Goal: Information Seeking & Learning: Learn about a topic

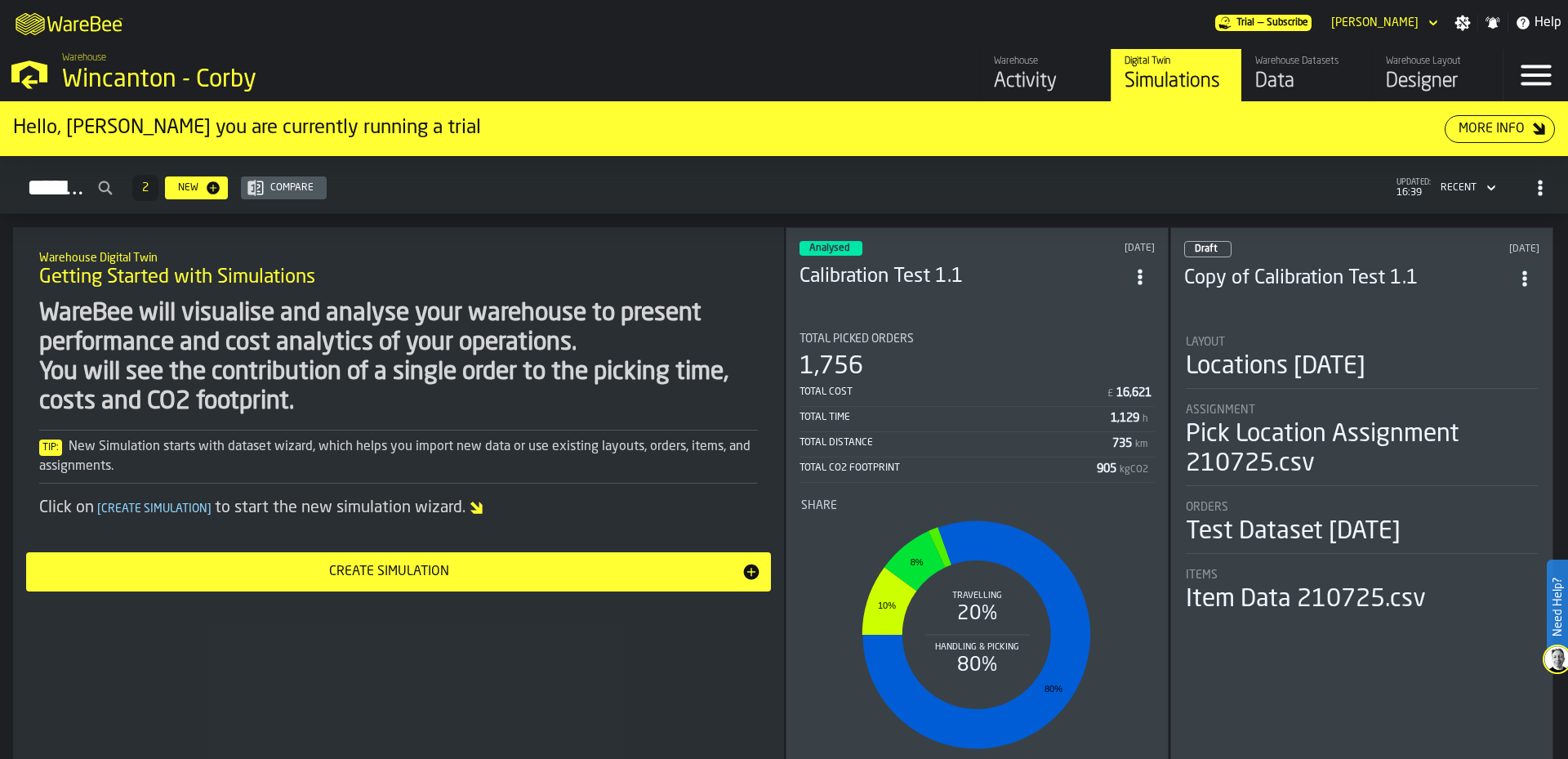
click at [1004, 319] on section "Total Picked Orders 1,756 Total Cost £ 16,621 Total Time 1,129 h Total Distance…" at bounding box center [978, 547] width 356 height 454
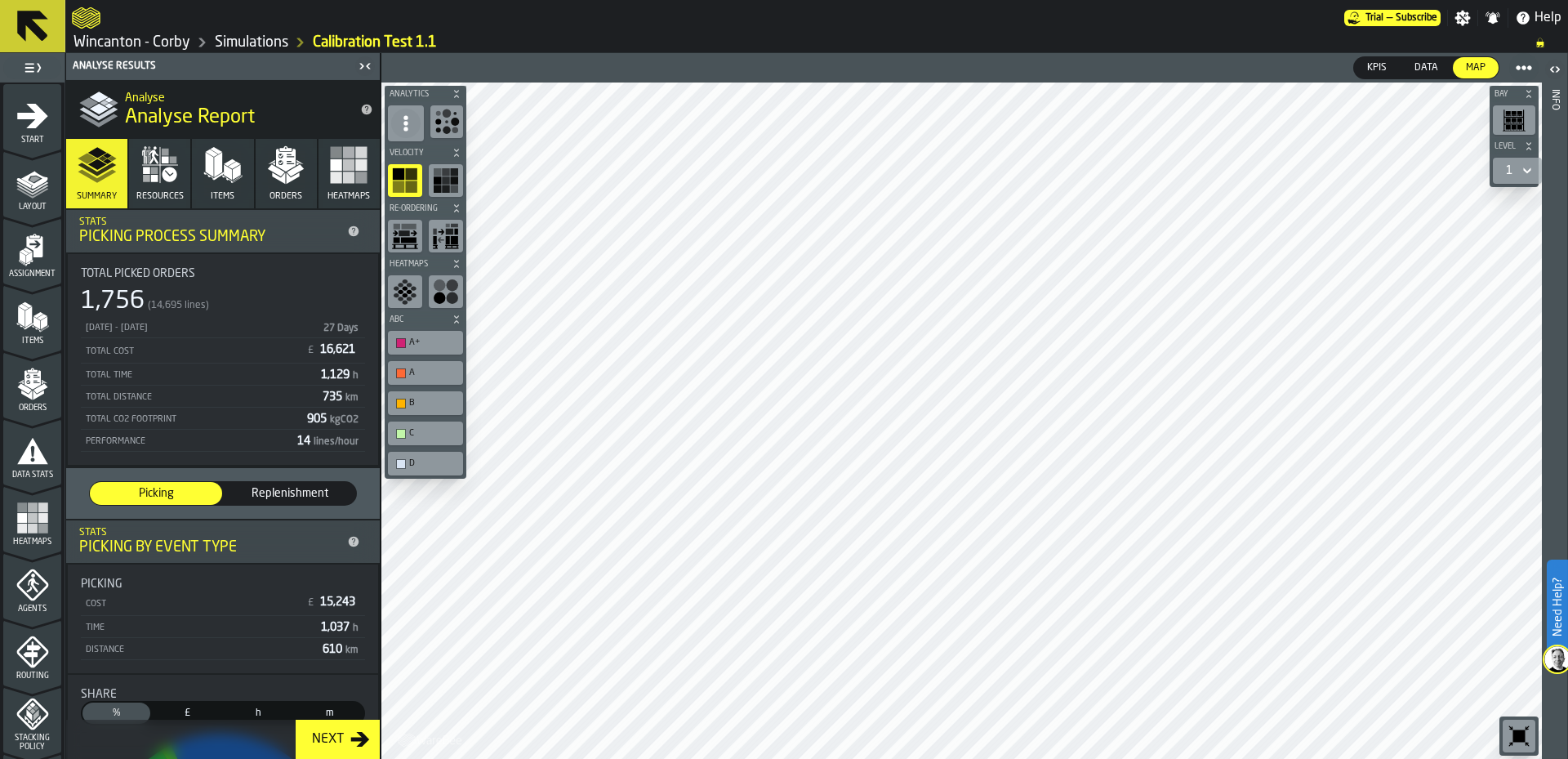
click at [1065, 64] on div "KPIs KPIs Data Data Map Map Bay Level 1 M A K I N G W A R E H O U S E S M O R E…" at bounding box center [962, 406] width 1162 height 706
click at [262, 159] on button "Orders" at bounding box center [287, 173] width 61 height 70
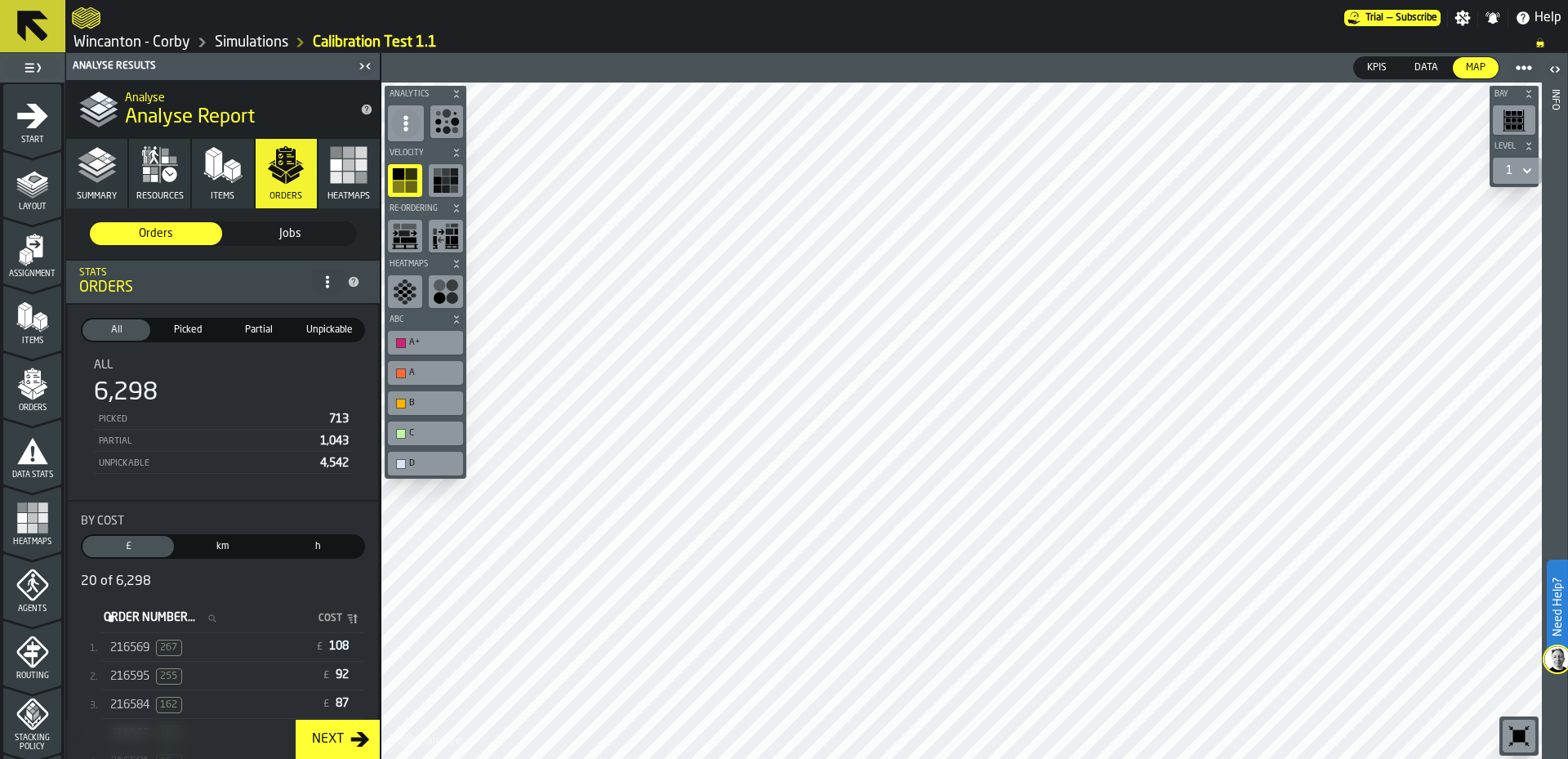
click at [198, 334] on span "Picked" at bounding box center [187, 331] width 61 height 15
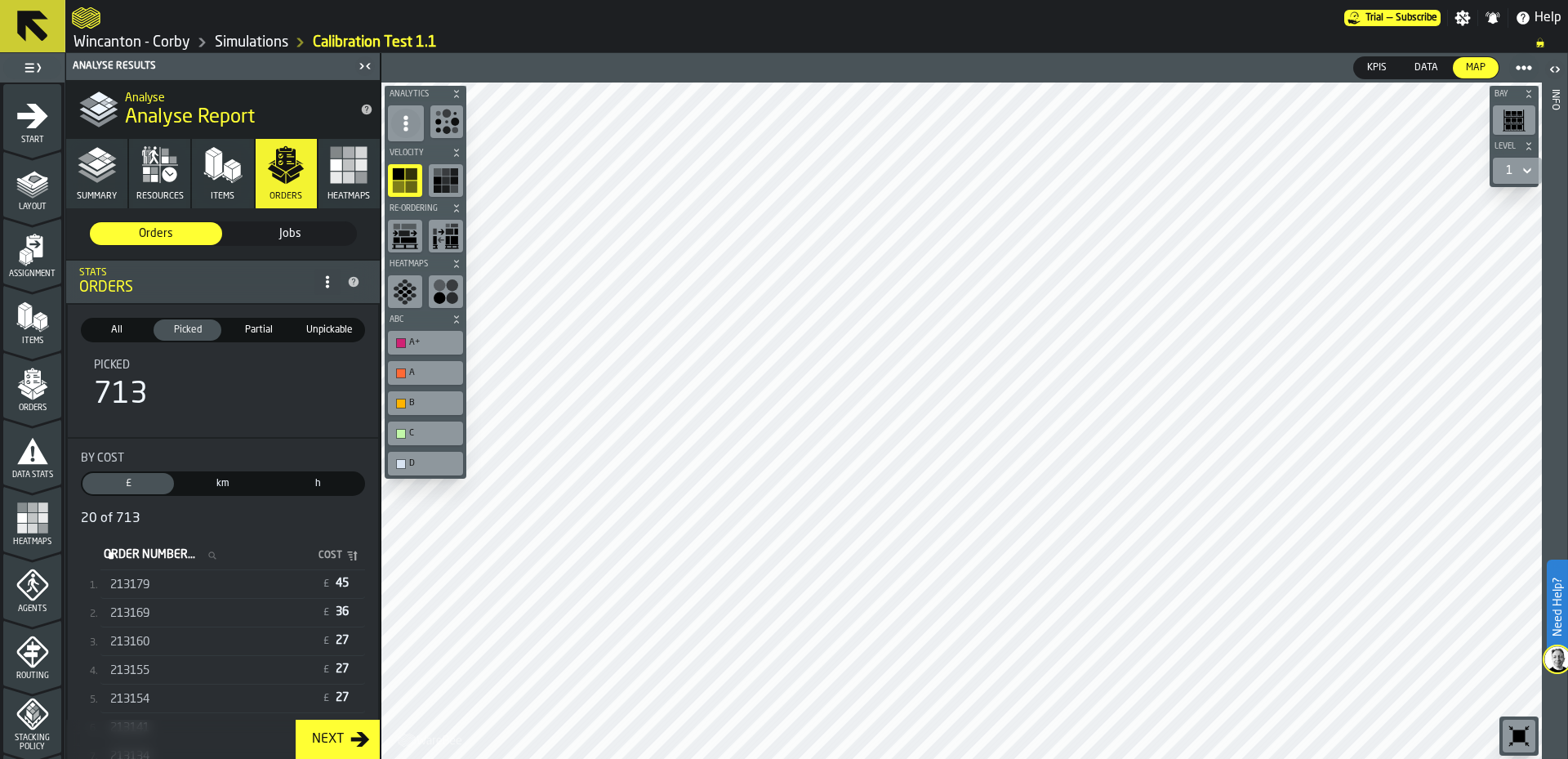
click at [184, 597] on div "213179 £ 45" at bounding box center [233, 585] width 264 height 27
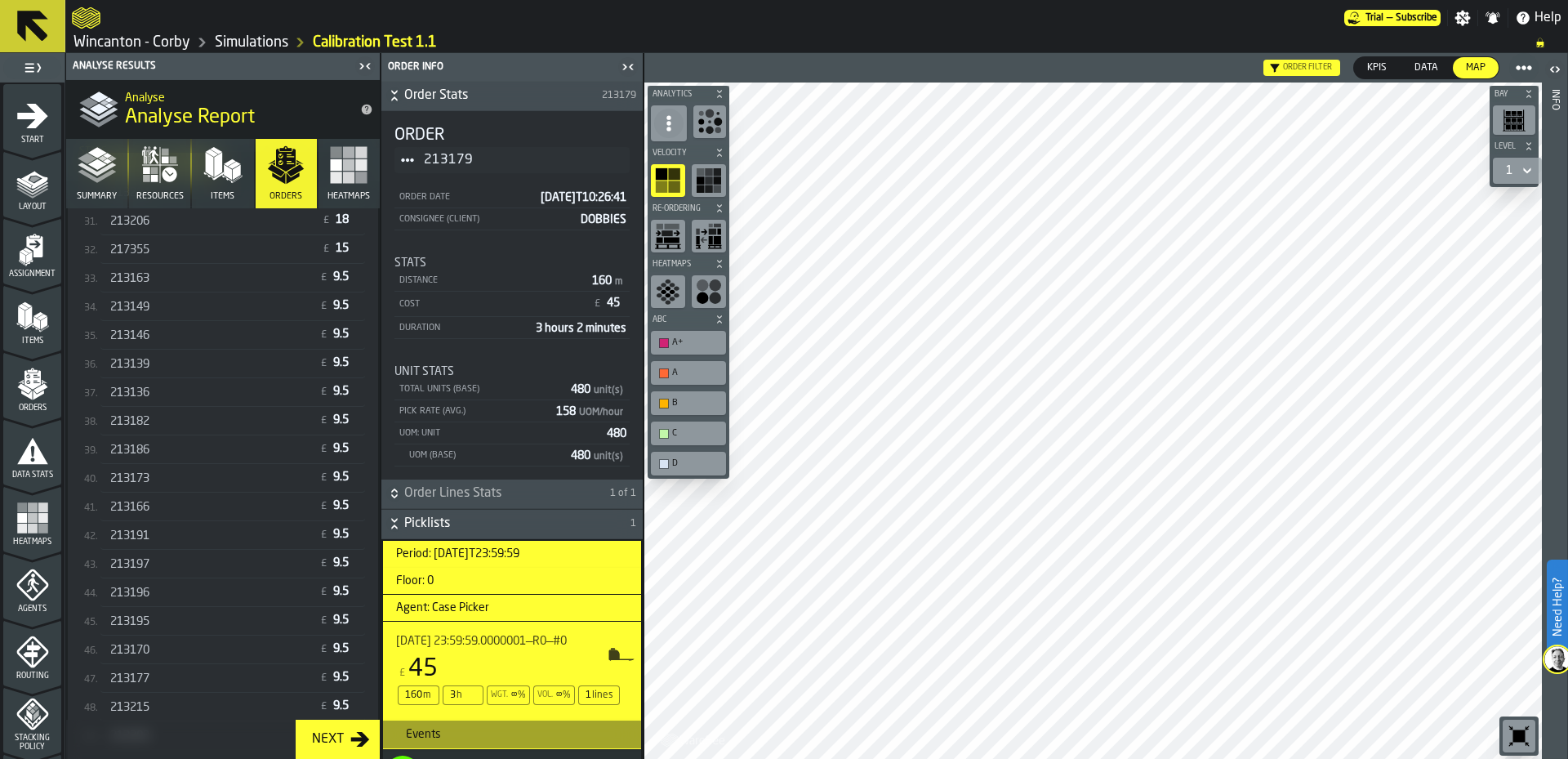
scroll to position [851, 0]
click at [338, 161] on icon "button" at bounding box center [349, 165] width 39 height 39
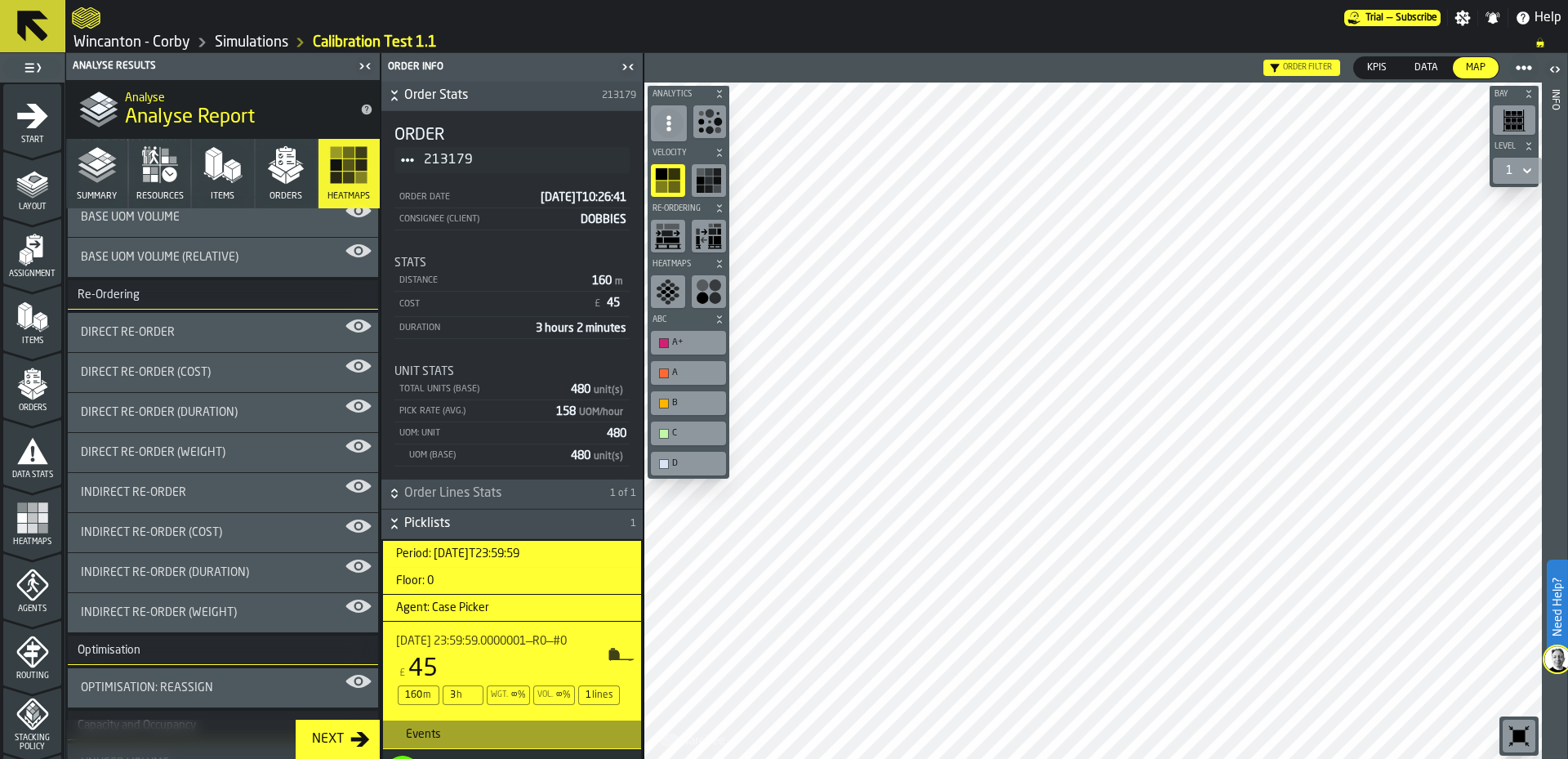
click at [295, 179] on icon "button" at bounding box center [286, 165] width 39 height 39
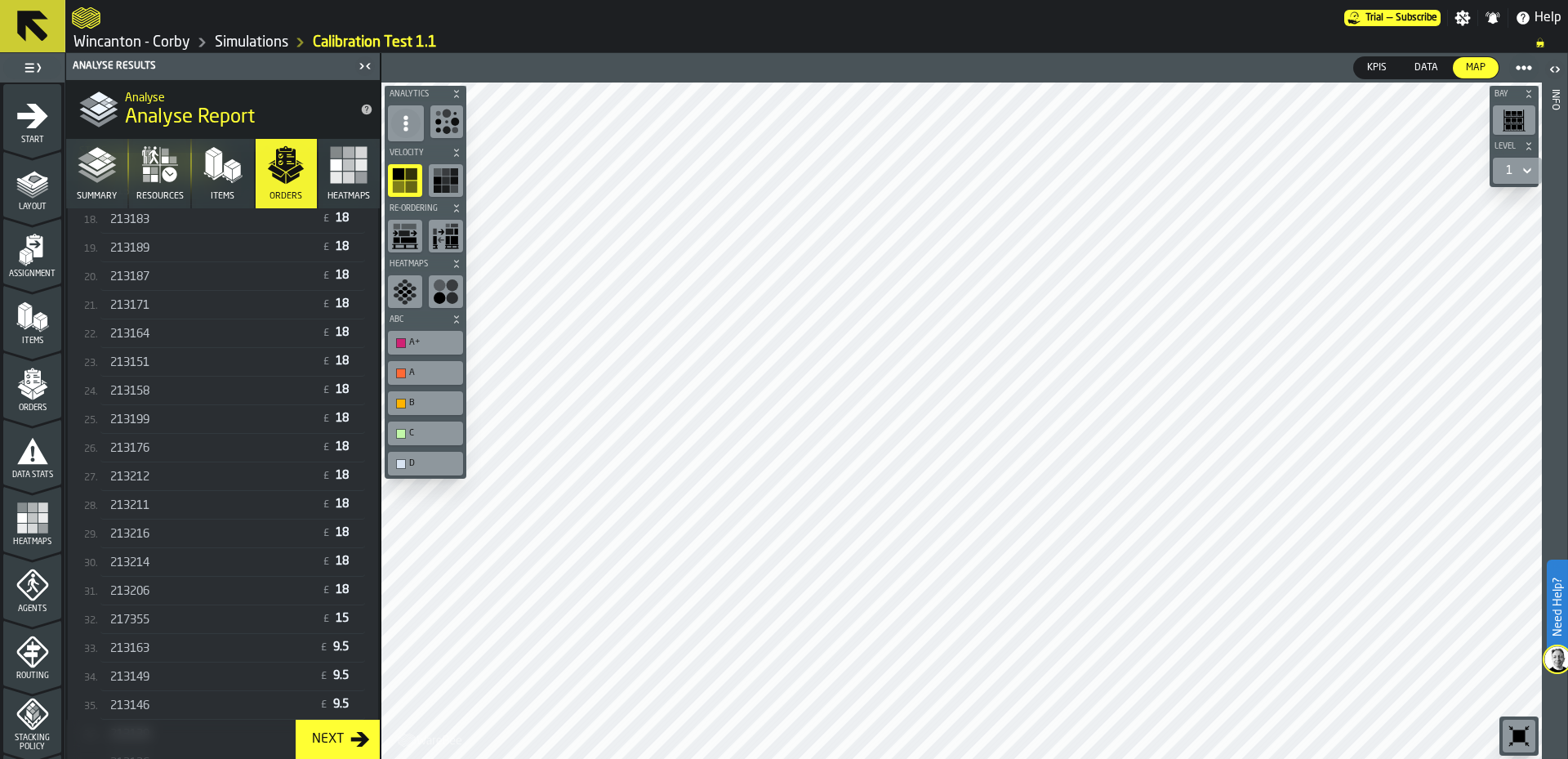
click at [230, 532] on div "213216" at bounding box center [211, 535] width 203 height 13
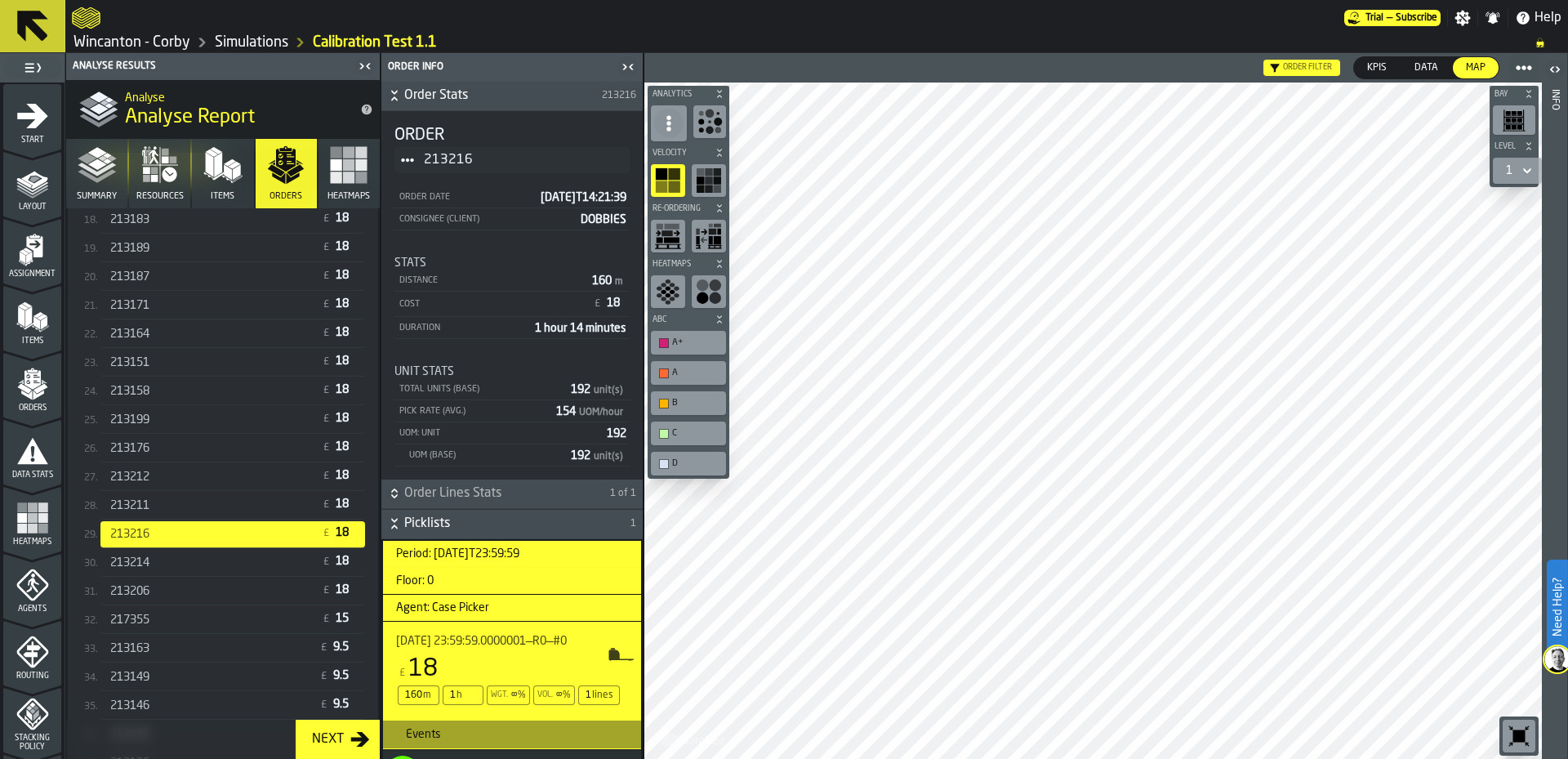
click at [17, 526] on icon "menu Heatmaps" at bounding box center [33, 518] width 33 height 33
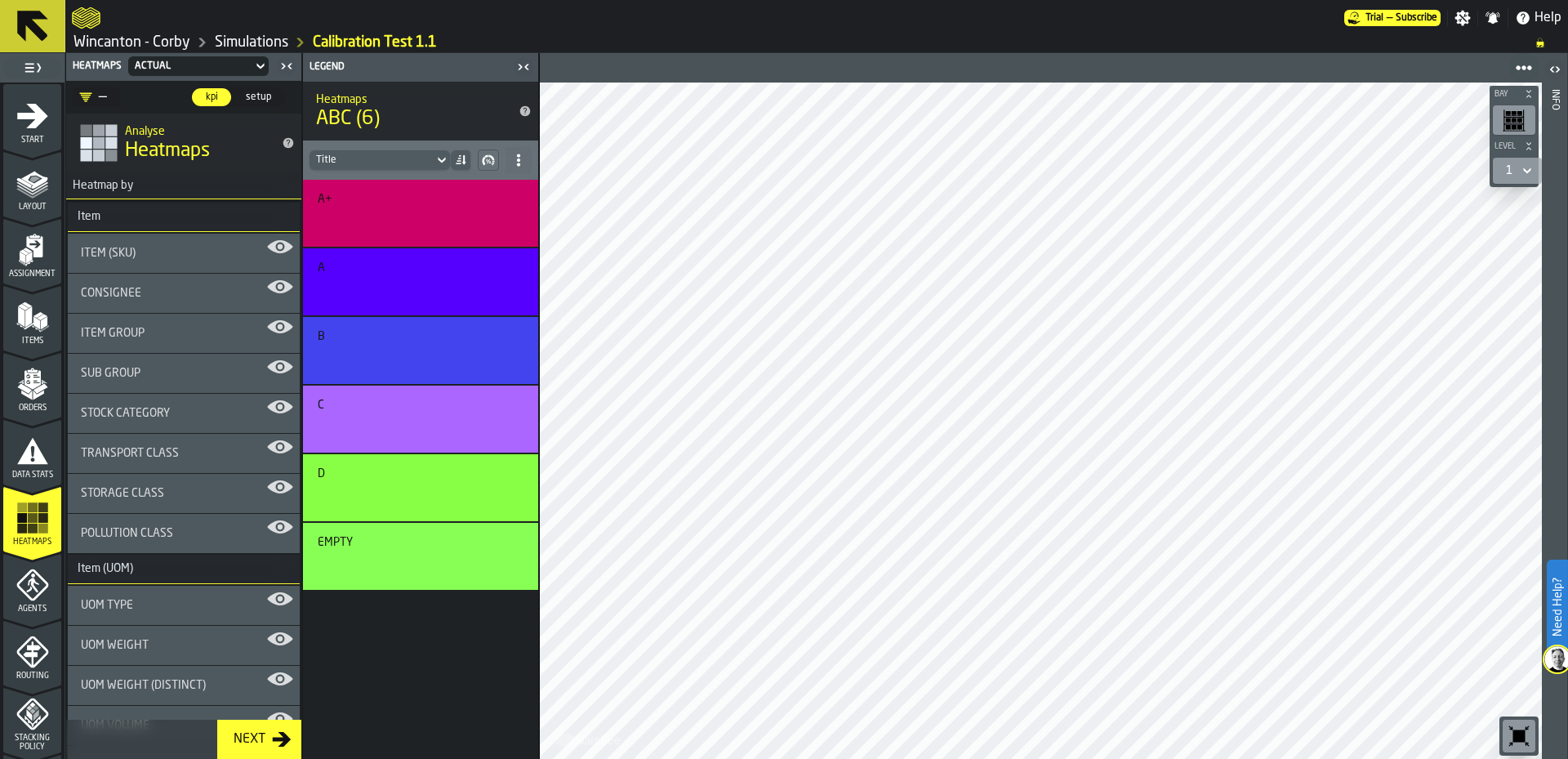
click at [33, 678] on span "Routing" at bounding box center [33, 676] width 58 height 9
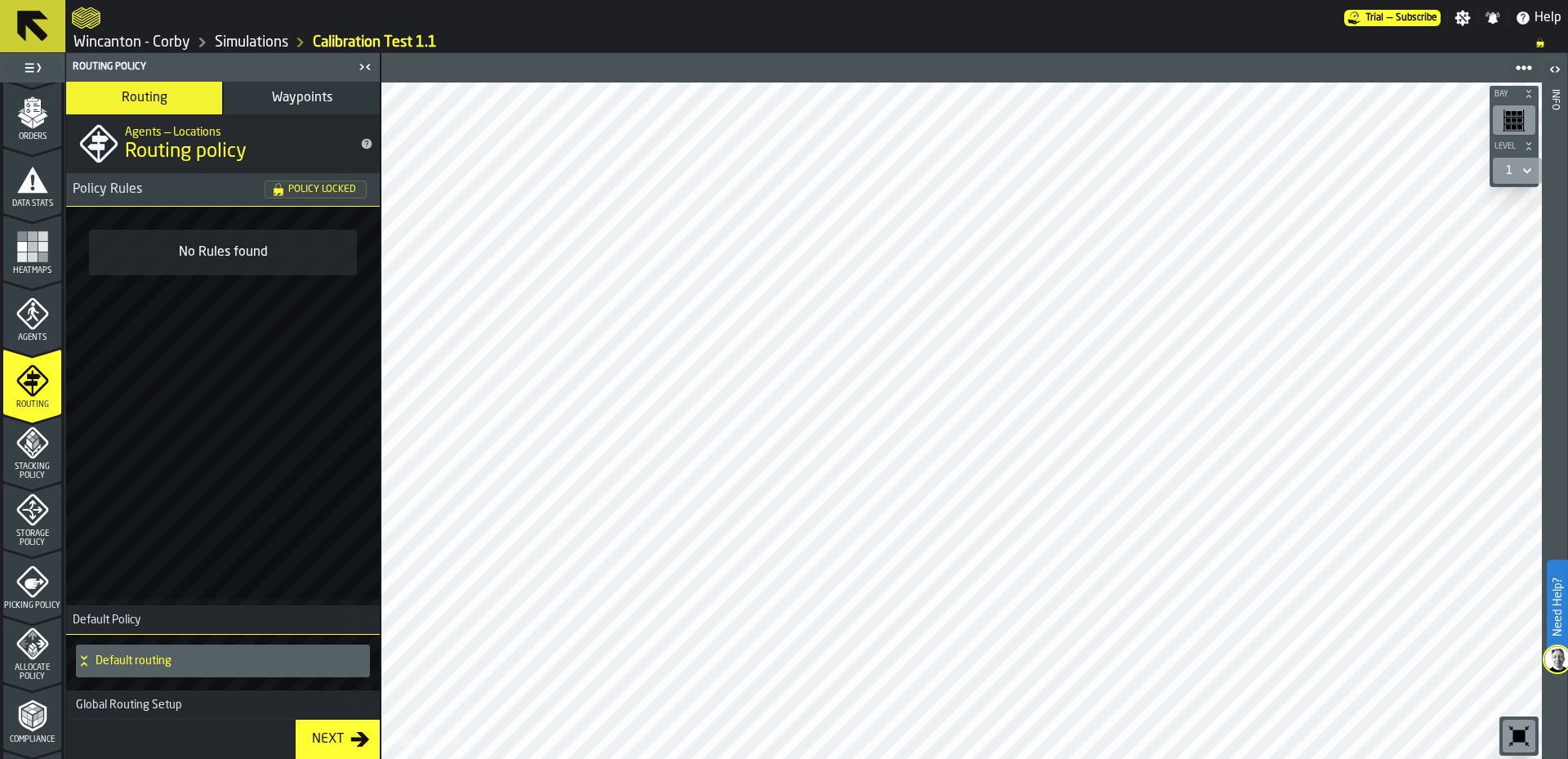
scroll to position [327, 0]
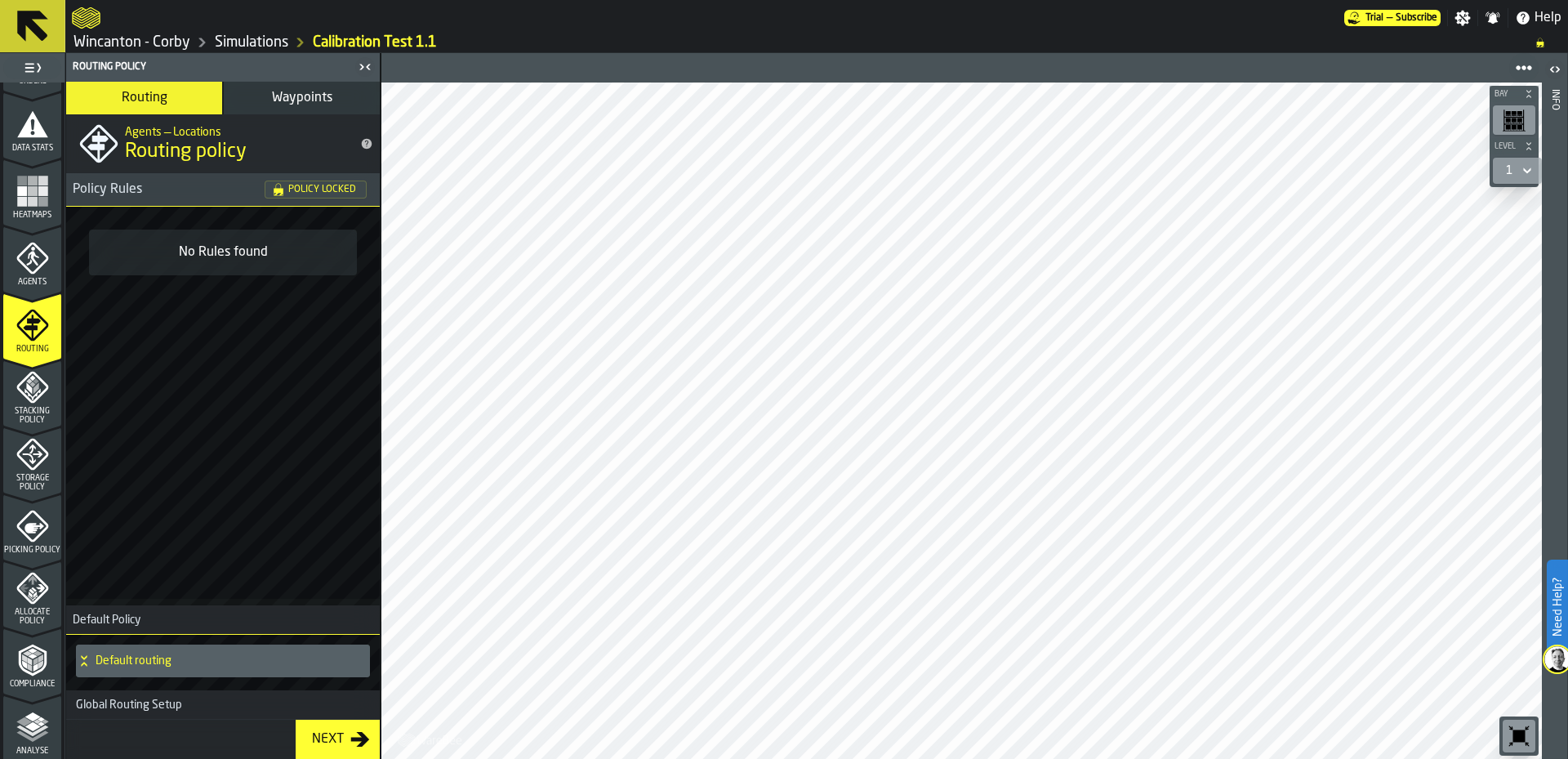
click at [38, 665] on icon "menu Compliance" at bounding box center [40, 664] width 5 height 8
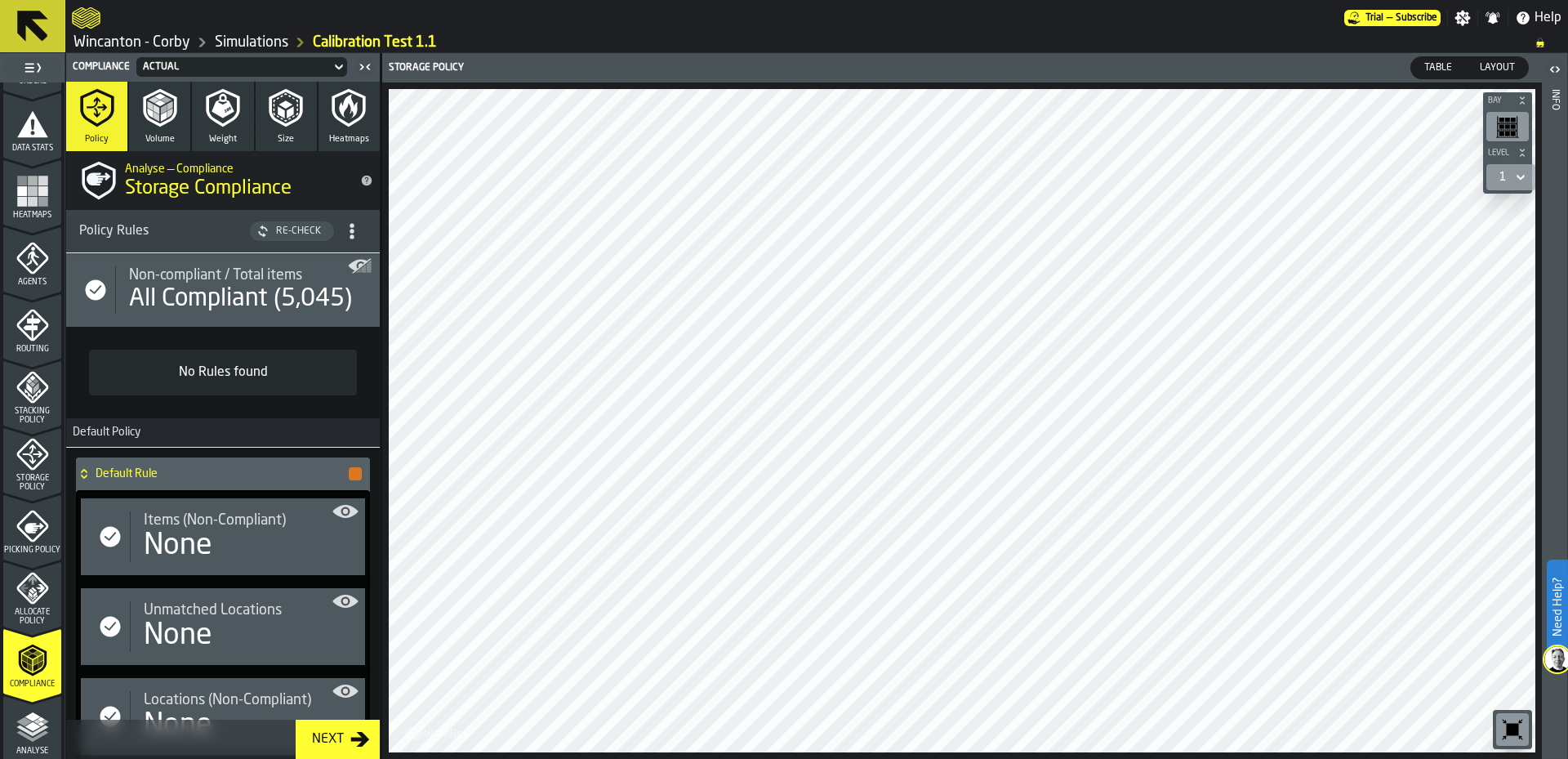
click at [34, 610] on span "Allocate Policy" at bounding box center [33, 617] width 58 height 18
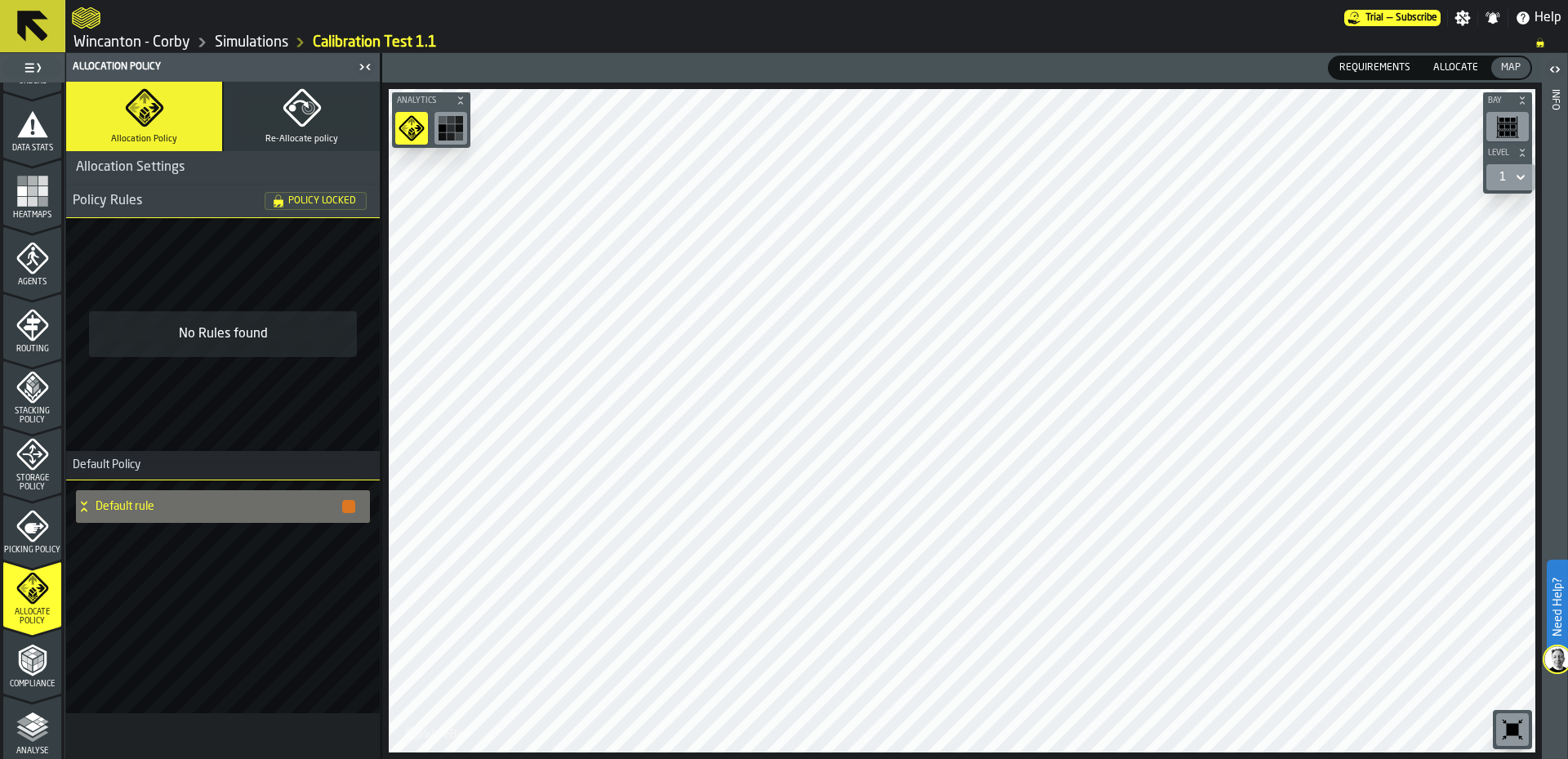
click at [34, 546] on span "Picking Policy" at bounding box center [33, 550] width 58 height 9
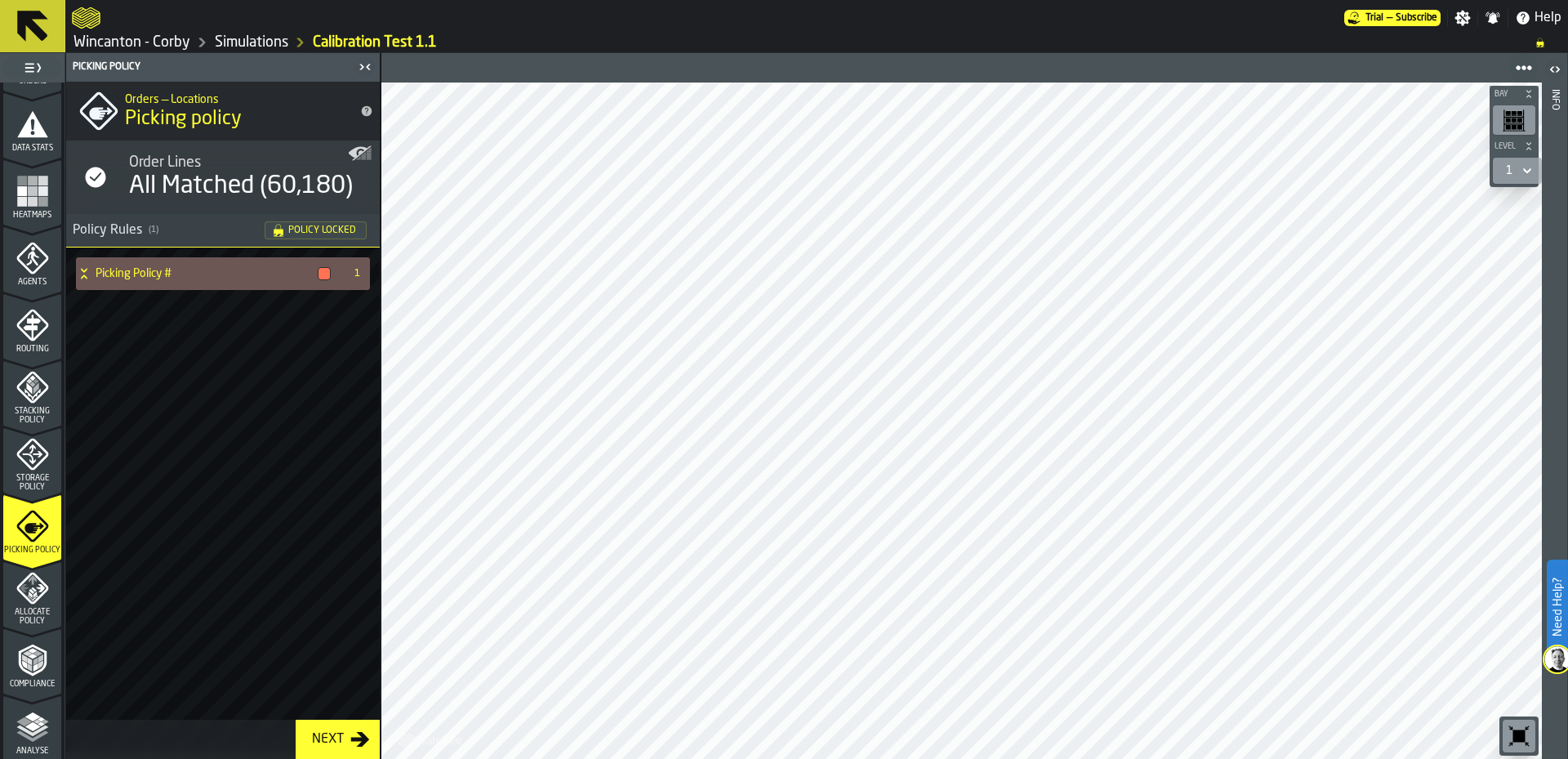
click at [34, 488] on span "Storage Policy" at bounding box center [33, 482] width 58 height 18
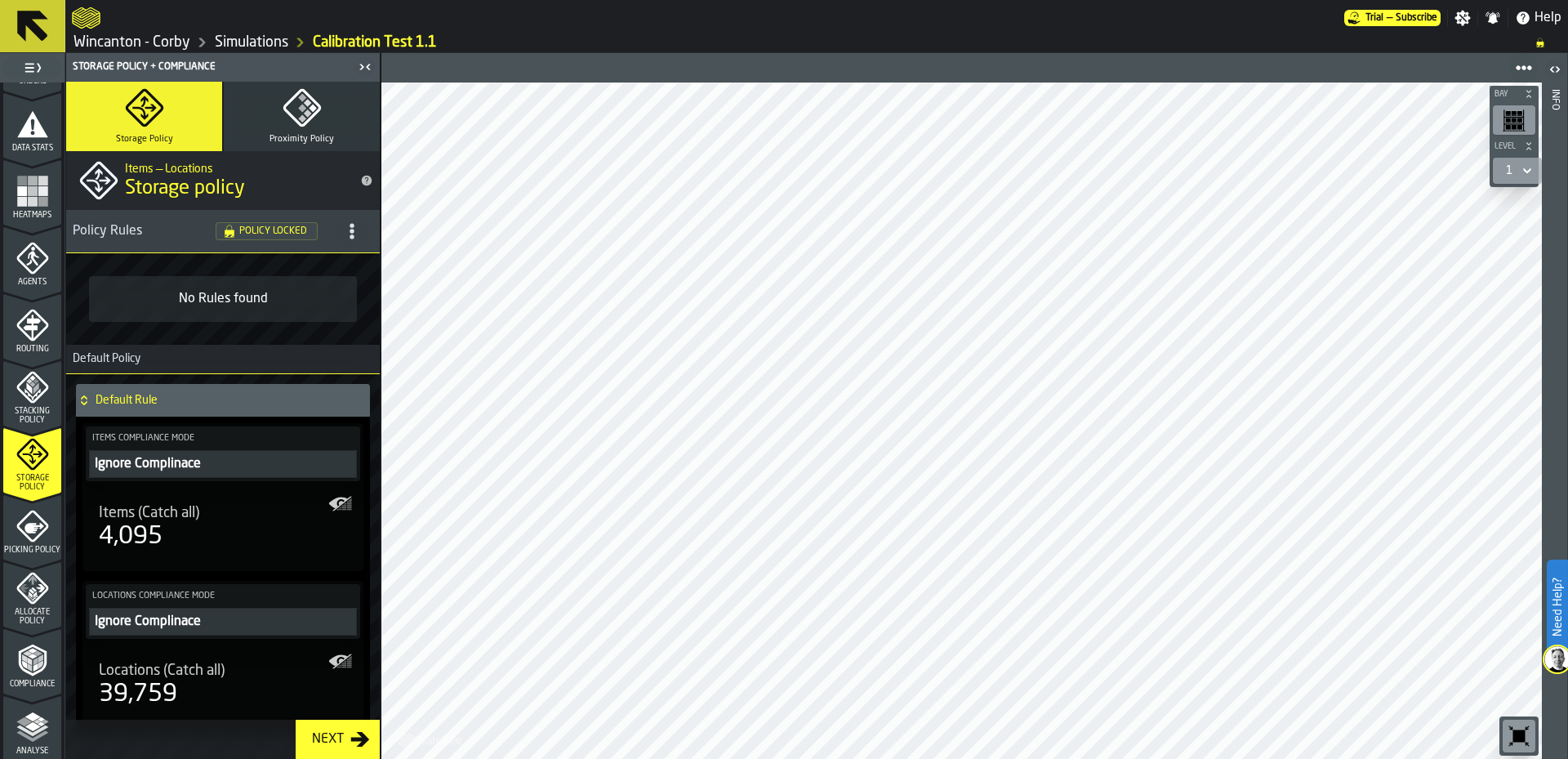
click at [29, 419] on span "Stacking Policy" at bounding box center [33, 415] width 58 height 18
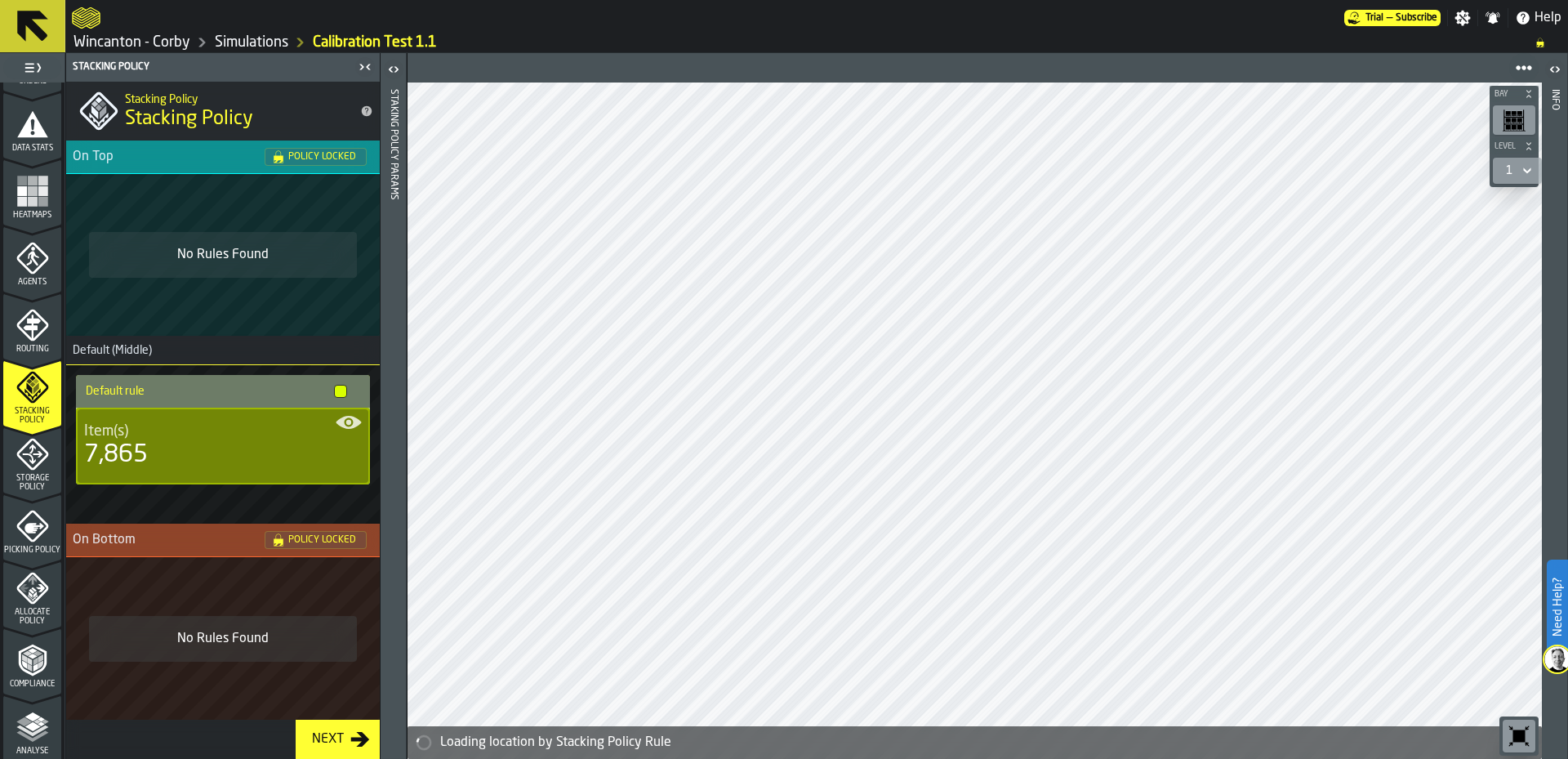
click at [52, 337] on div "Routing" at bounding box center [33, 332] width 58 height 45
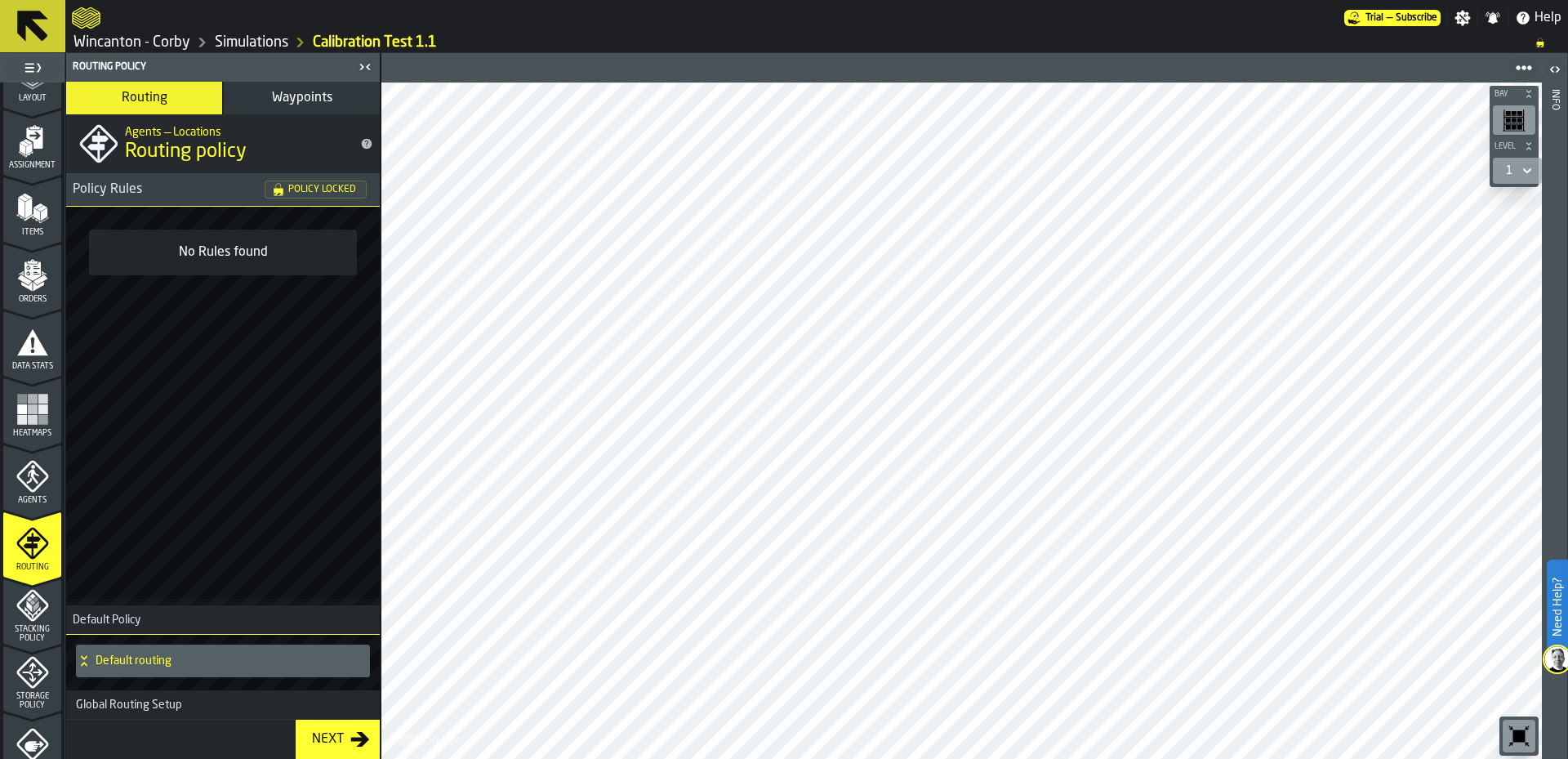
scroll to position [82, 0]
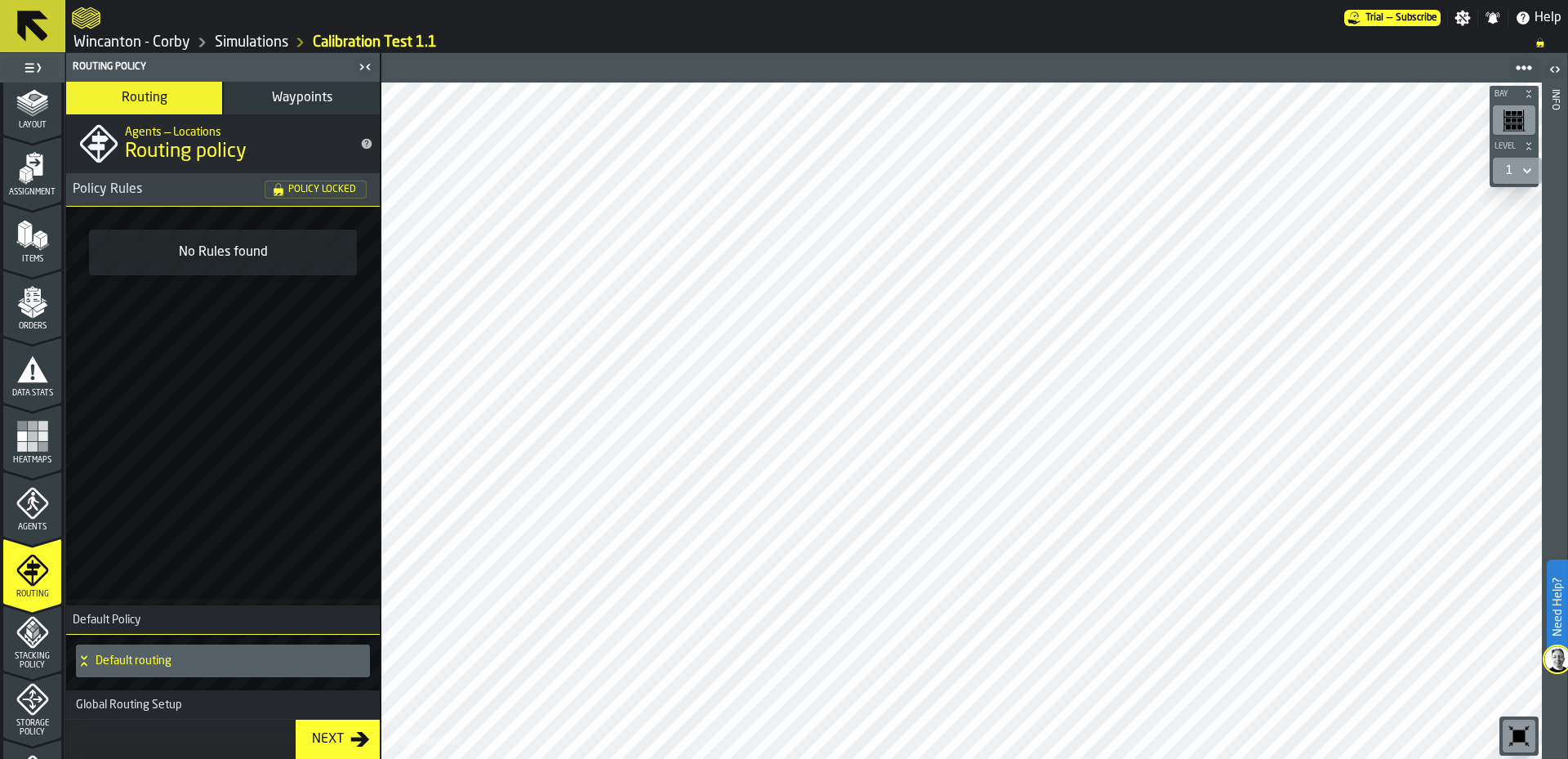
click at [28, 329] on span "Orders" at bounding box center [33, 327] width 58 height 9
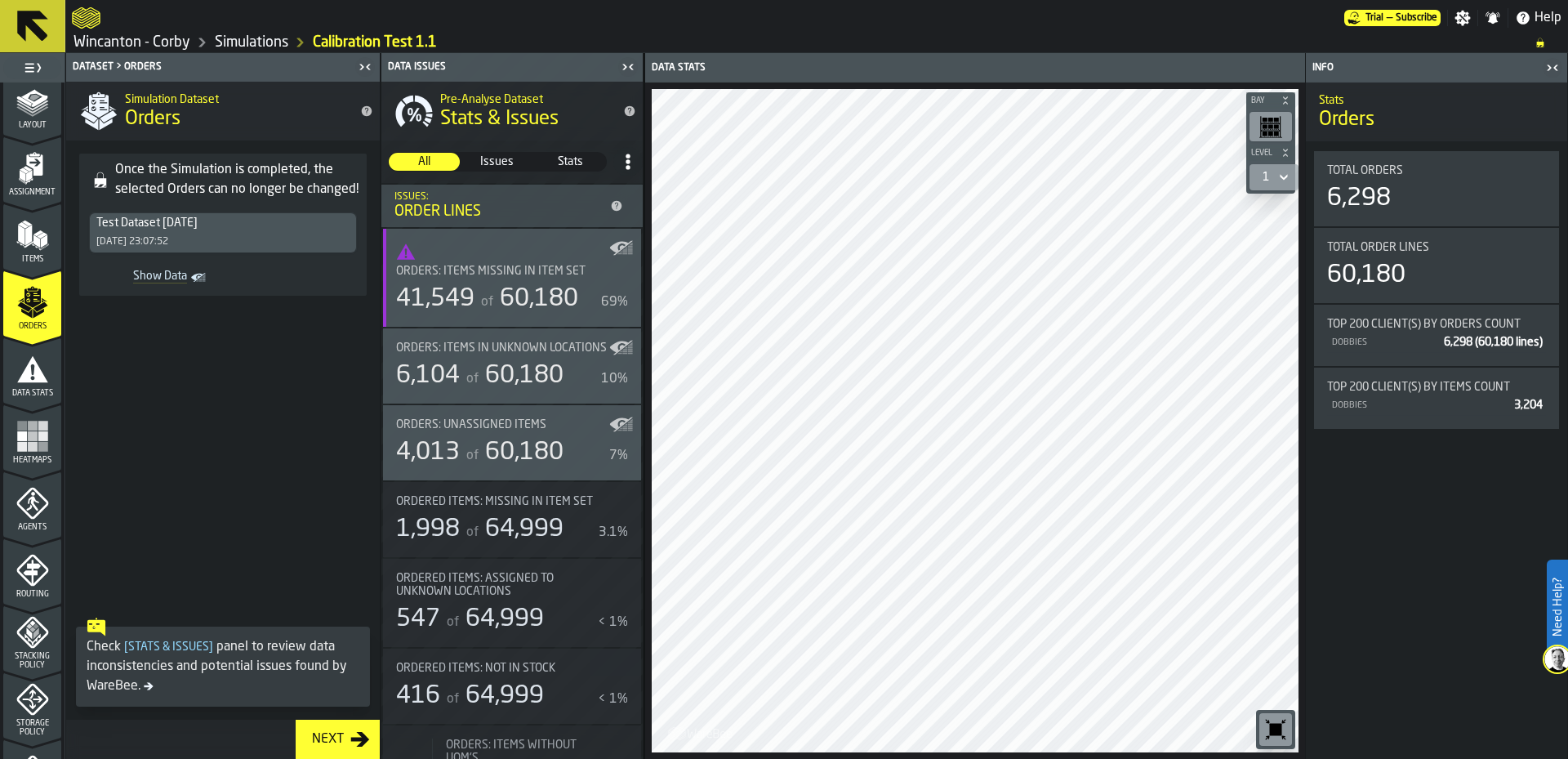
click at [26, 239] on polygon "menu Items" at bounding box center [28, 235] width 7 height 20
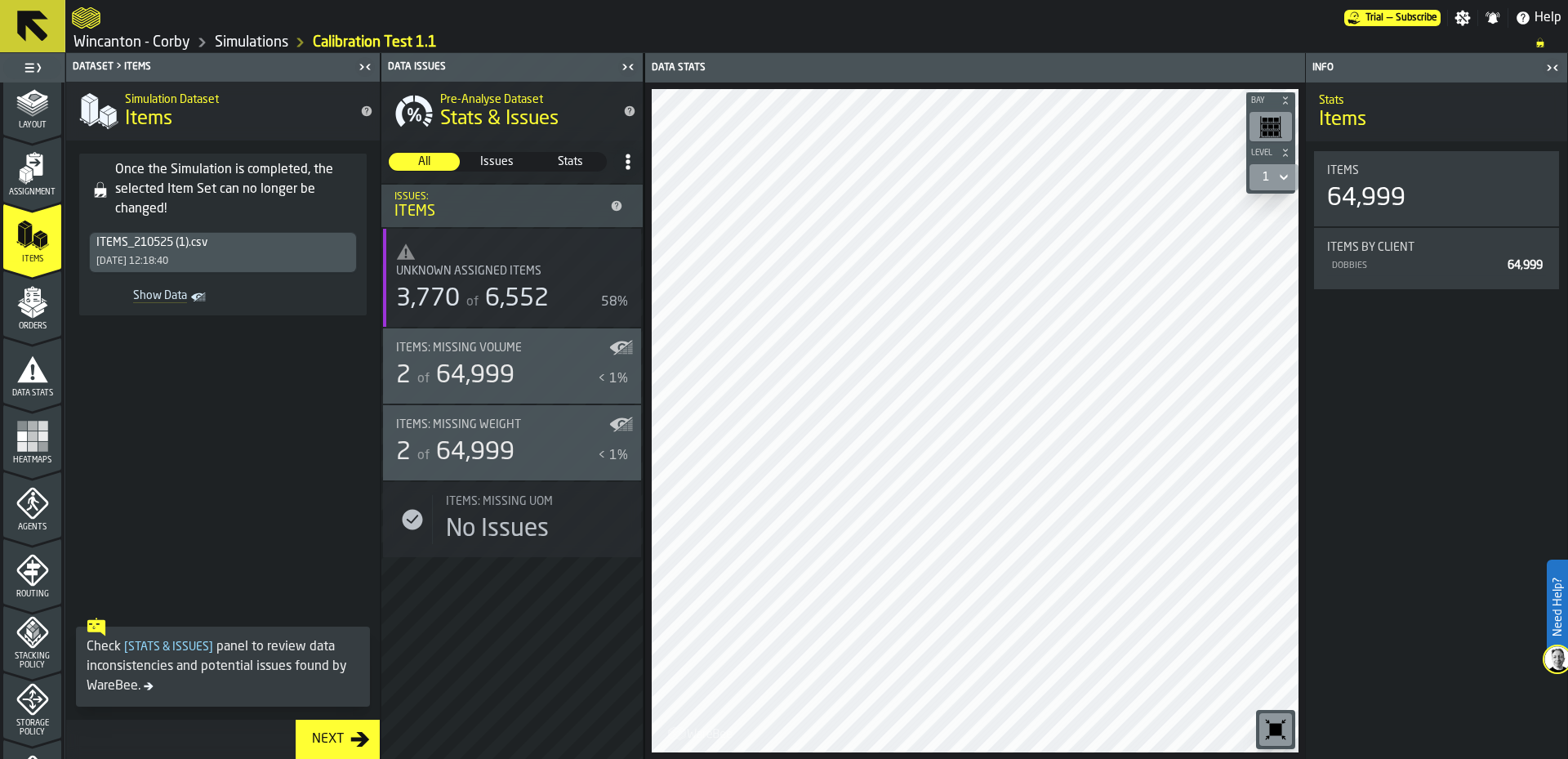
click at [27, 188] on span "Assignment" at bounding box center [33, 193] width 58 height 9
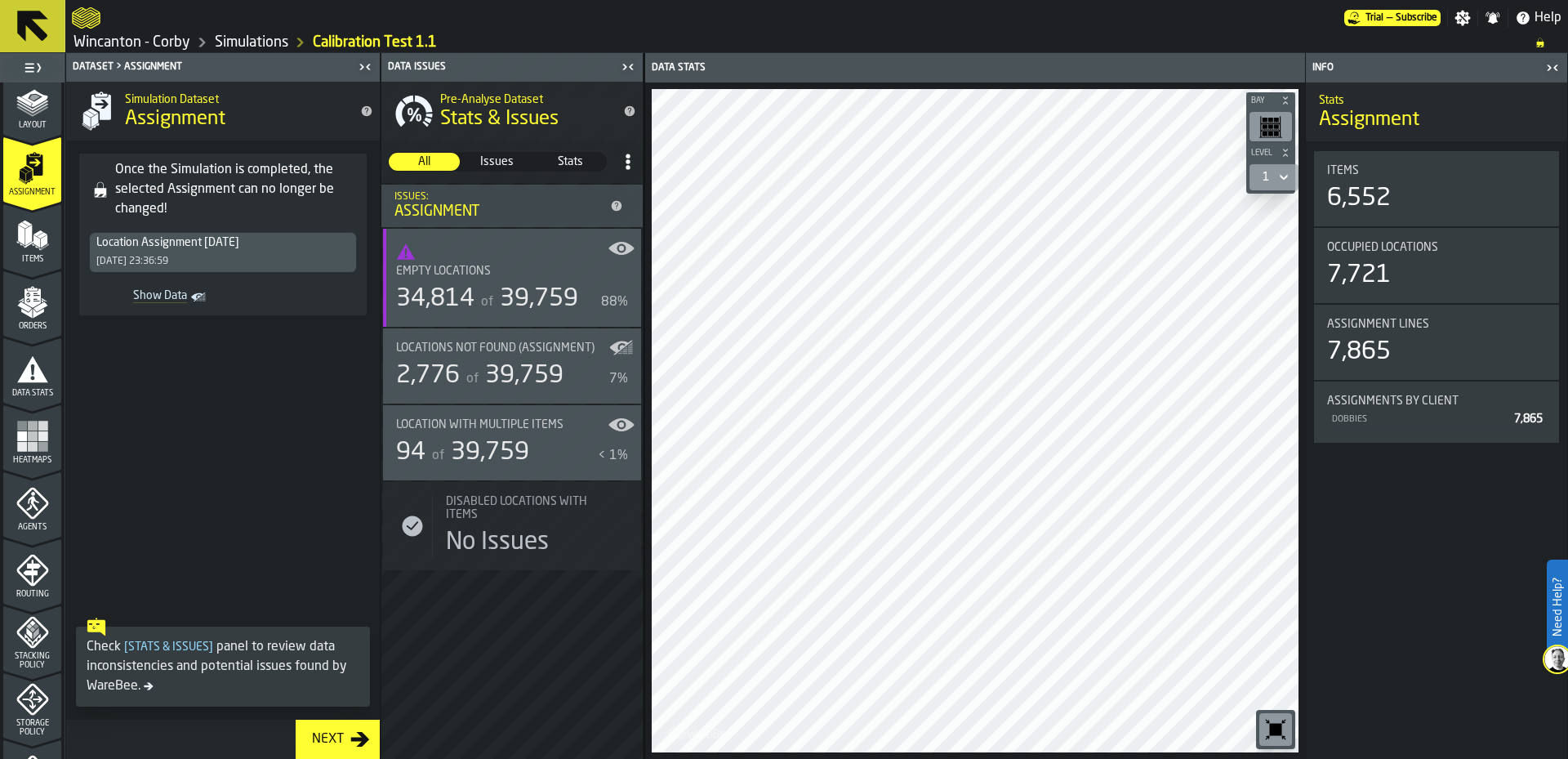
scroll to position [0, 0]
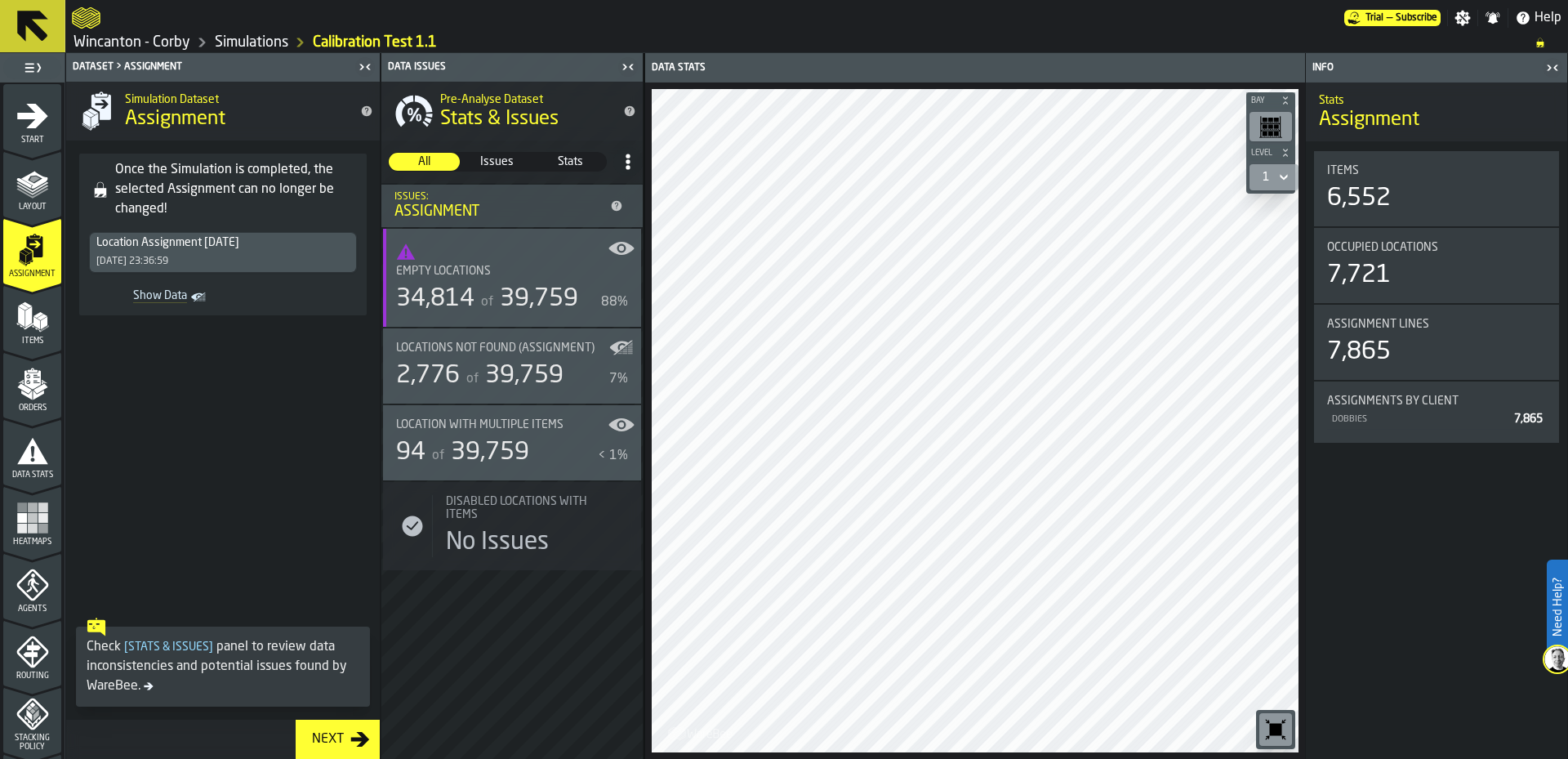
click at [24, 193] on icon "menu Layout" at bounding box center [33, 183] width 33 height 33
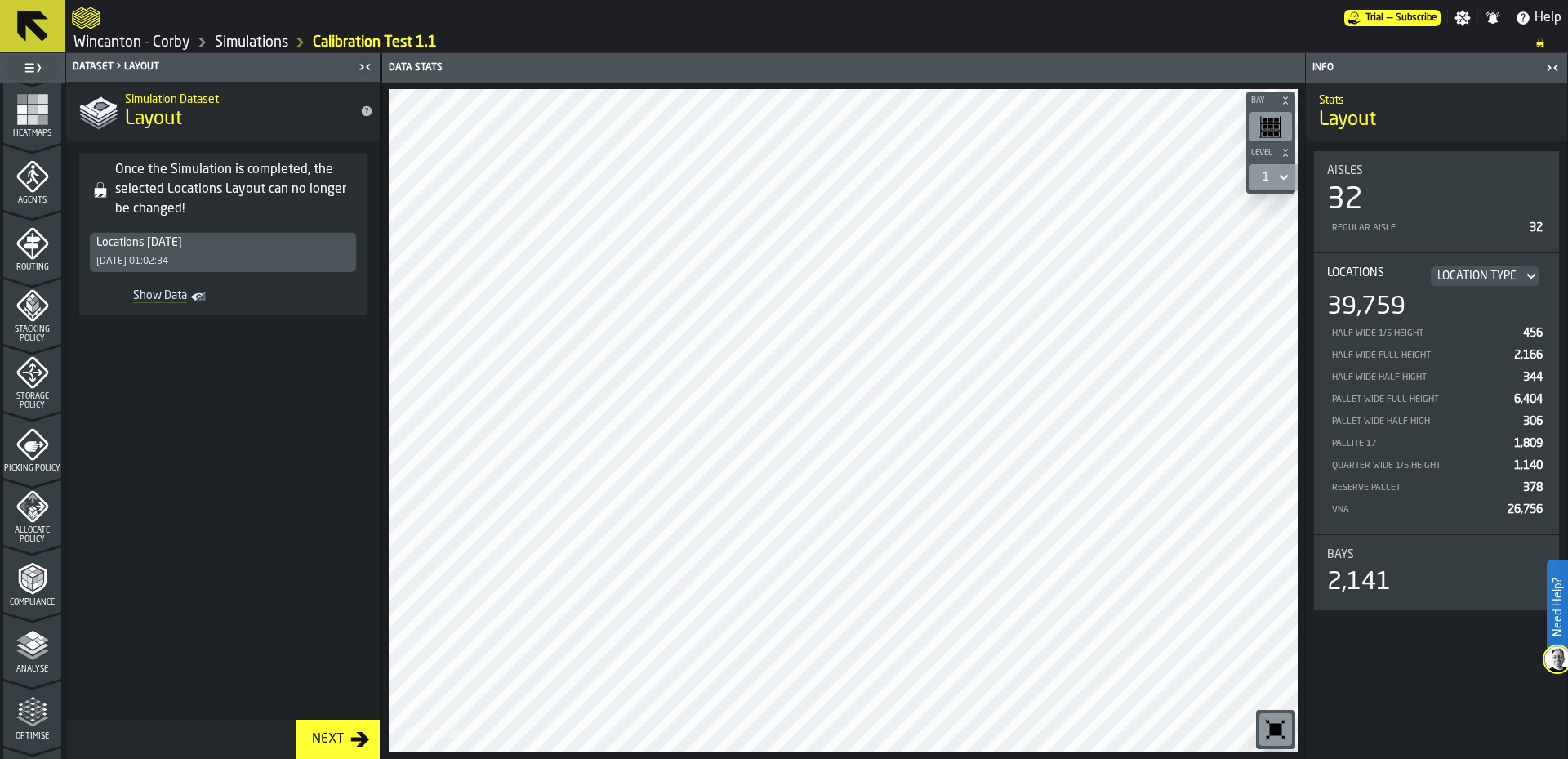
scroll to position [245, 0]
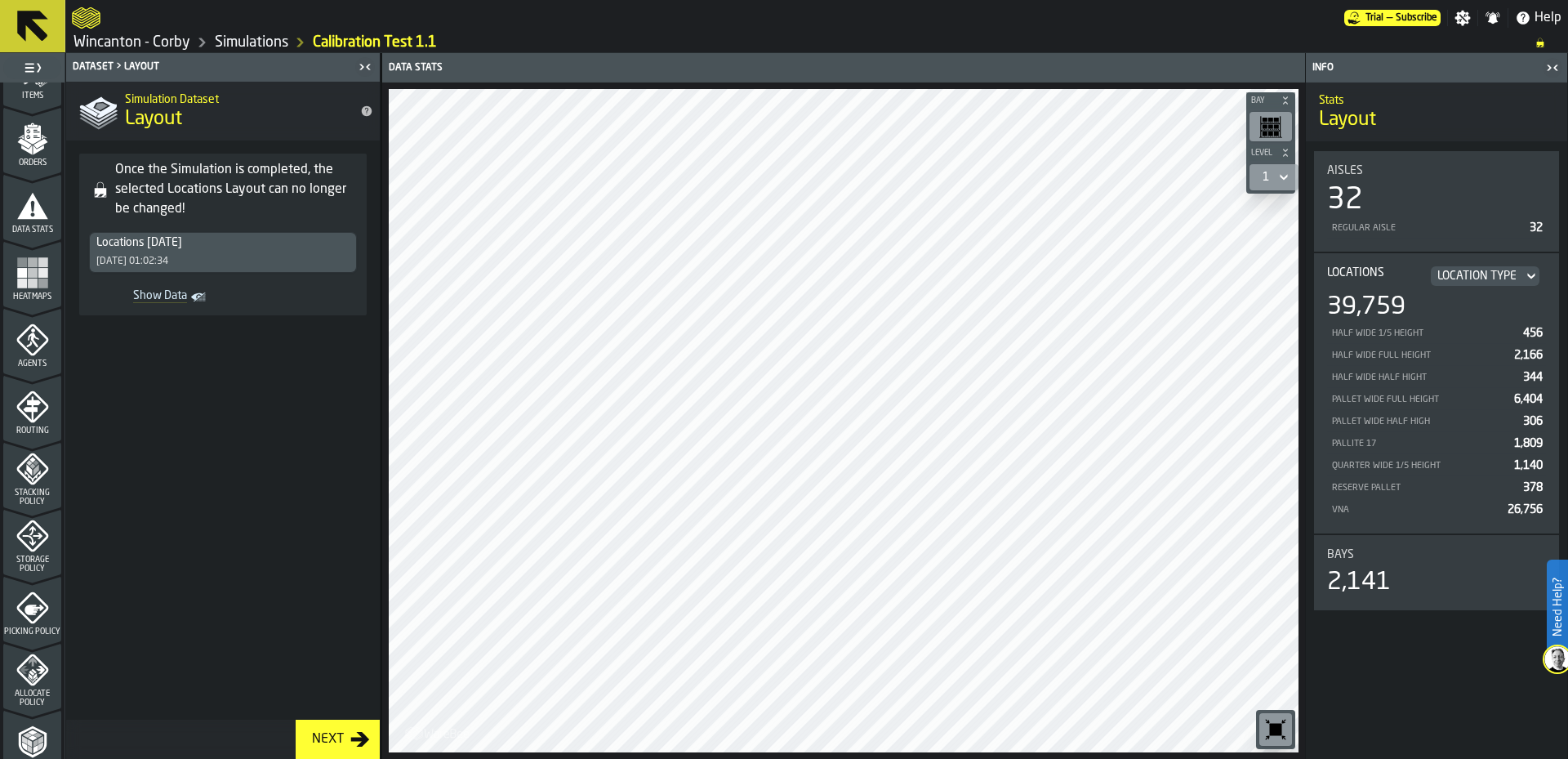
click at [19, 354] on icon "menu Agents" at bounding box center [33, 339] width 33 height 33
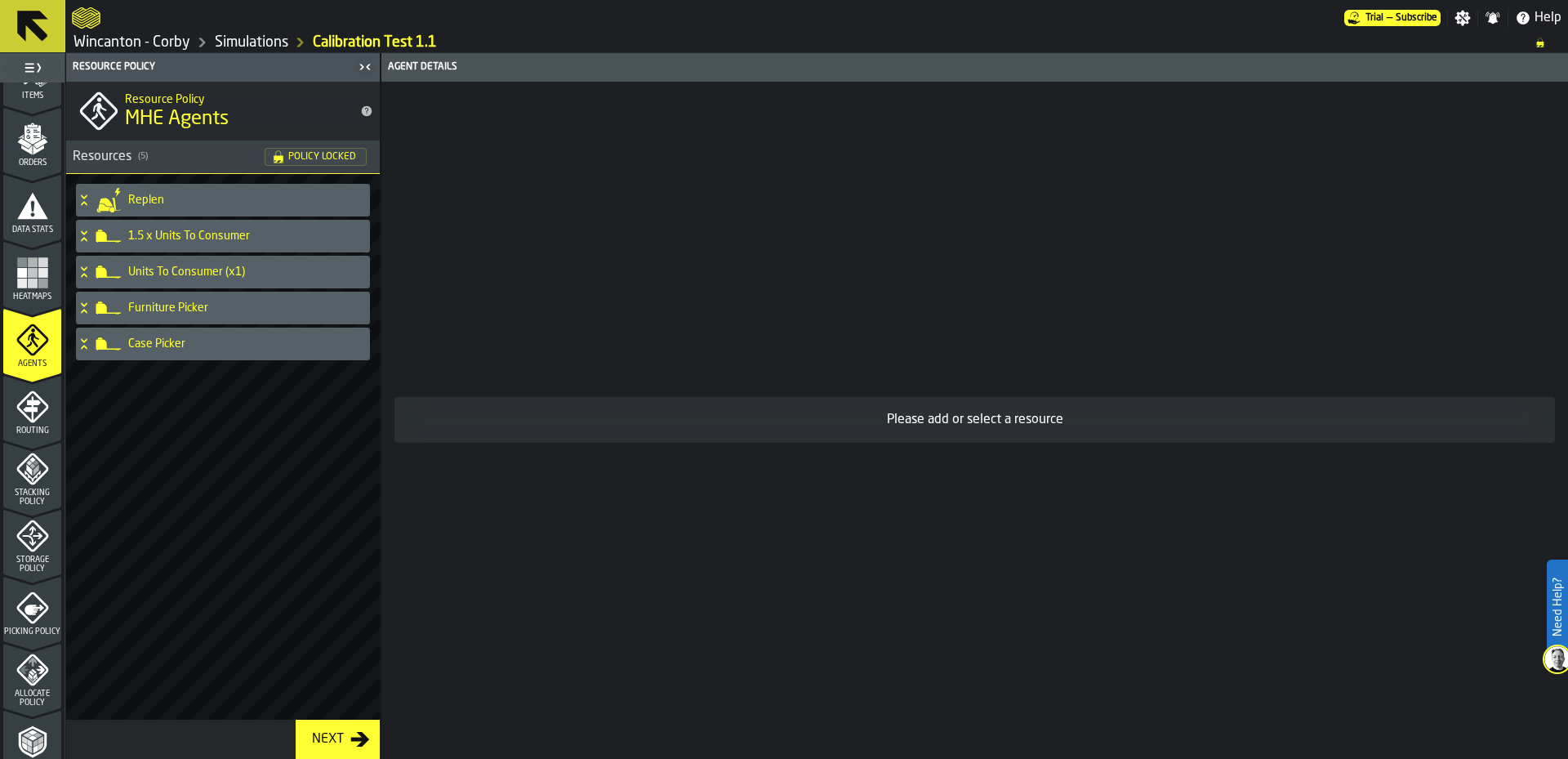
click at [17, 288] on icon "menu Heatmaps" at bounding box center [33, 272] width 33 height 33
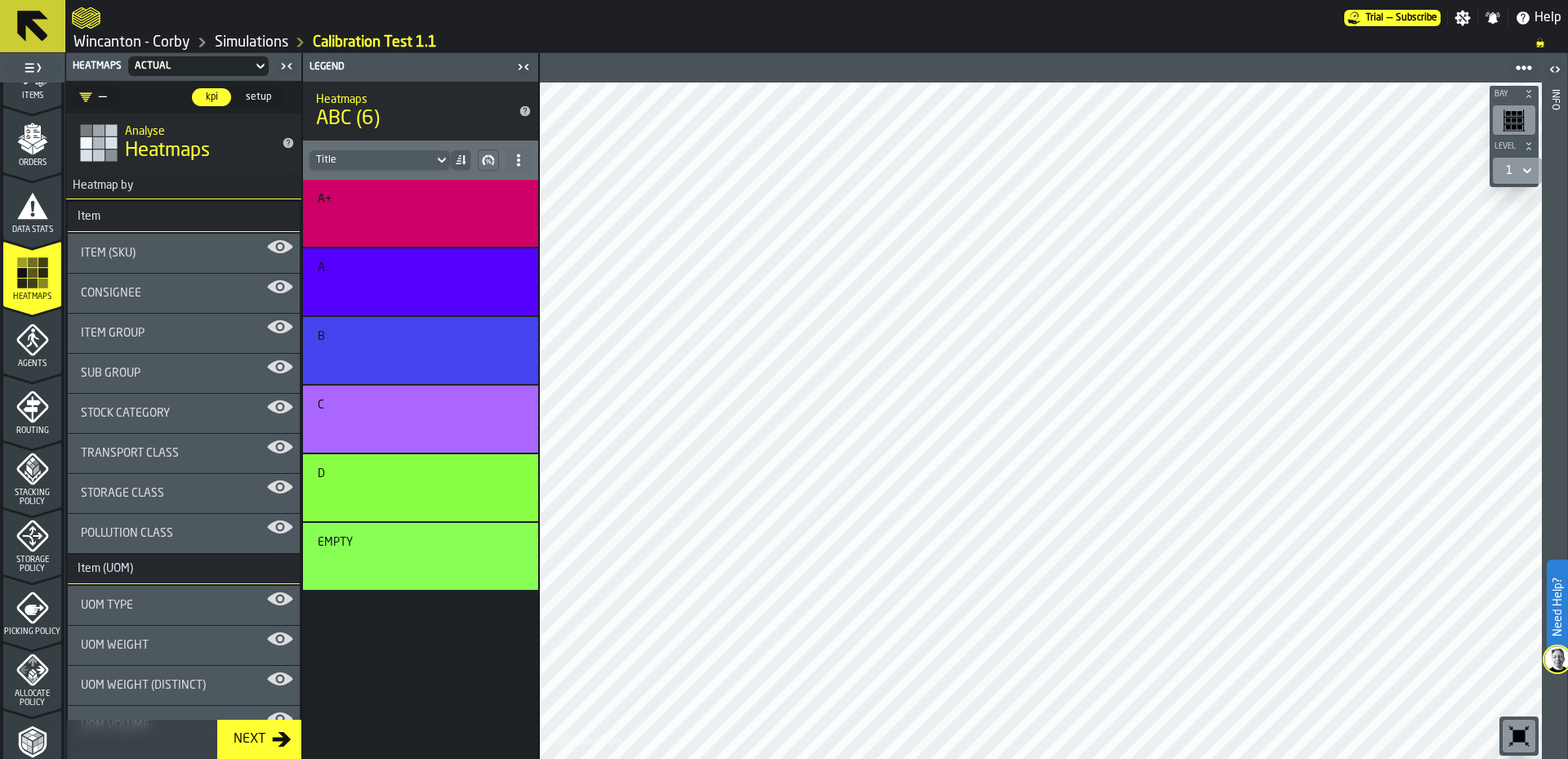
click at [19, 390] on icon "menu Routing" at bounding box center [33, 406] width 33 height 33
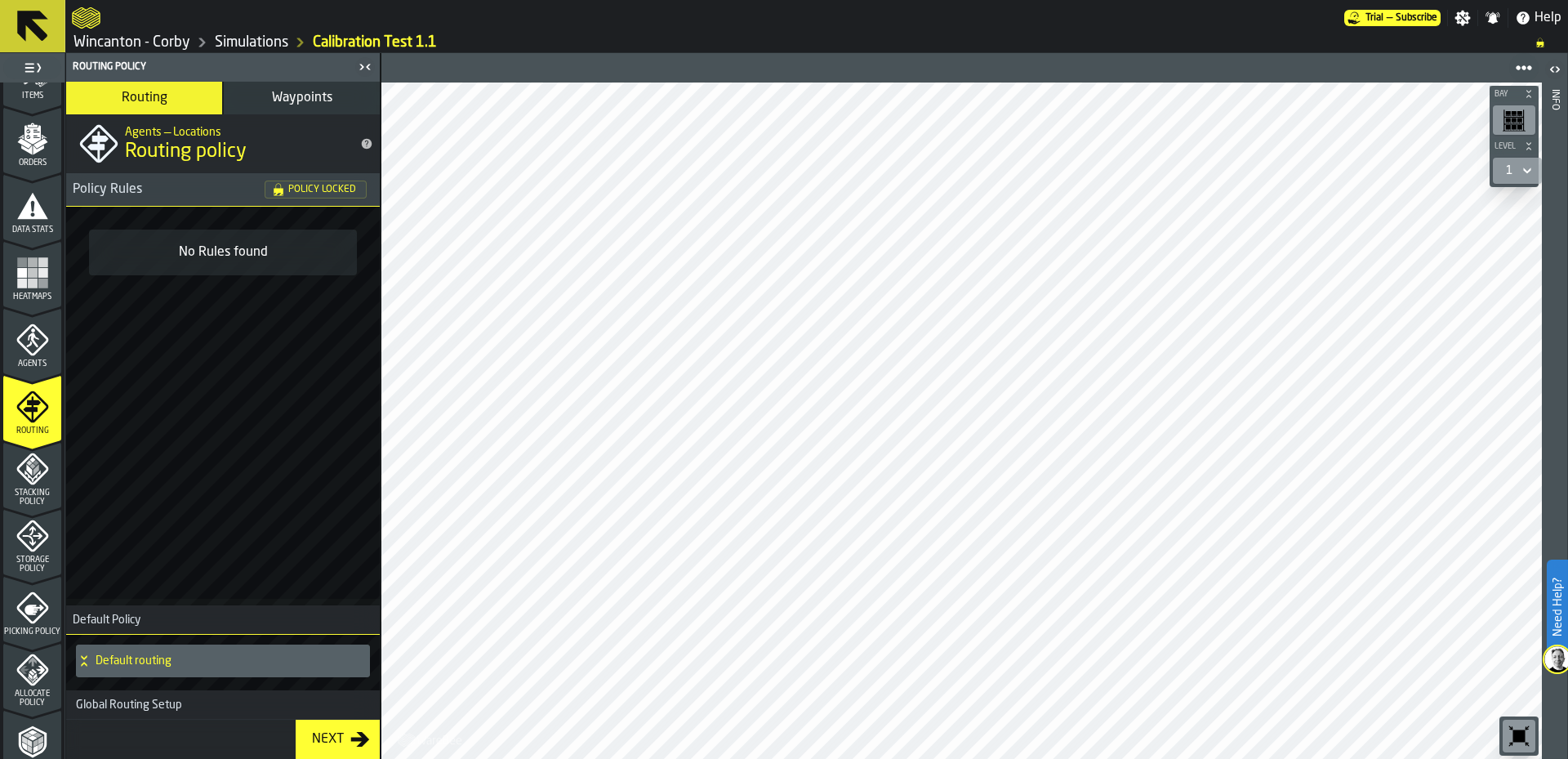
click at [252, 110] on button "Waypoints" at bounding box center [302, 98] width 156 height 33
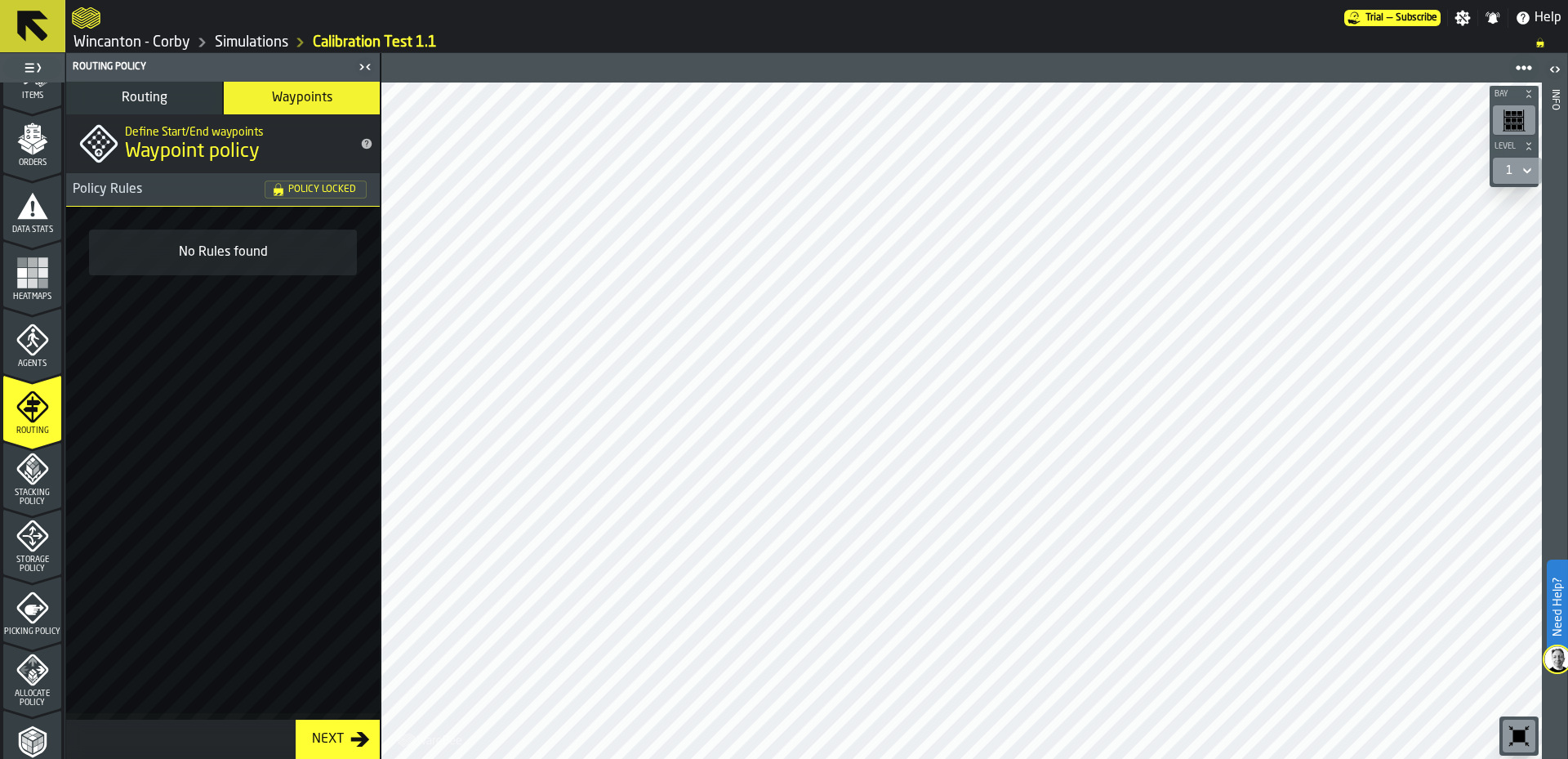
click at [138, 104] on span "Routing" at bounding box center [144, 98] width 46 height 13
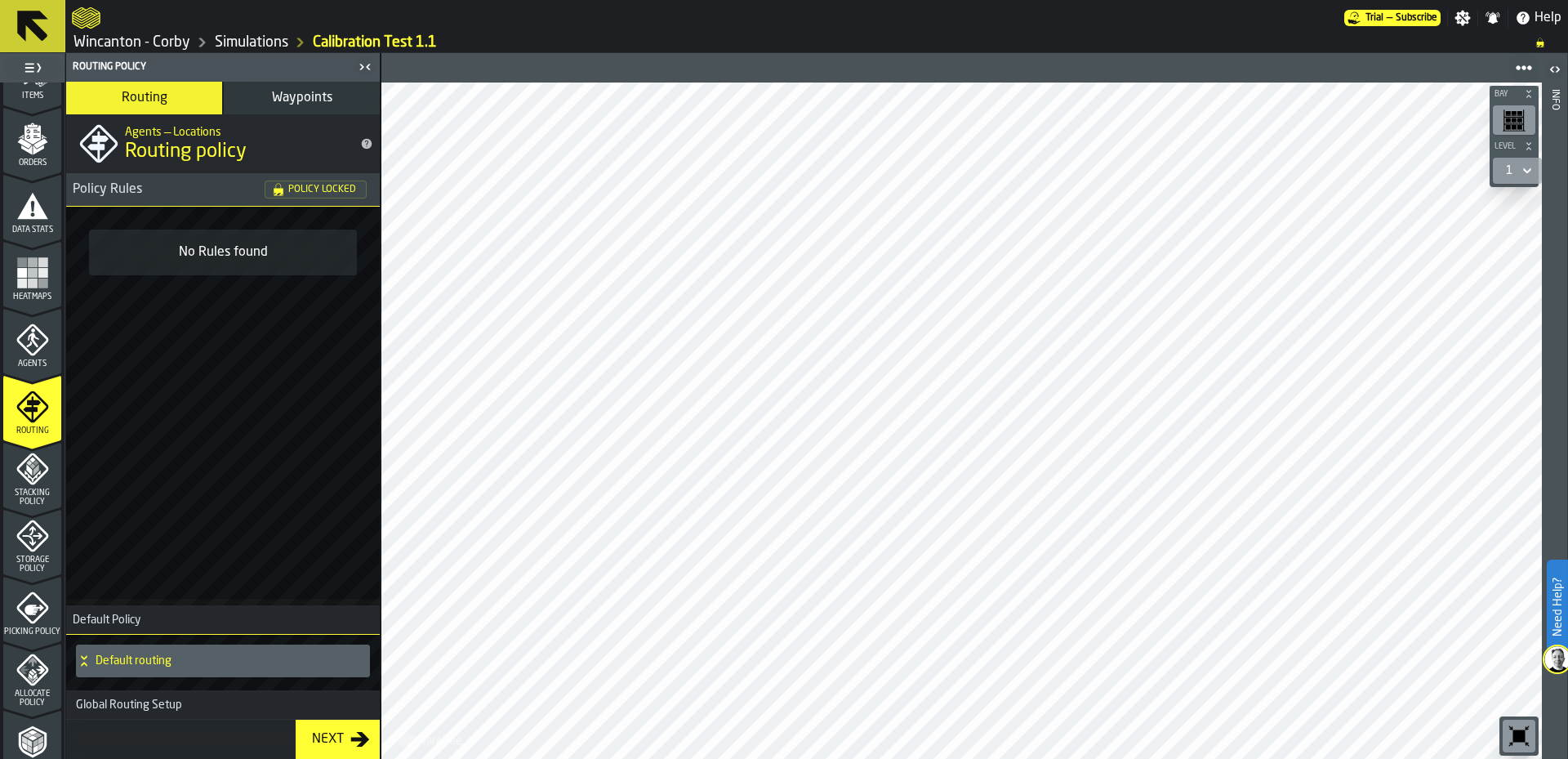
click at [26, 462] on polyline "menu Stacking Policy" at bounding box center [29, 463] width 6 height 6
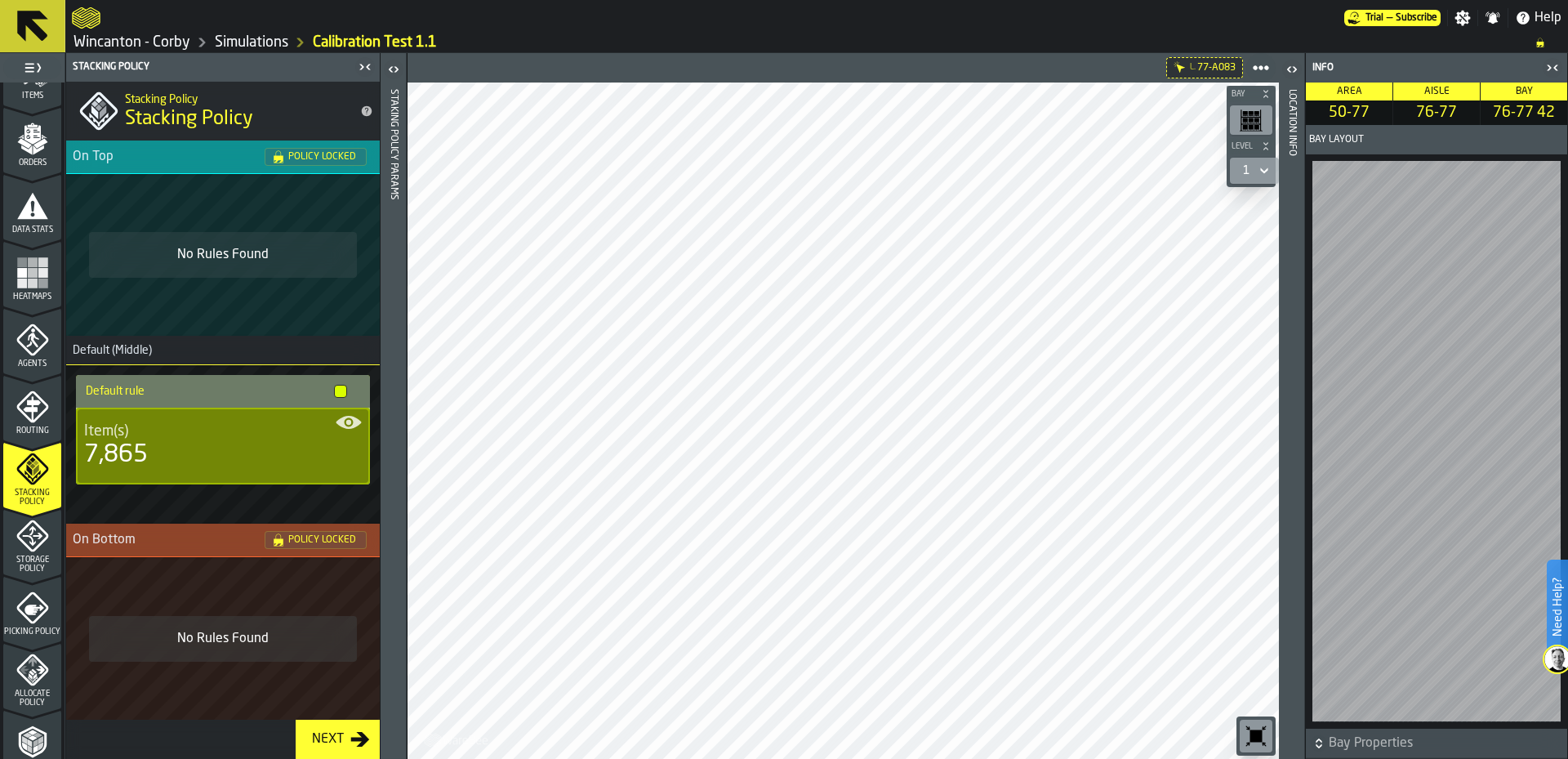
click at [30, 684] on icon "menu Allocate Policy" at bounding box center [33, 671] width 32 height 32
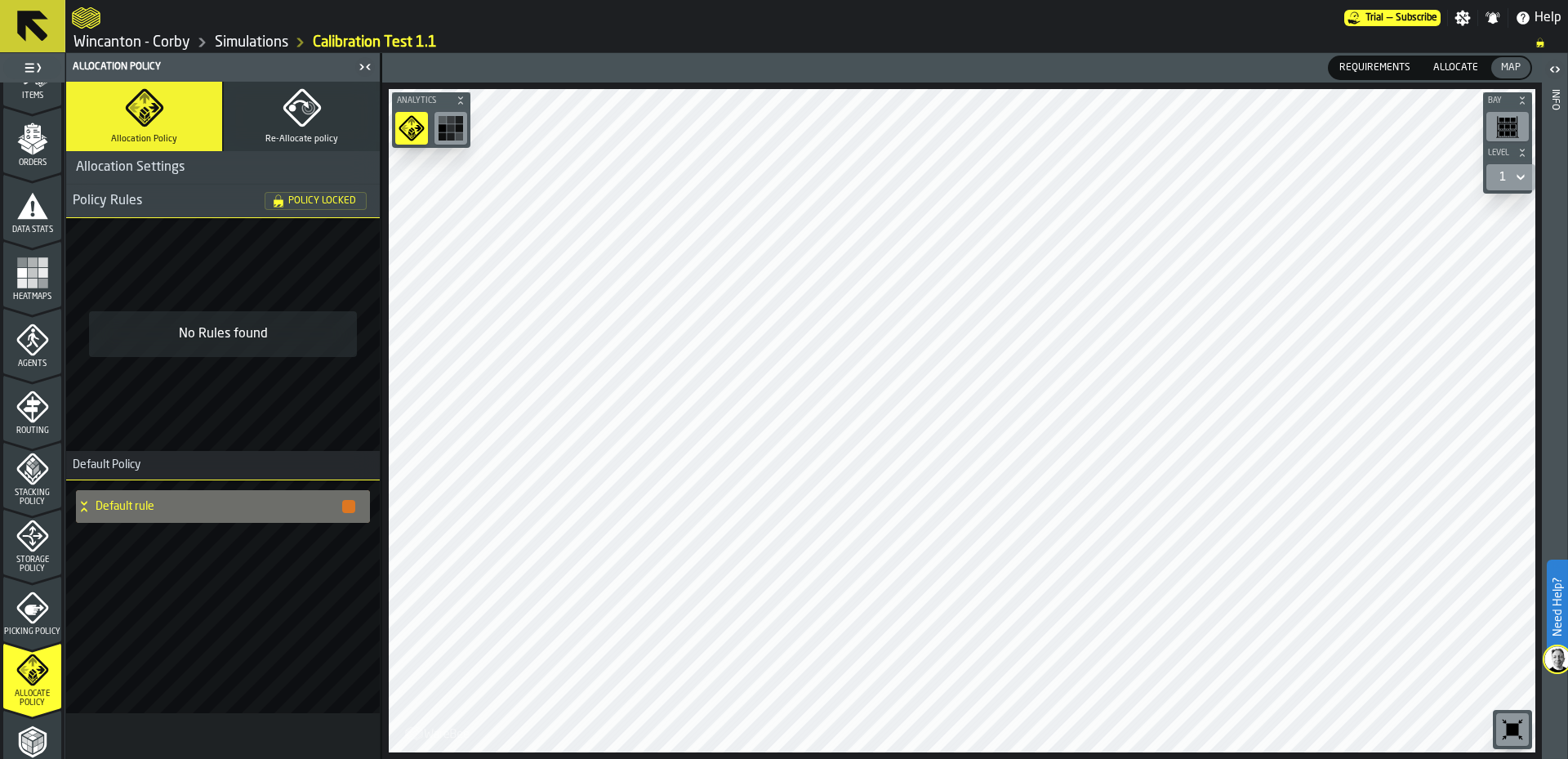
click at [40, 605] on icon "menu Picking Policy" at bounding box center [33, 607] width 33 height 33
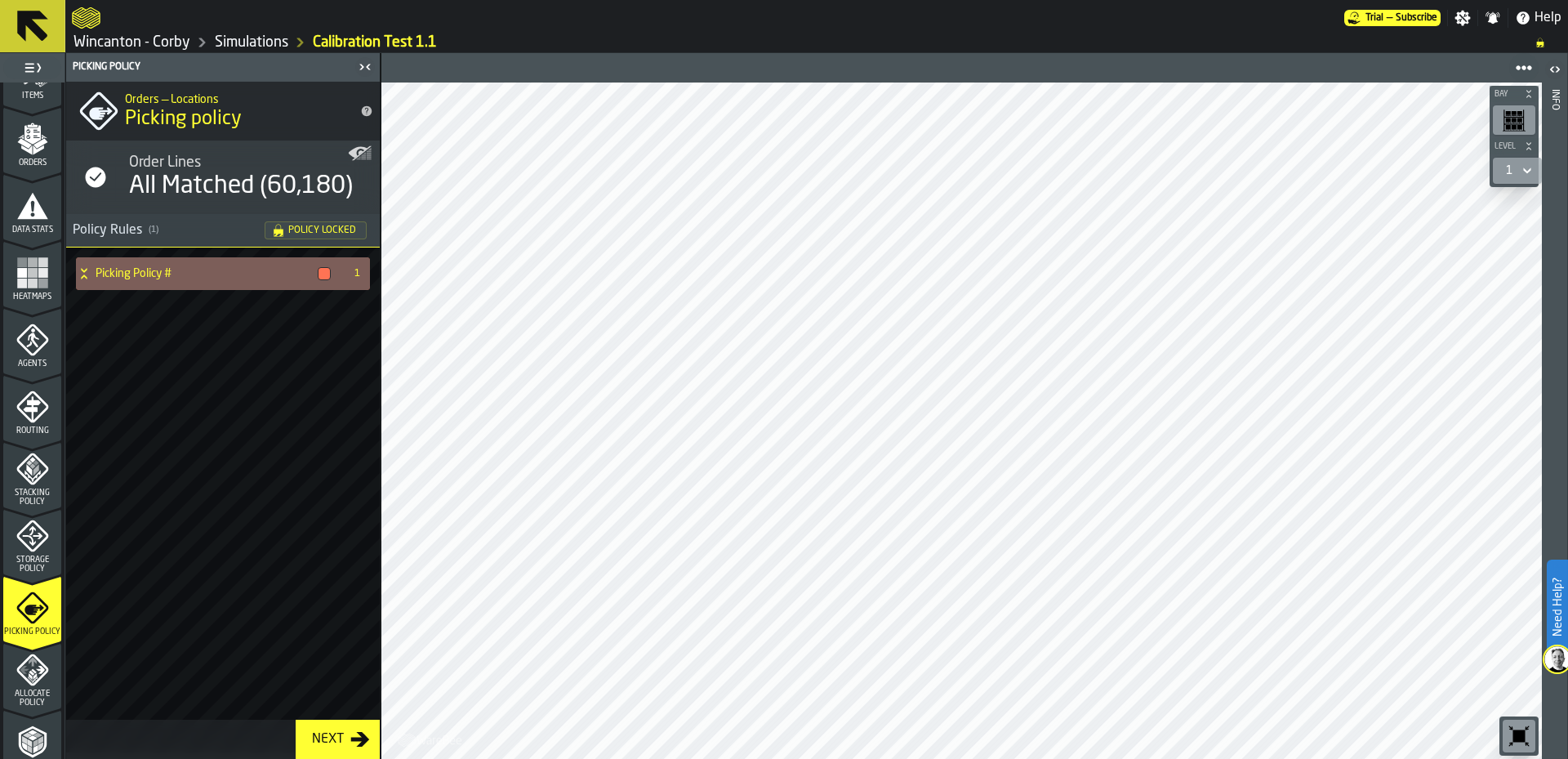
click at [85, 278] on icon at bounding box center [85, 274] width 17 height 13
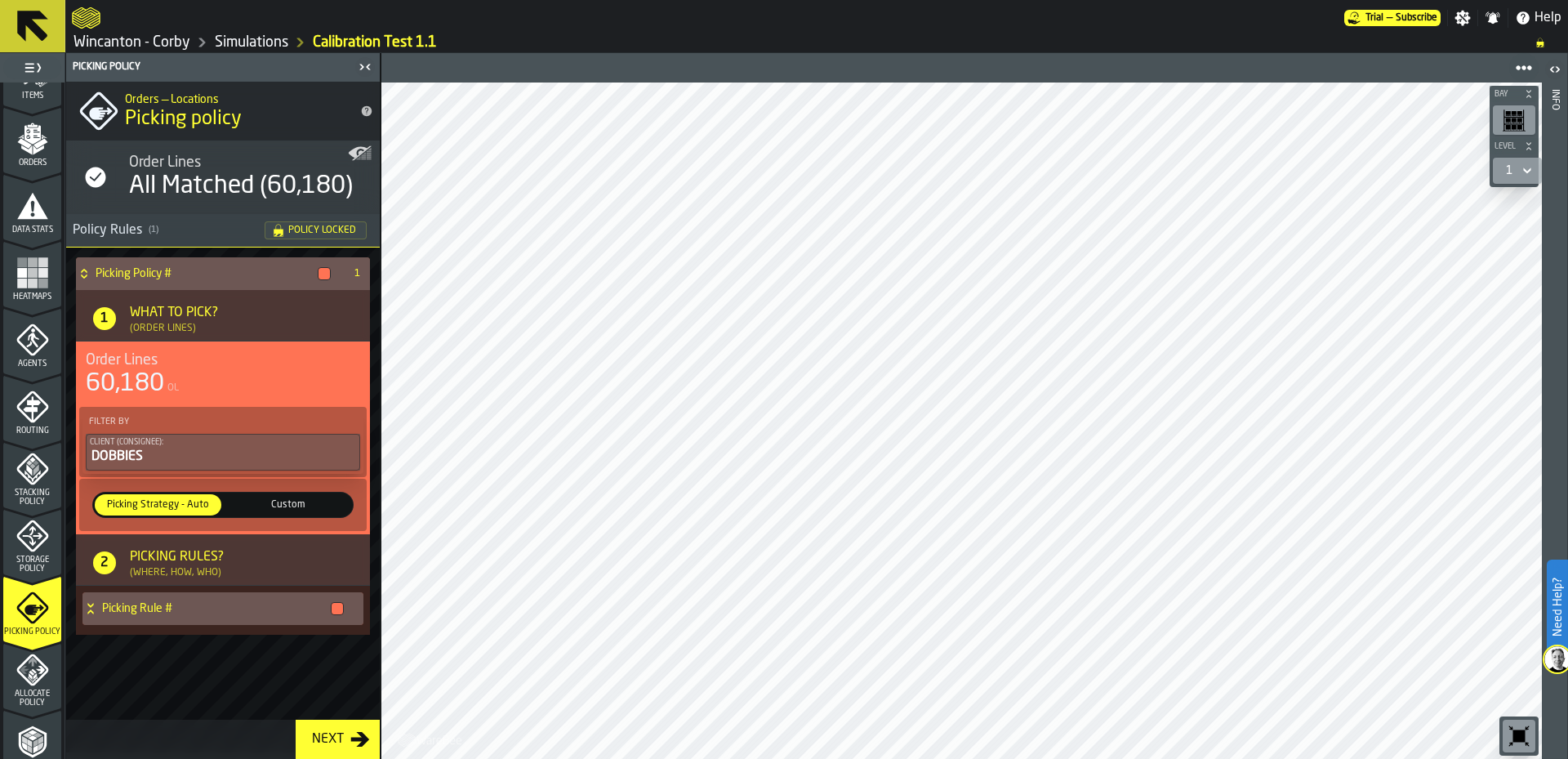
click at [39, 563] on span "Storage Policy" at bounding box center [33, 564] width 58 height 18
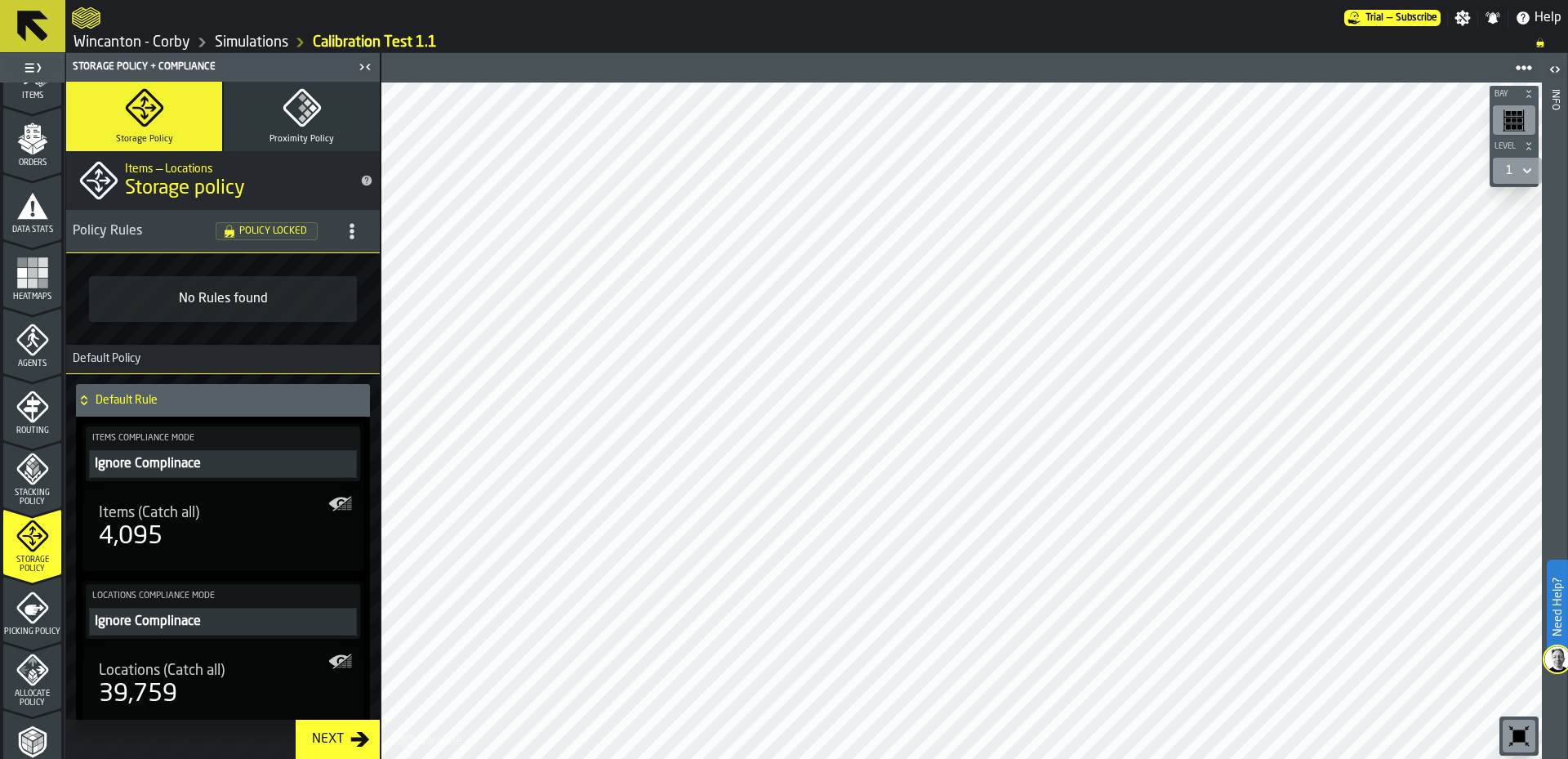
click at [30, 485] on div "Stacking Policy" at bounding box center [33, 480] width 58 height 54
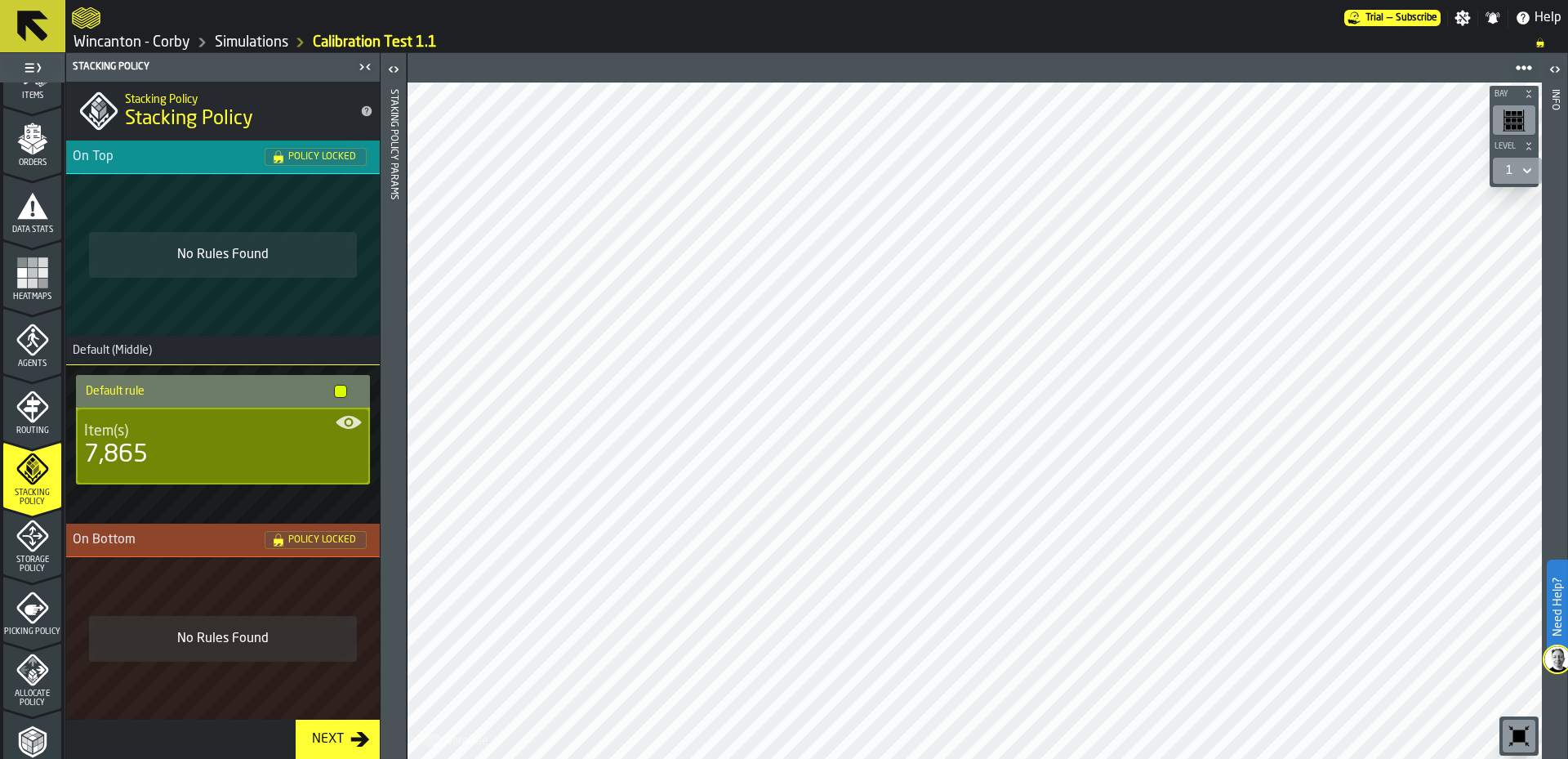
click at [32, 416] on icon "menu Routing" at bounding box center [33, 406] width 33 height 33
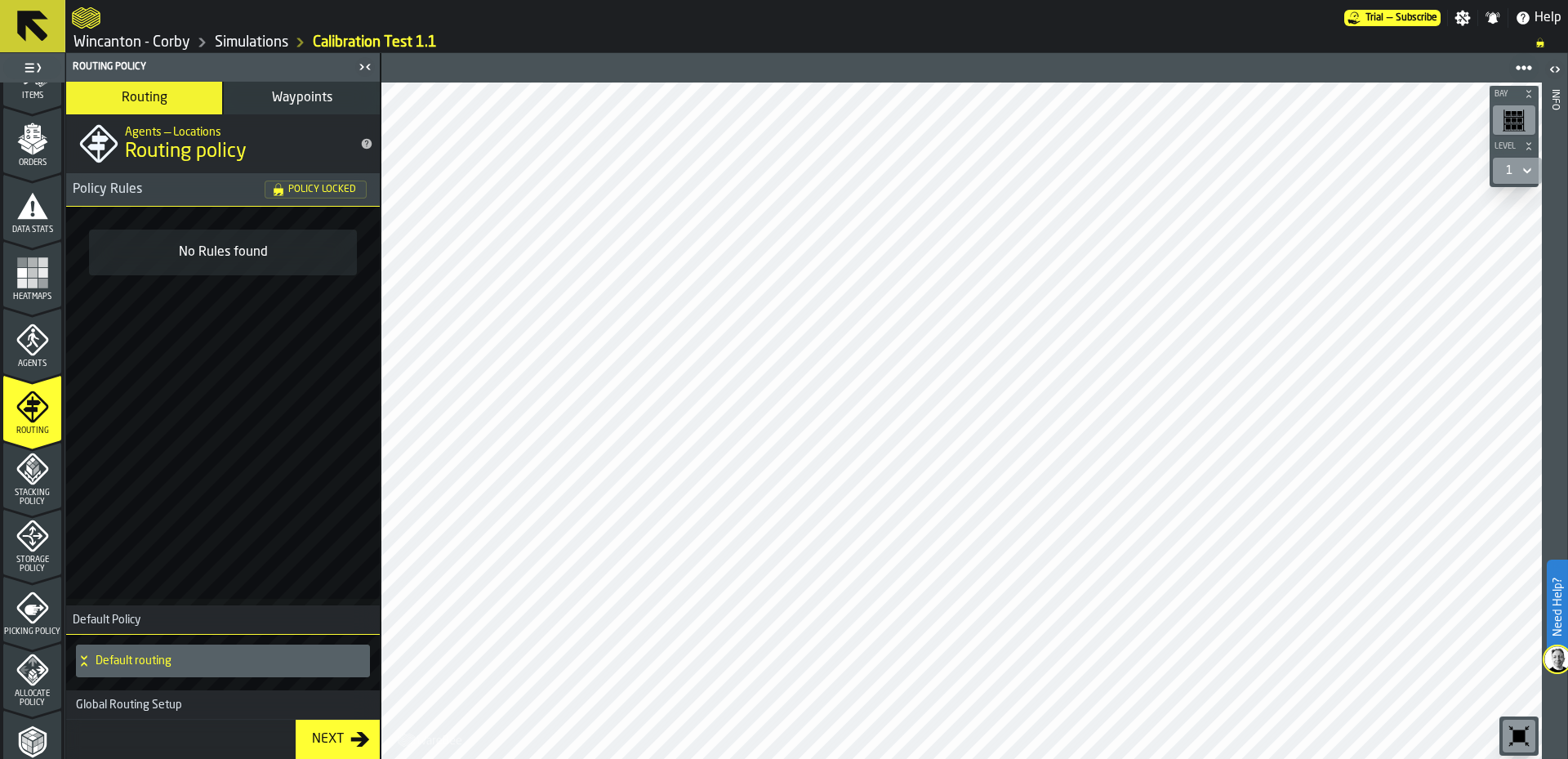
click at [20, 332] on icon "menu Agents" at bounding box center [33, 339] width 32 height 32
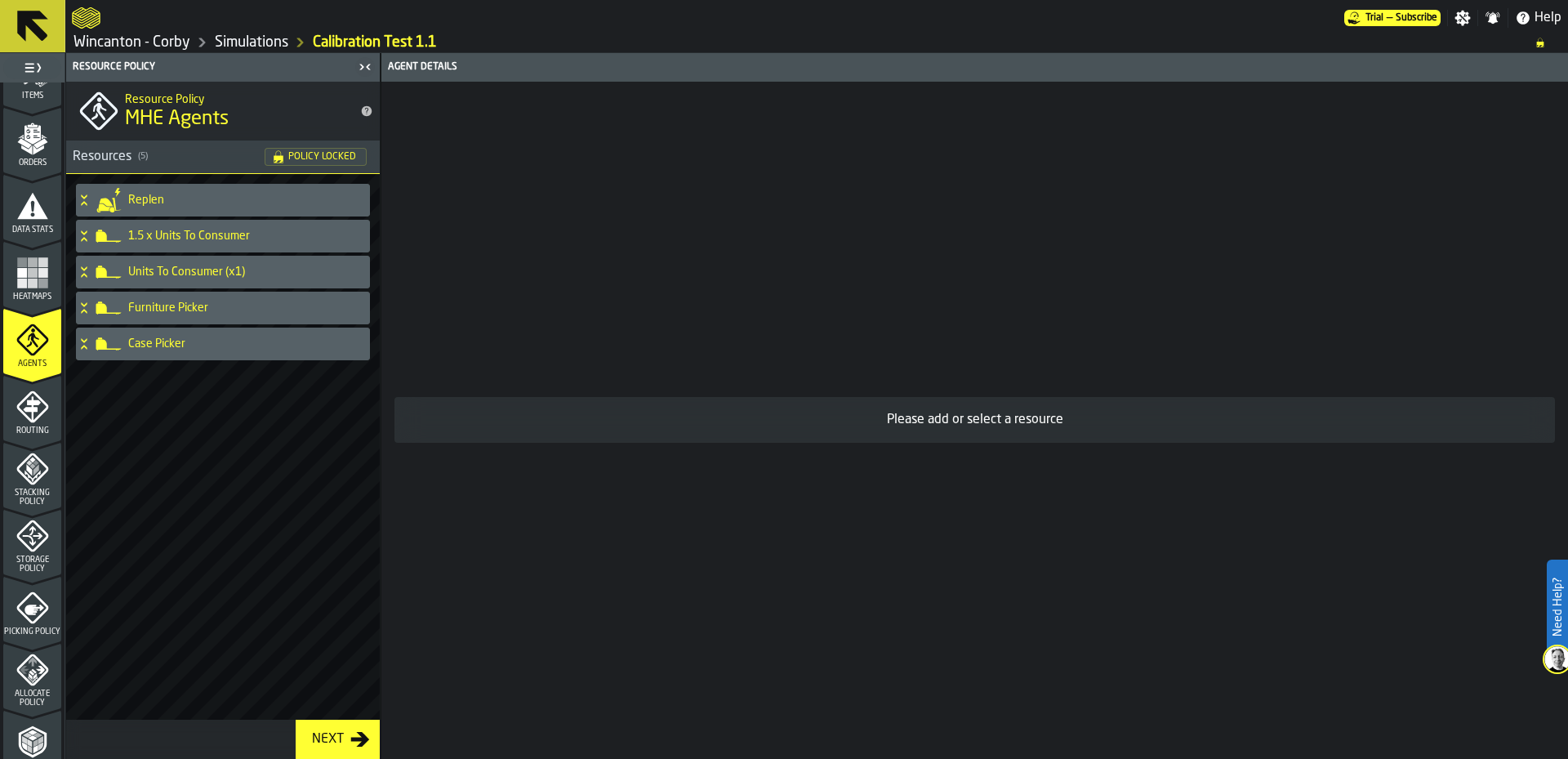
click at [23, 284] on rect "menu Heatmaps" at bounding box center [21, 282] width 10 height 10
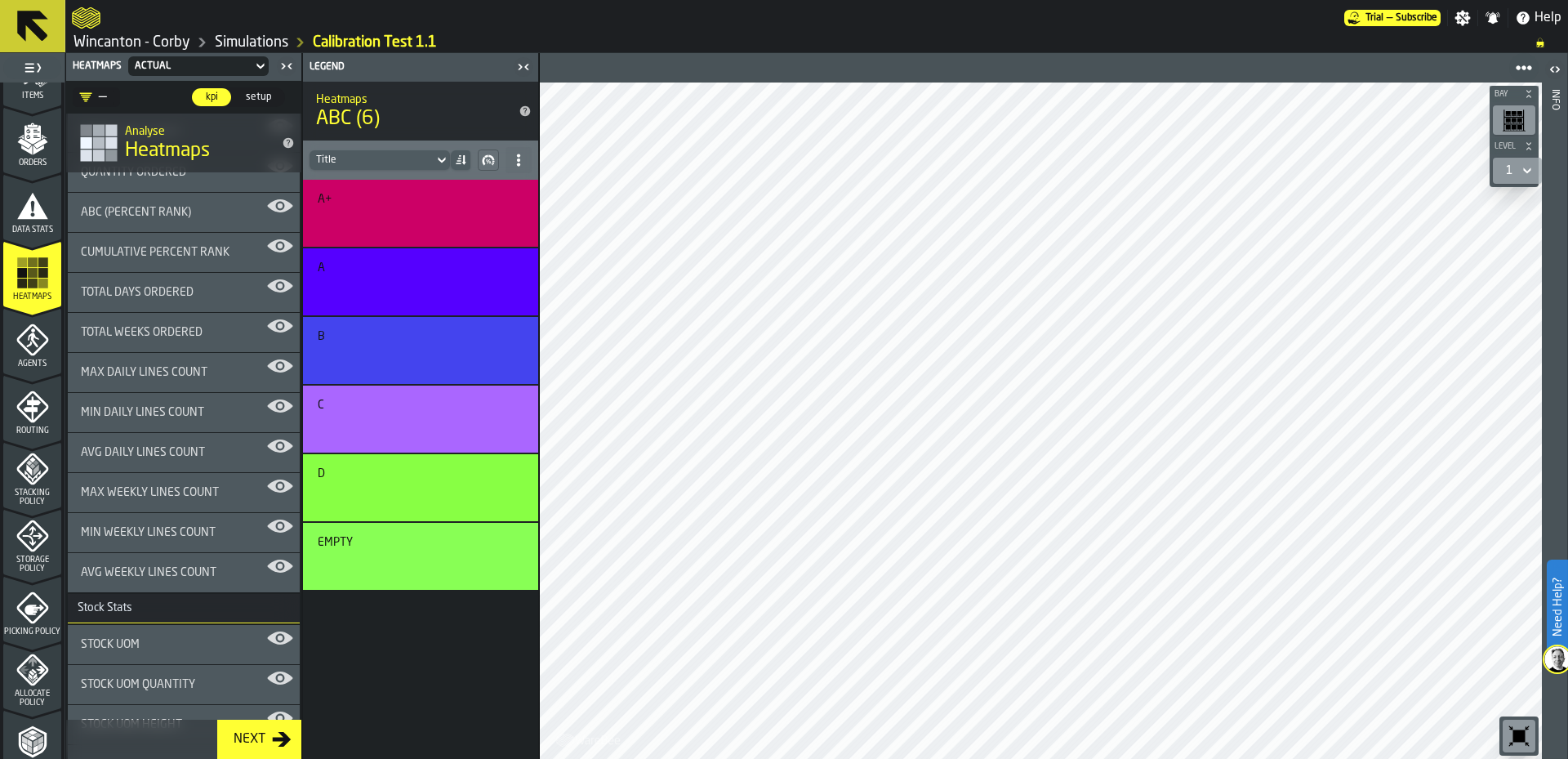
scroll to position [538, 0]
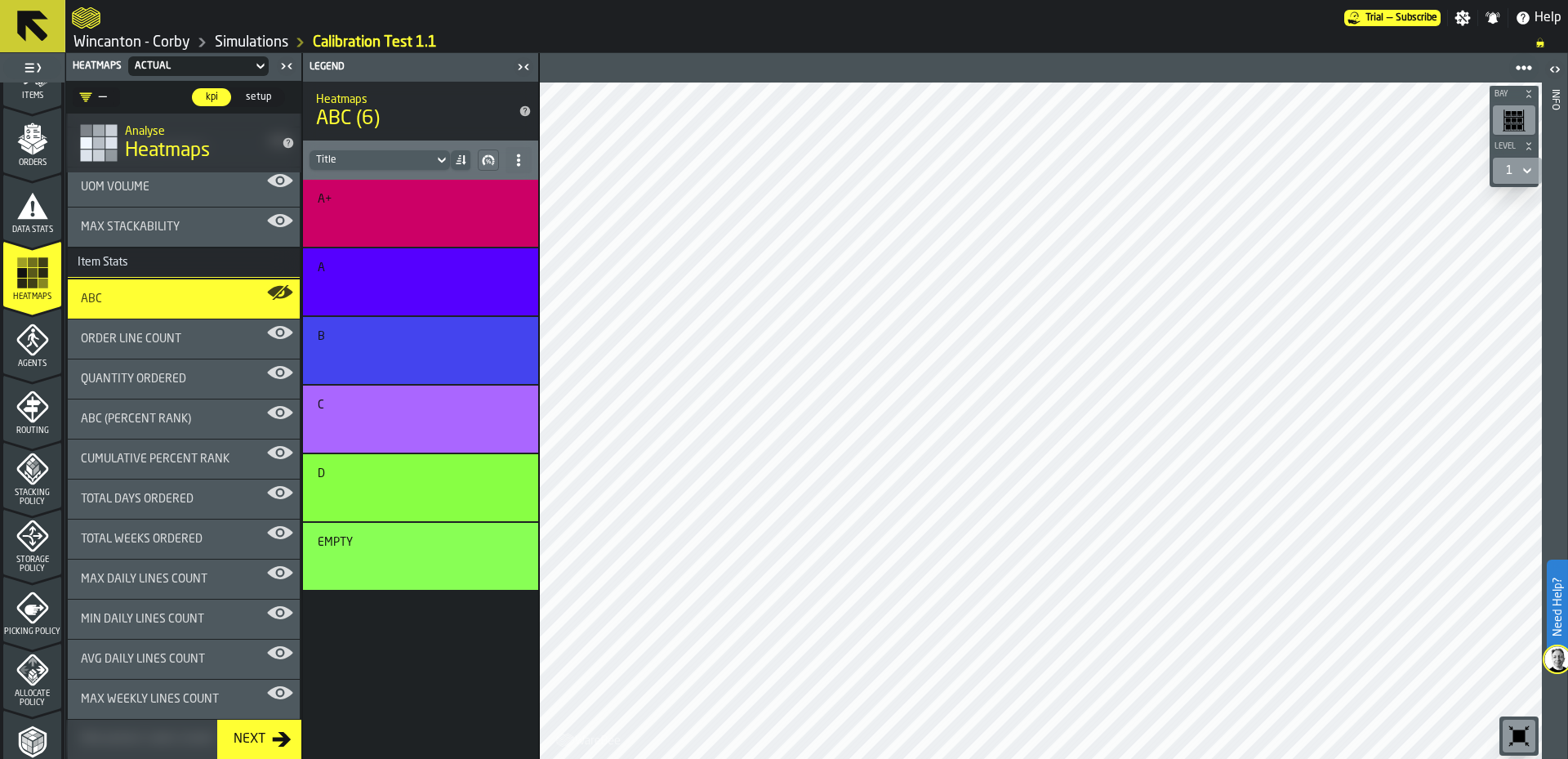
click at [182, 470] on div "Cumulative Percent Rank" at bounding box center [183, 459] width 232 height 39
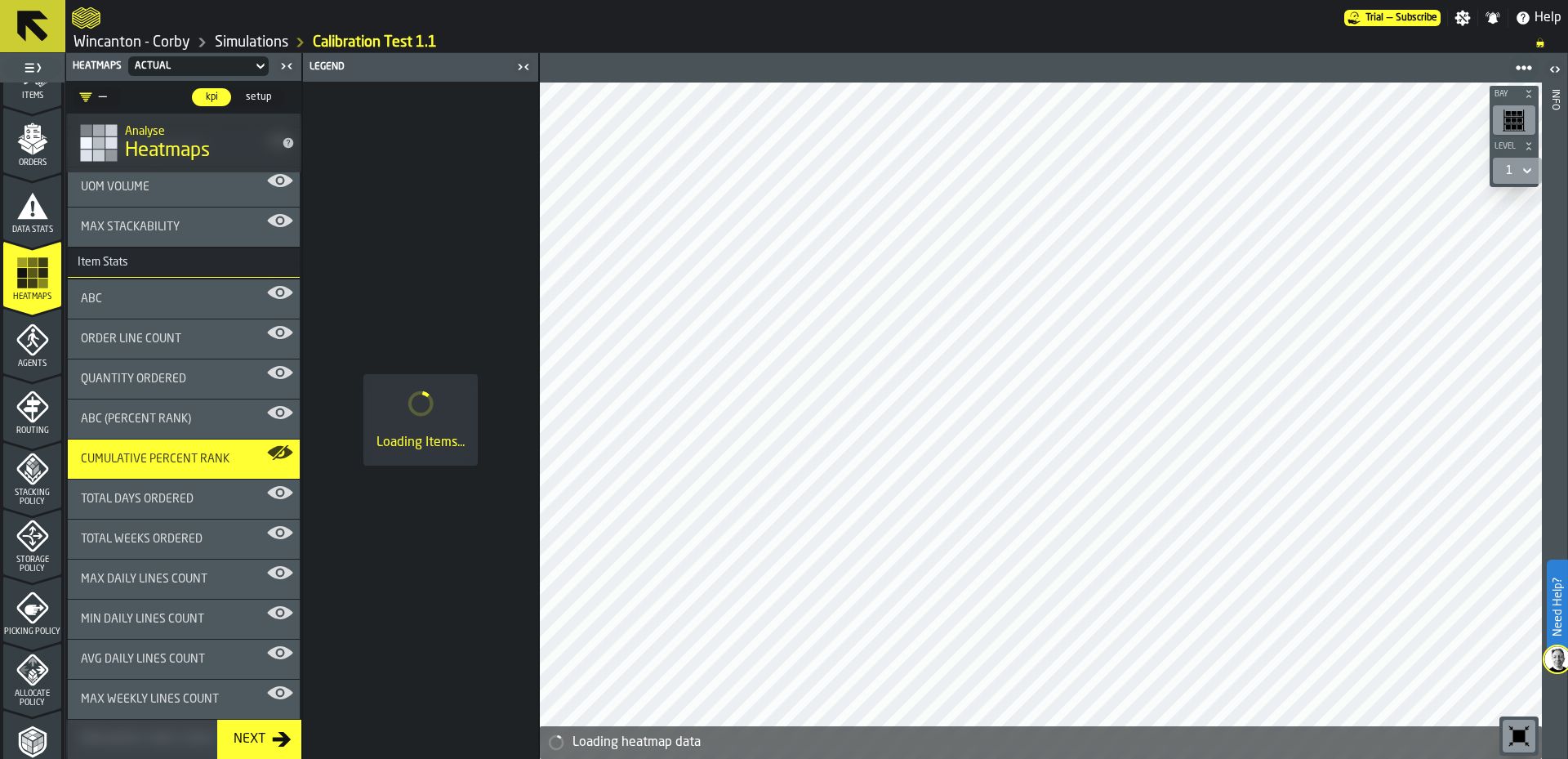
click at [183, 573] on span "Max Daily Lines Count" at bounding box center [144, 579] width 127 height 13
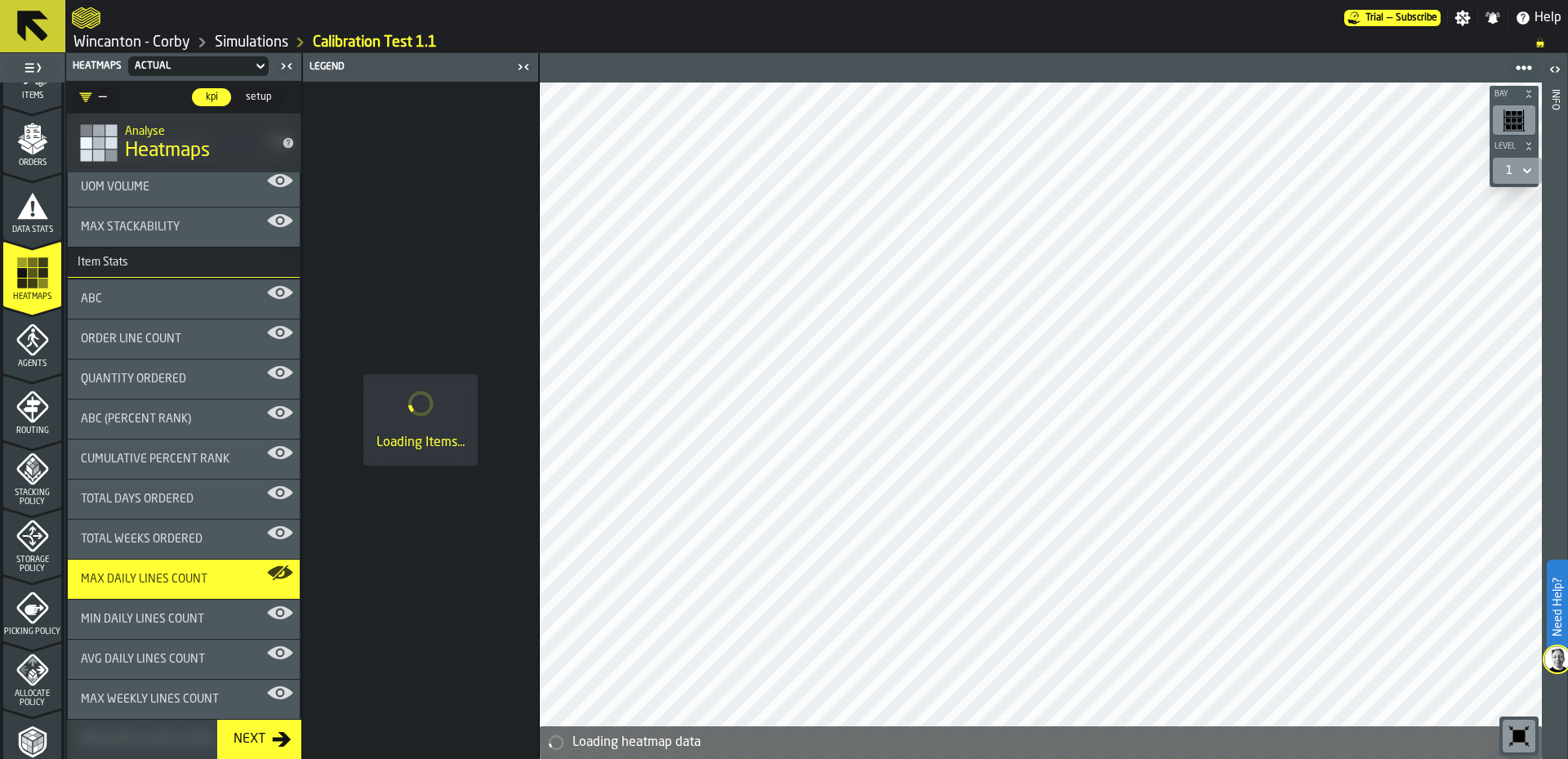
click at [174, 517] on div "Total Days Ordered" at bounding box center [183, 499] width 232 height 39
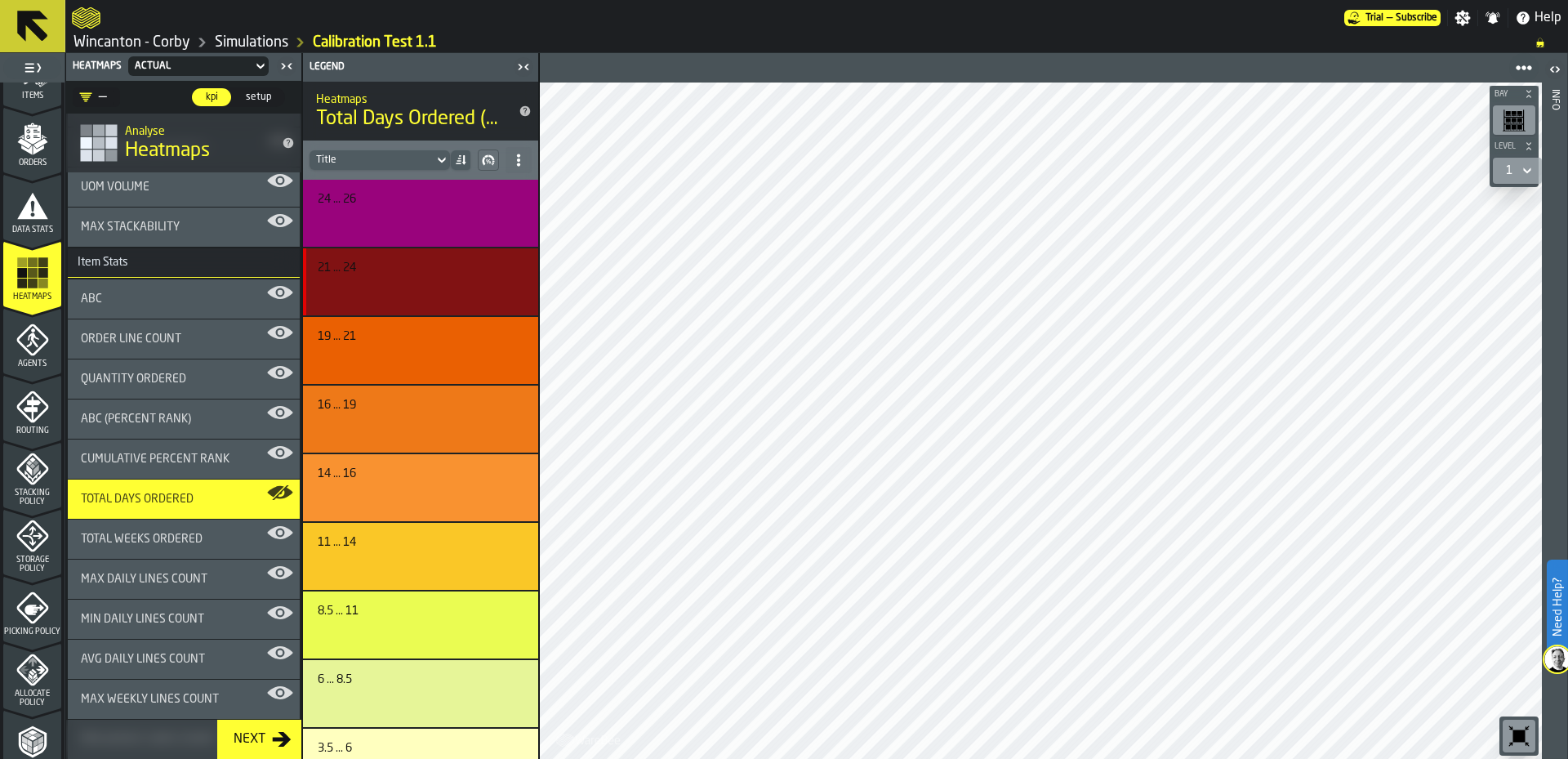
click at [445, 263] on div "21 ... 24" at bounding box center [418, 268] width 201 height 13
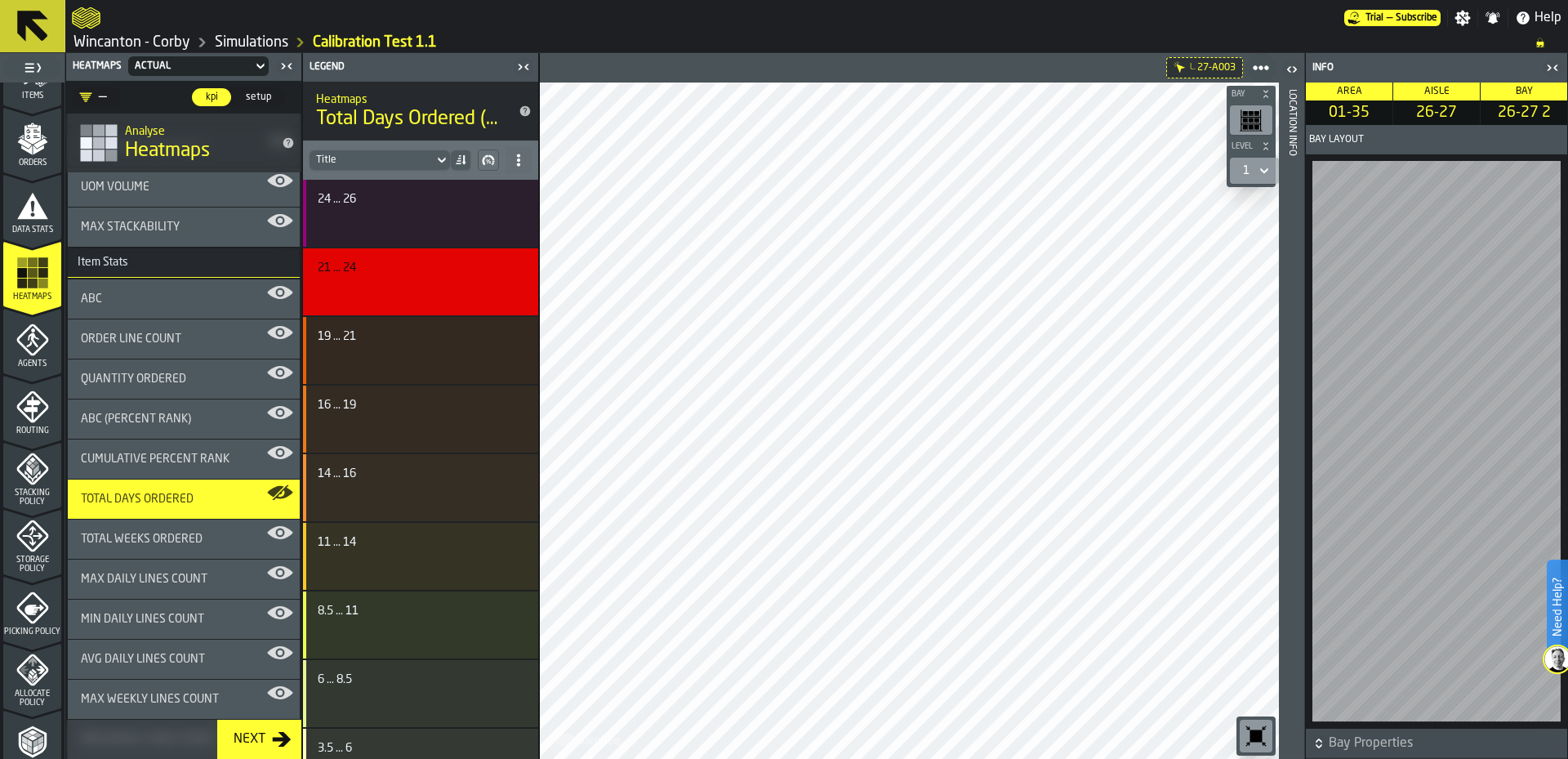
click at [1284, 66] on icon "button-toggle-Open" at bounding box center [1291, 69] width 20 height 20
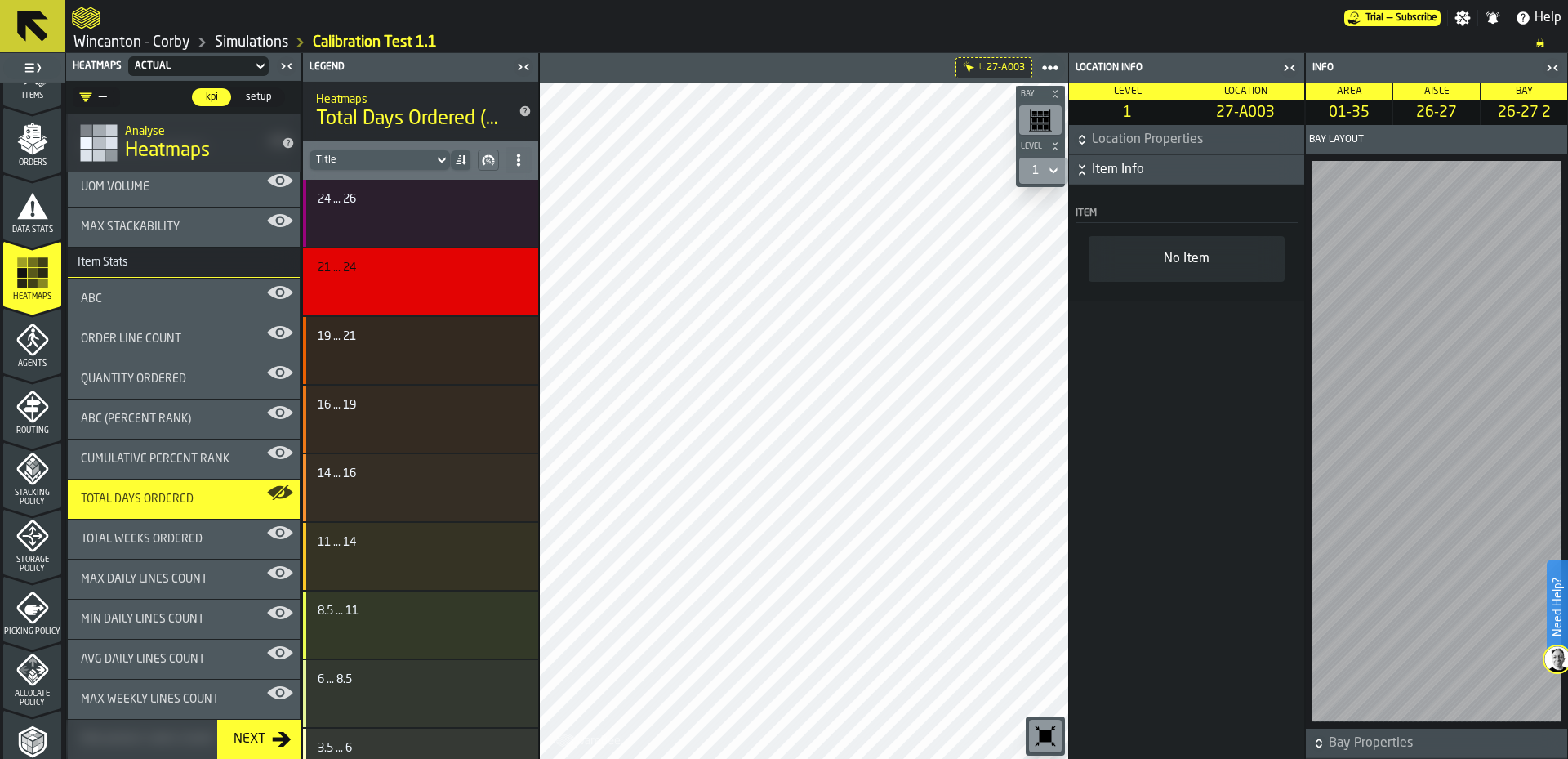
click at [1083, 172] on icon "button-" at bounding box center [1082, 172] width 6 height 4
click at [1088, 172] on icon "button-" at bounding box center [1083, 170] width 17 height 17
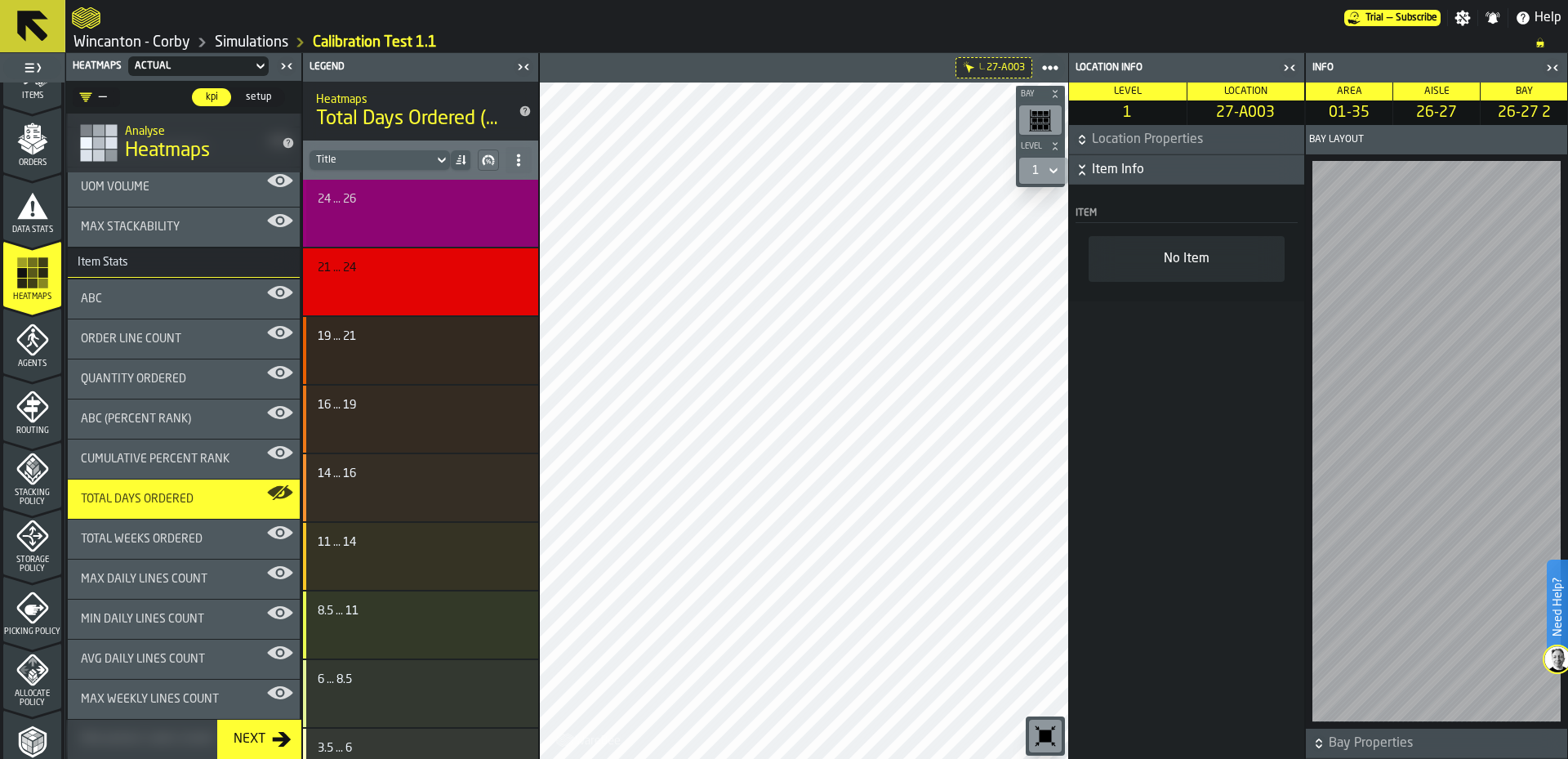
click at [466, 202] on div "24 ... 26" at bounding box center [418, 199] width 201 height 13
click at [121, 309] on div "ABC" at bounding box center [183, 299] width 232 height 39
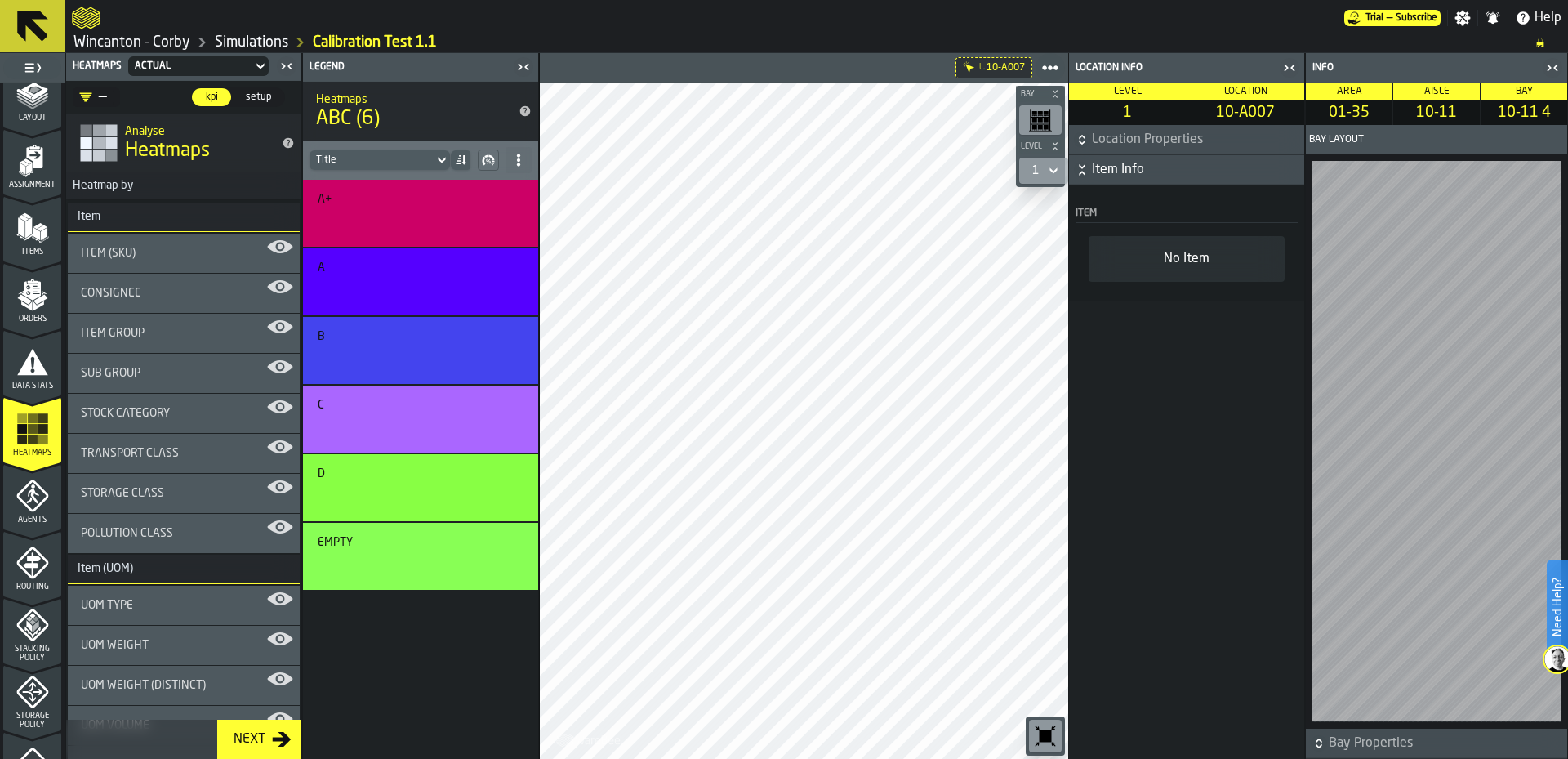
scroll to position [82, 0]
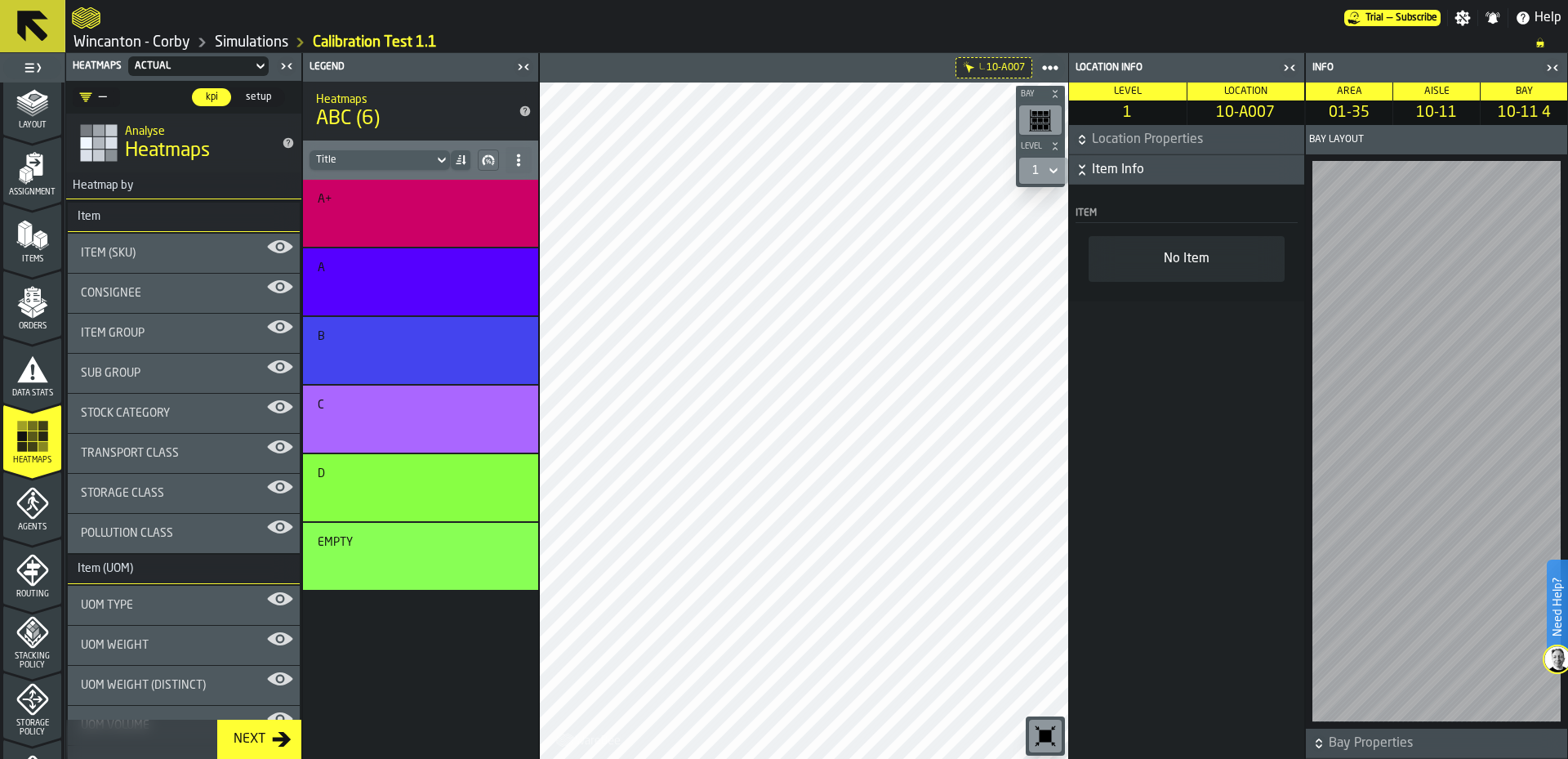
click at [43, 303] on icon "menu Orders" at bounding box center [33, 302] width 33 height 33
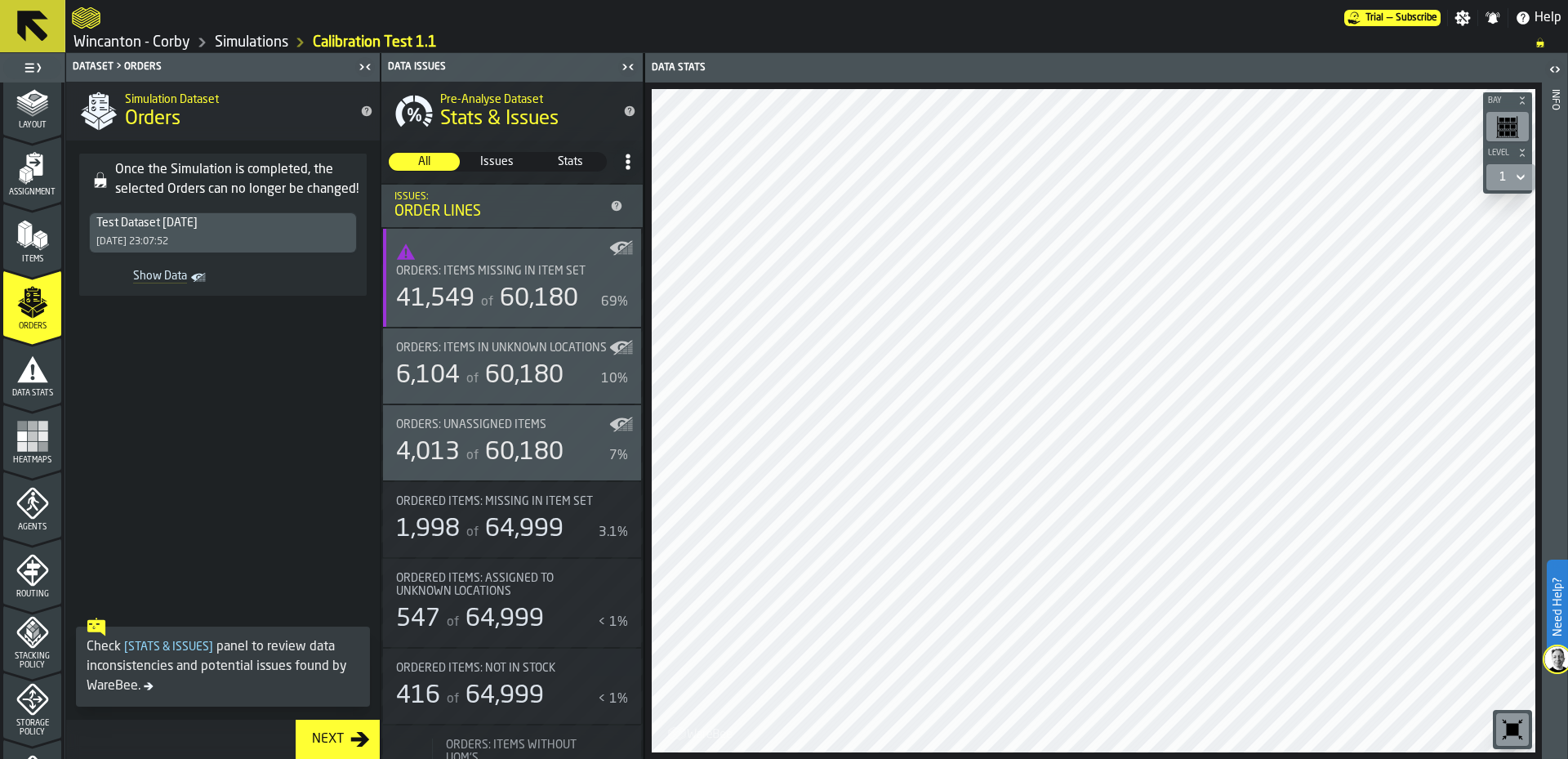
click at [504, 162] on span "Issues" at bounding box center [497, 162] width 70 height 17
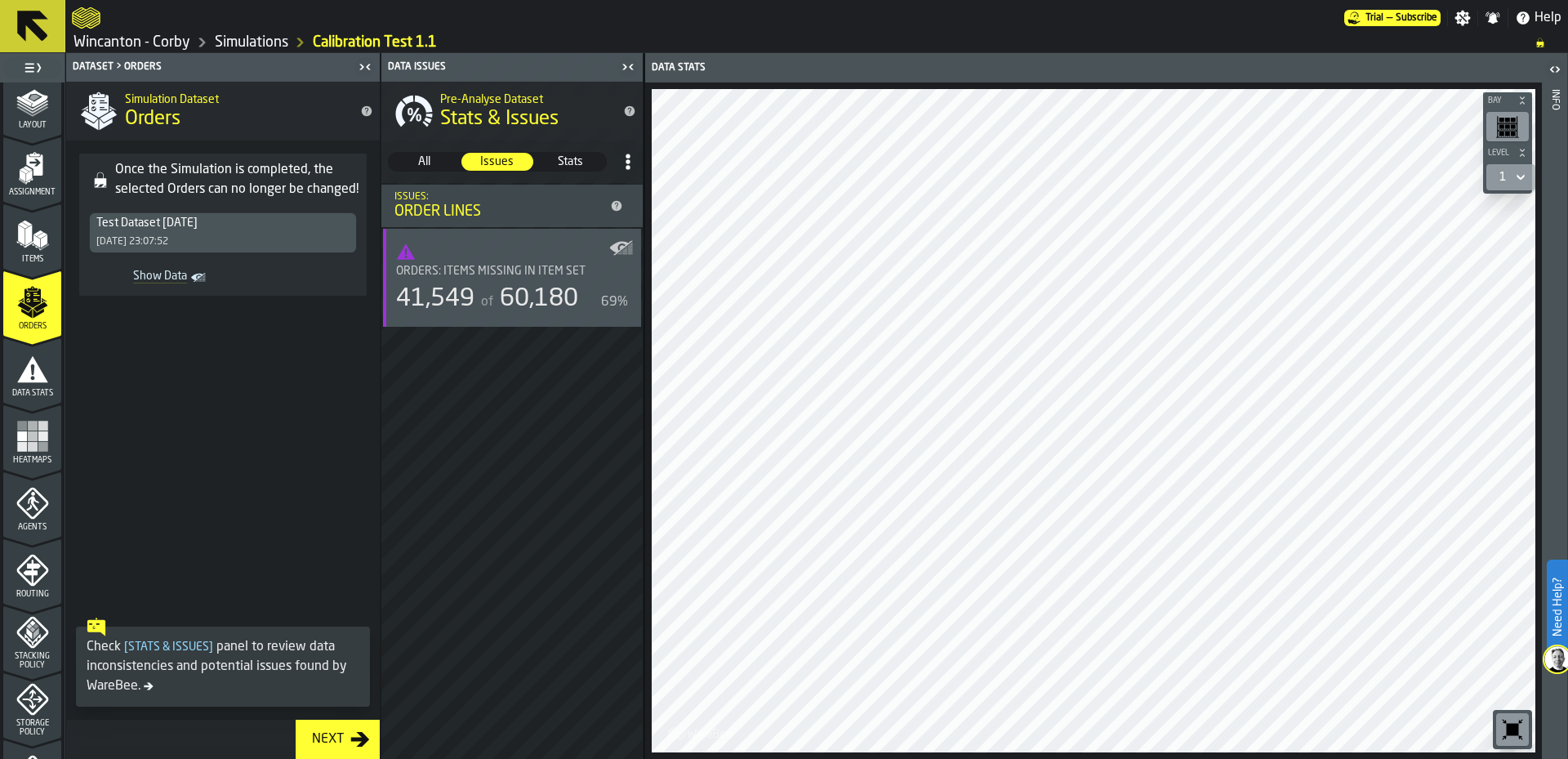
click at [548, 158] on span "Stats" at bounding box center [571, 162] width 70 height 17
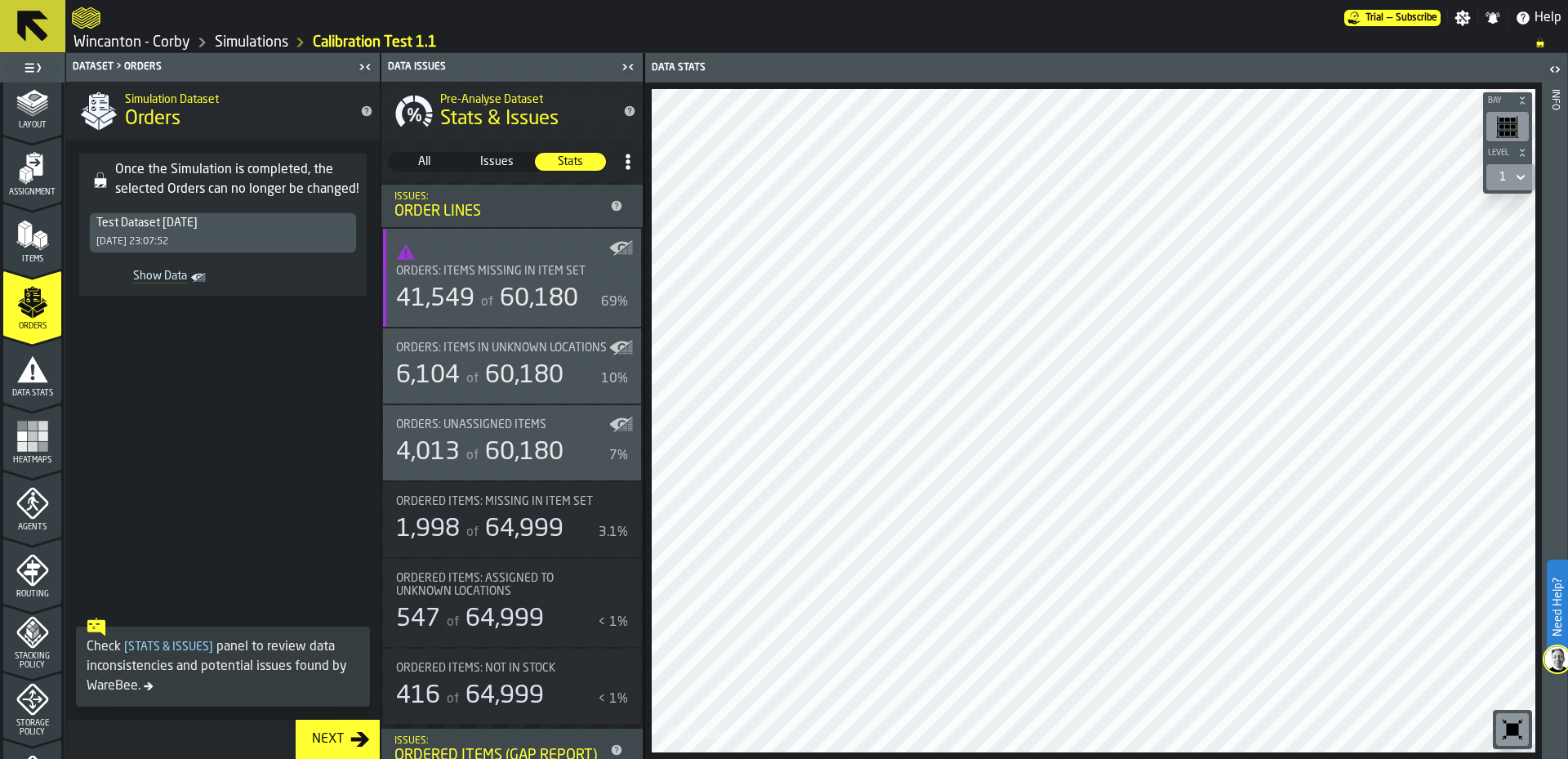
click at [0, 182] on ul "1 Start 1.1 Layout 1.2 Assignment 1.3 Items 1.4 Orders 1.5 Data Stats 1.6 Heatm…" at bounding box center [32, 603] width 64 height 1206
click at [4, 182] on div "Assignment" at bounding box center [33, 174] width 58 height 45
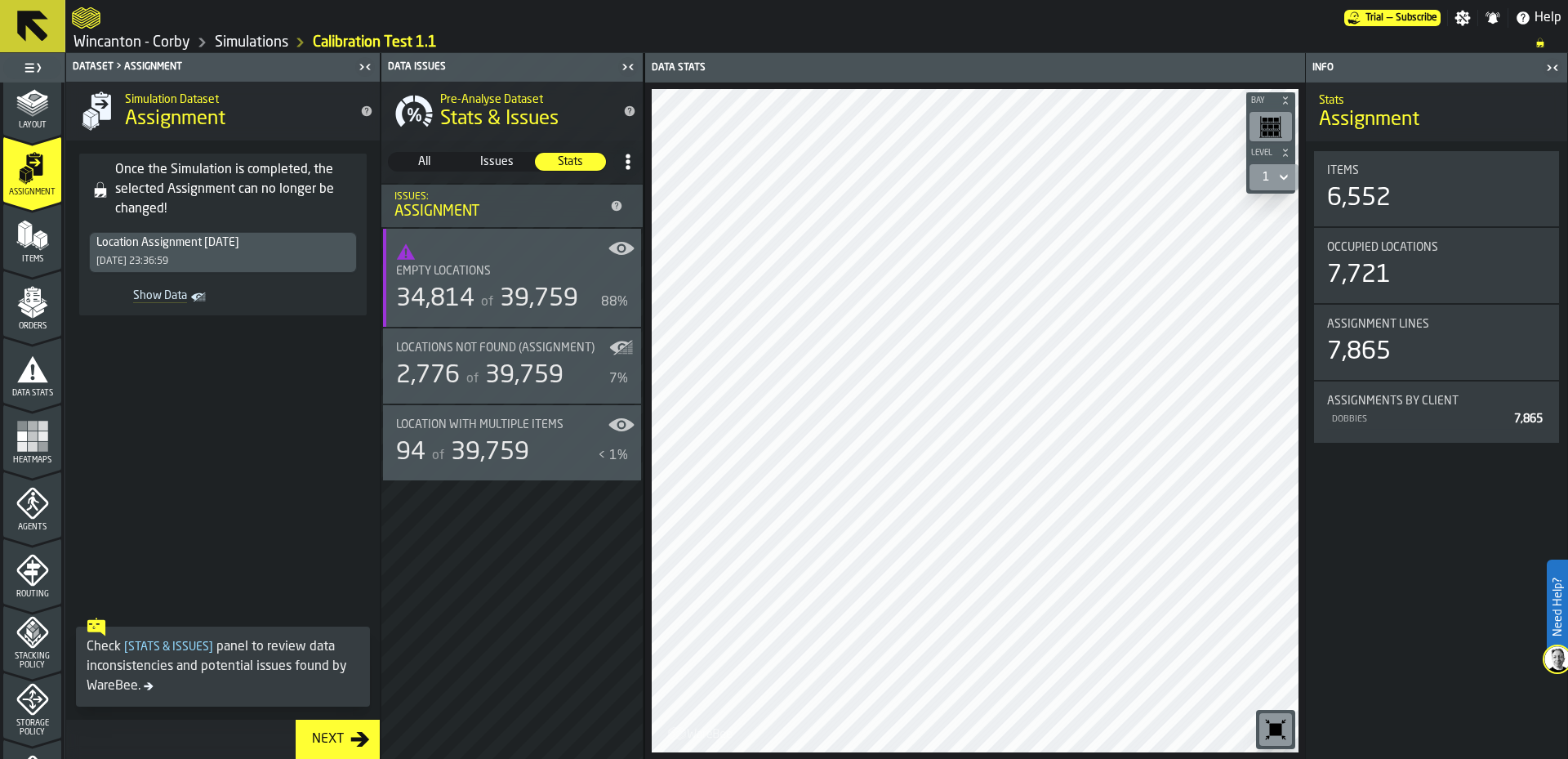
click at [42, 275] on icon "menu Items" at bounding box center [33, 270] width 58 height 65
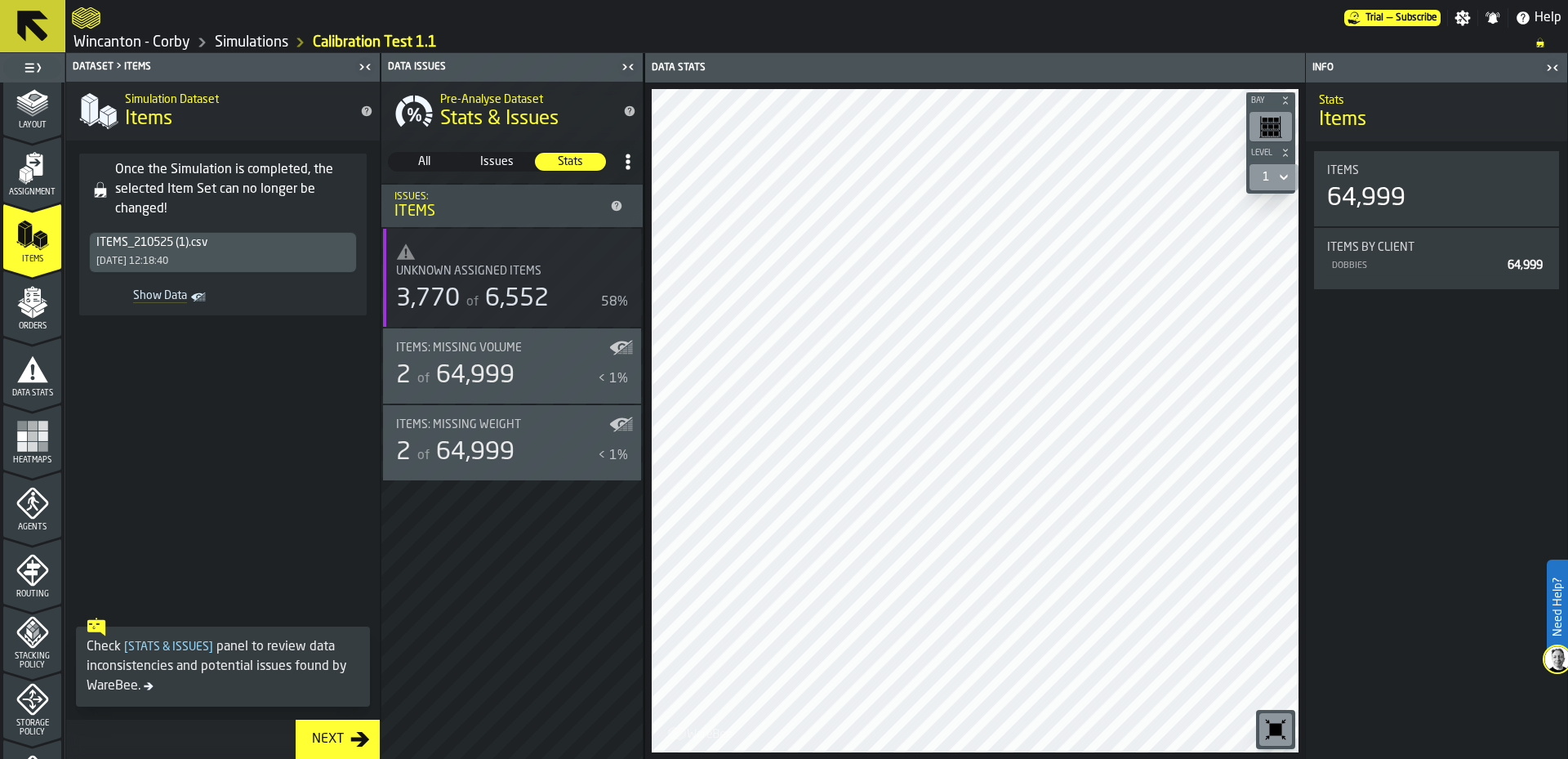
click at [227, 43] on link "Simulations" at bounding box center [251, 42] width 74 height 18
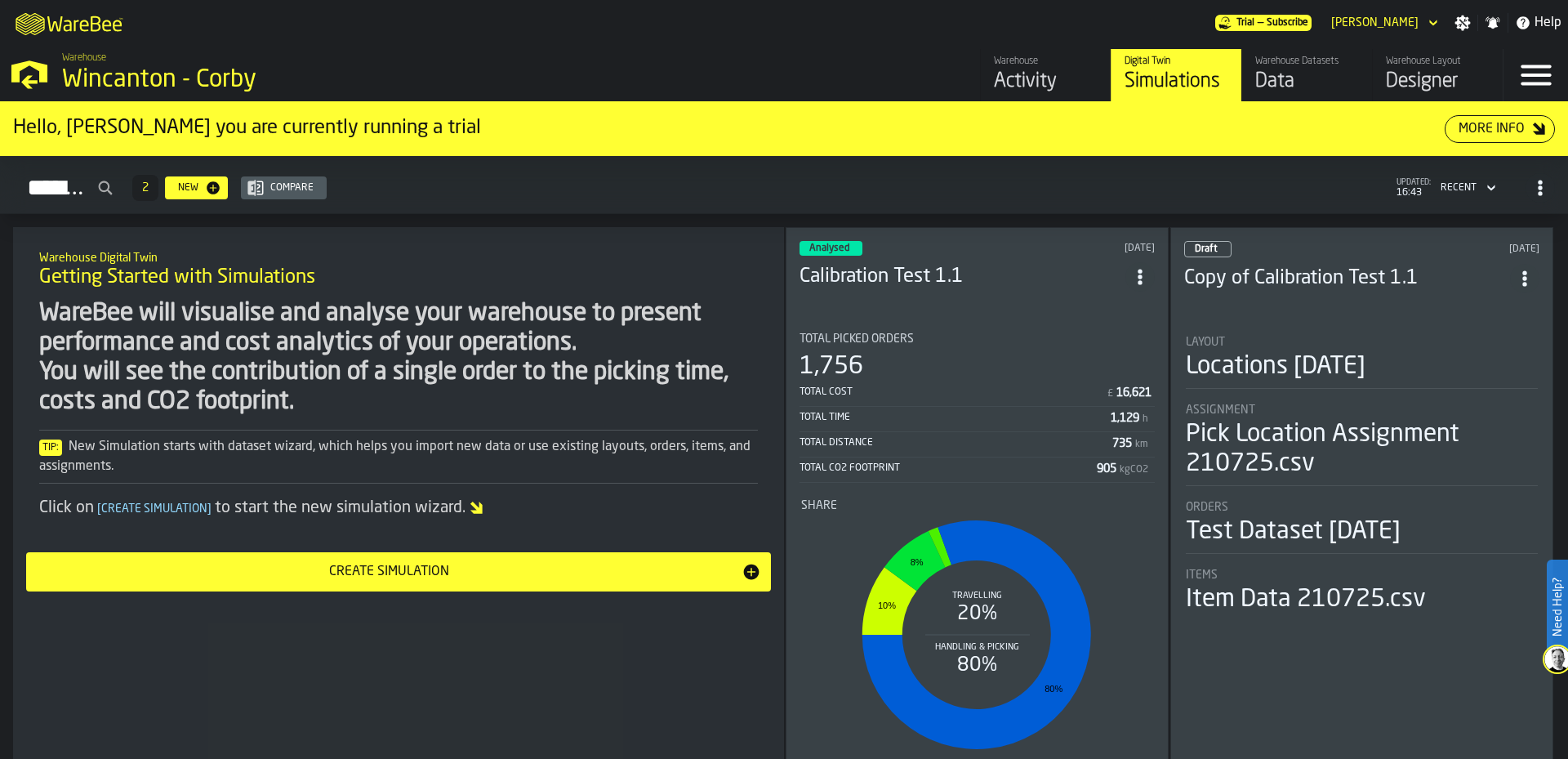
click at [1343, 326] on li "Layout Locations [DATE] Assignment Pick Location Assignment 210725.csv Orders T…" at bounding box center [1362, 468] width 356 height 295
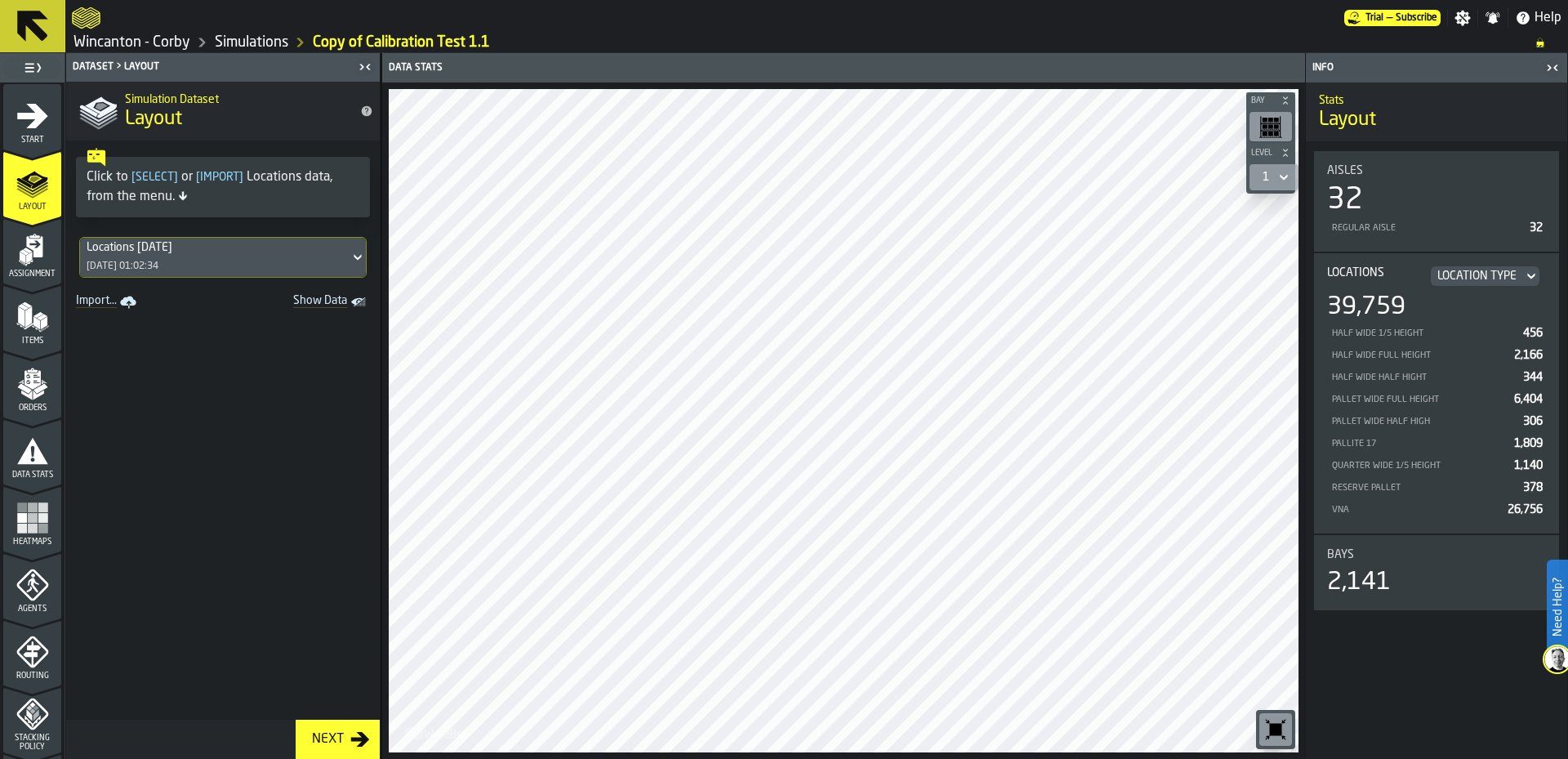
click at [349, 256] on icon at bounding box center [358, 257] width 17 height 20
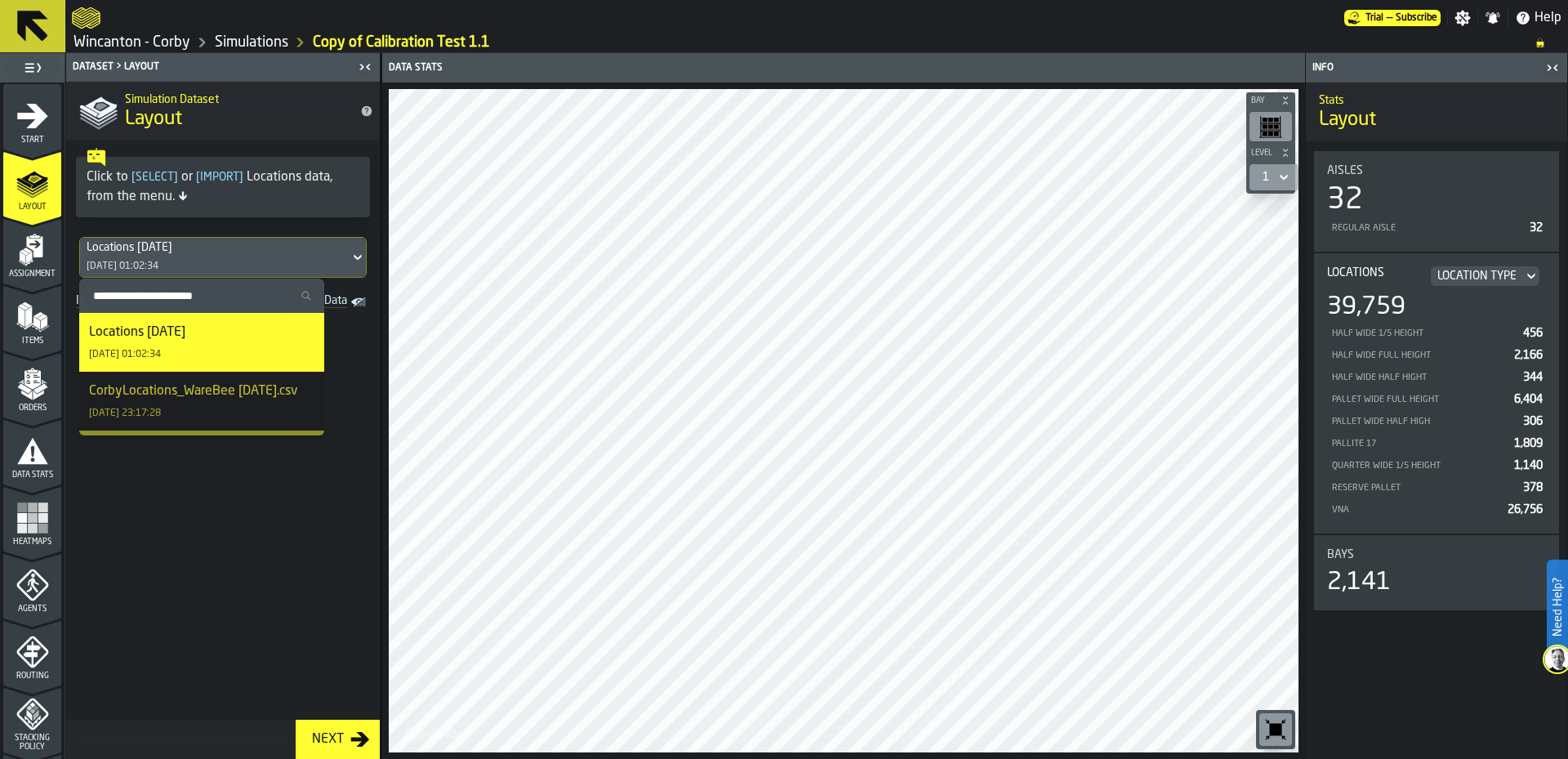
scroll to position [49, 0]
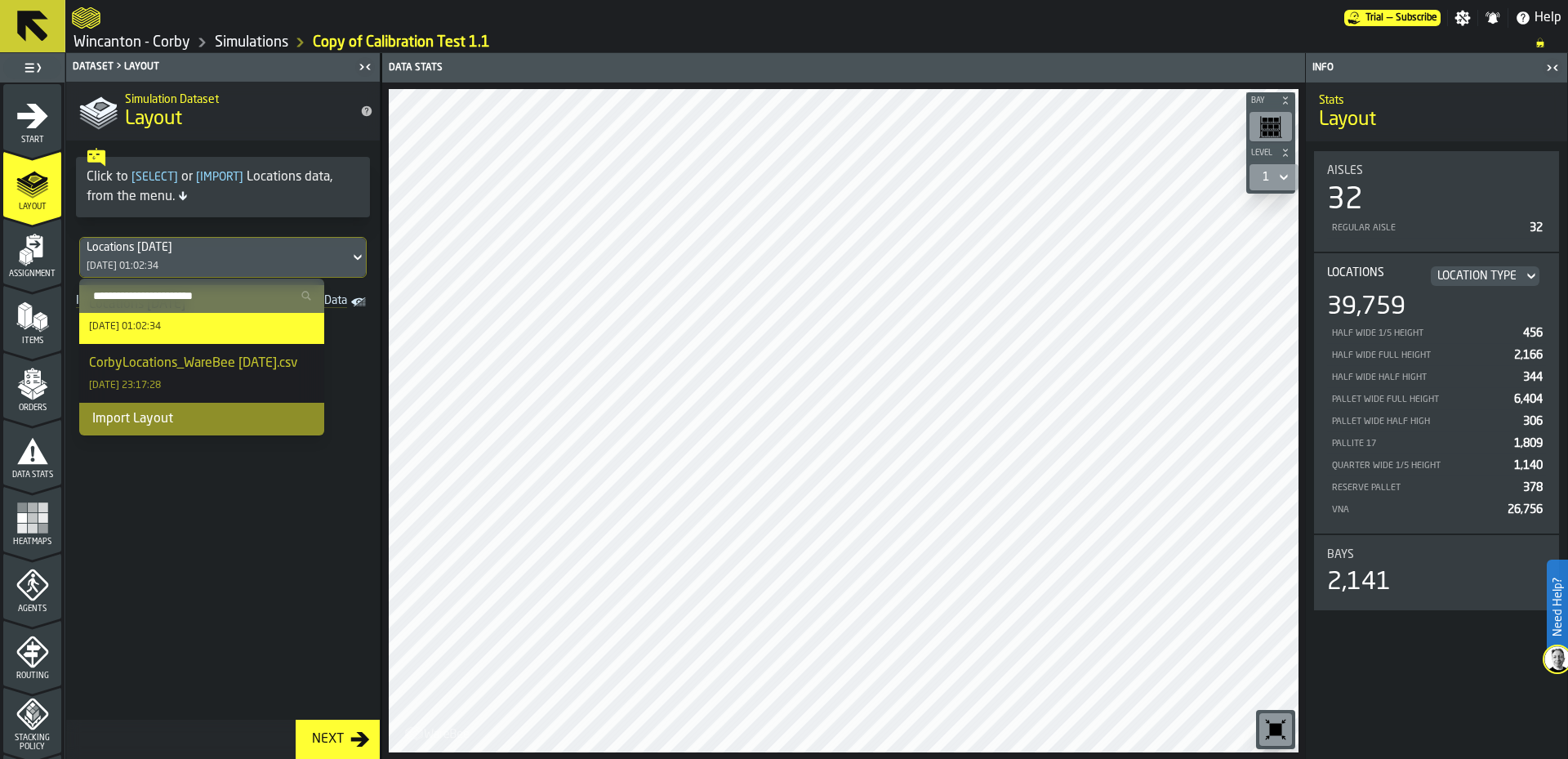
click at [232, 383] on div "CorbyLocations_WareBee [DATE].csv [DATE] 23:17:28" at bounding box center [202, 373] width 225 height 39
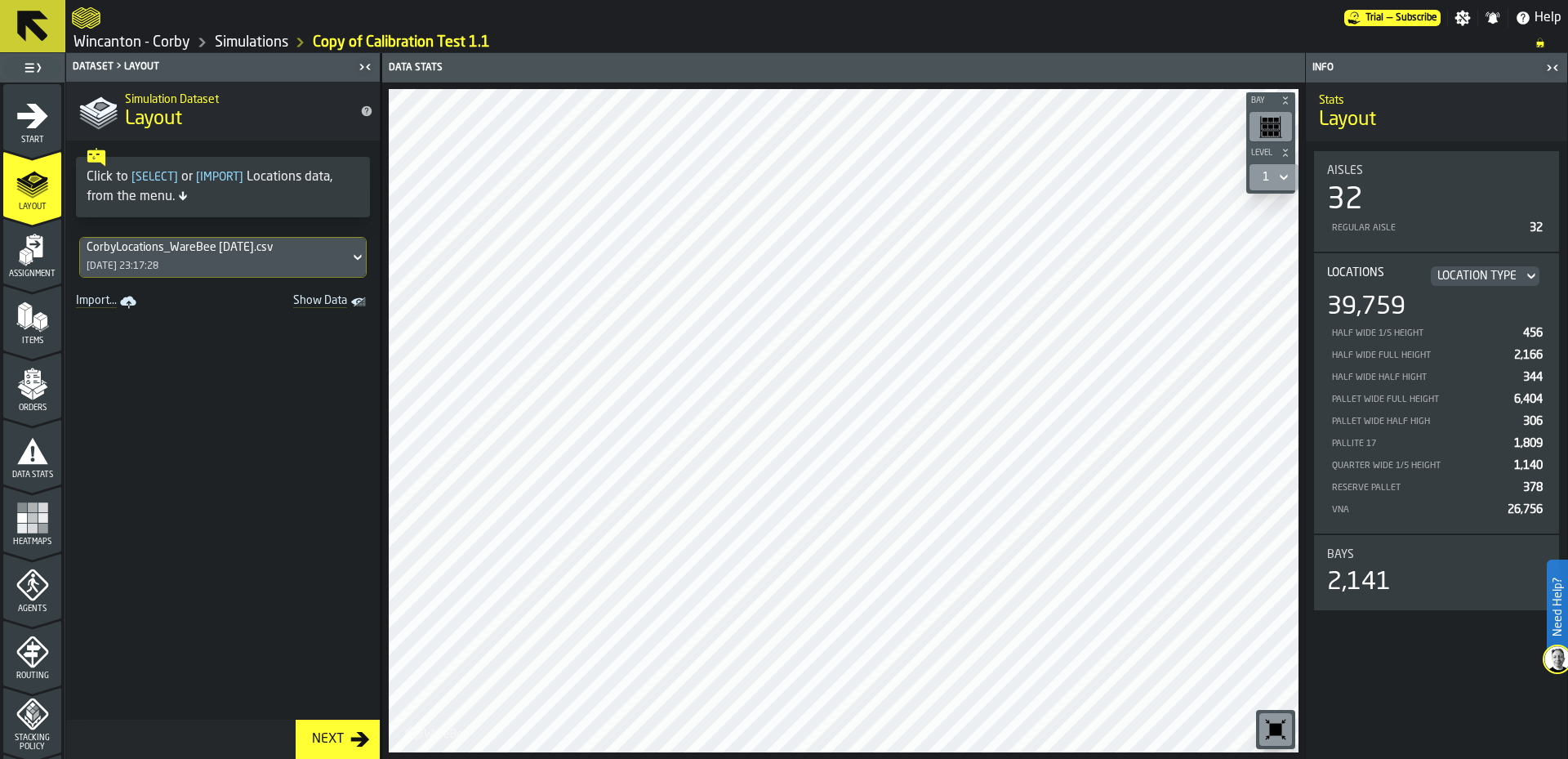
click at [208, 413] on span at bounding box center [223, 517] width 314 height 406
click at [35, 263] on icon "menu Assignment" at bounding box center [33, 250] width 33 height 33
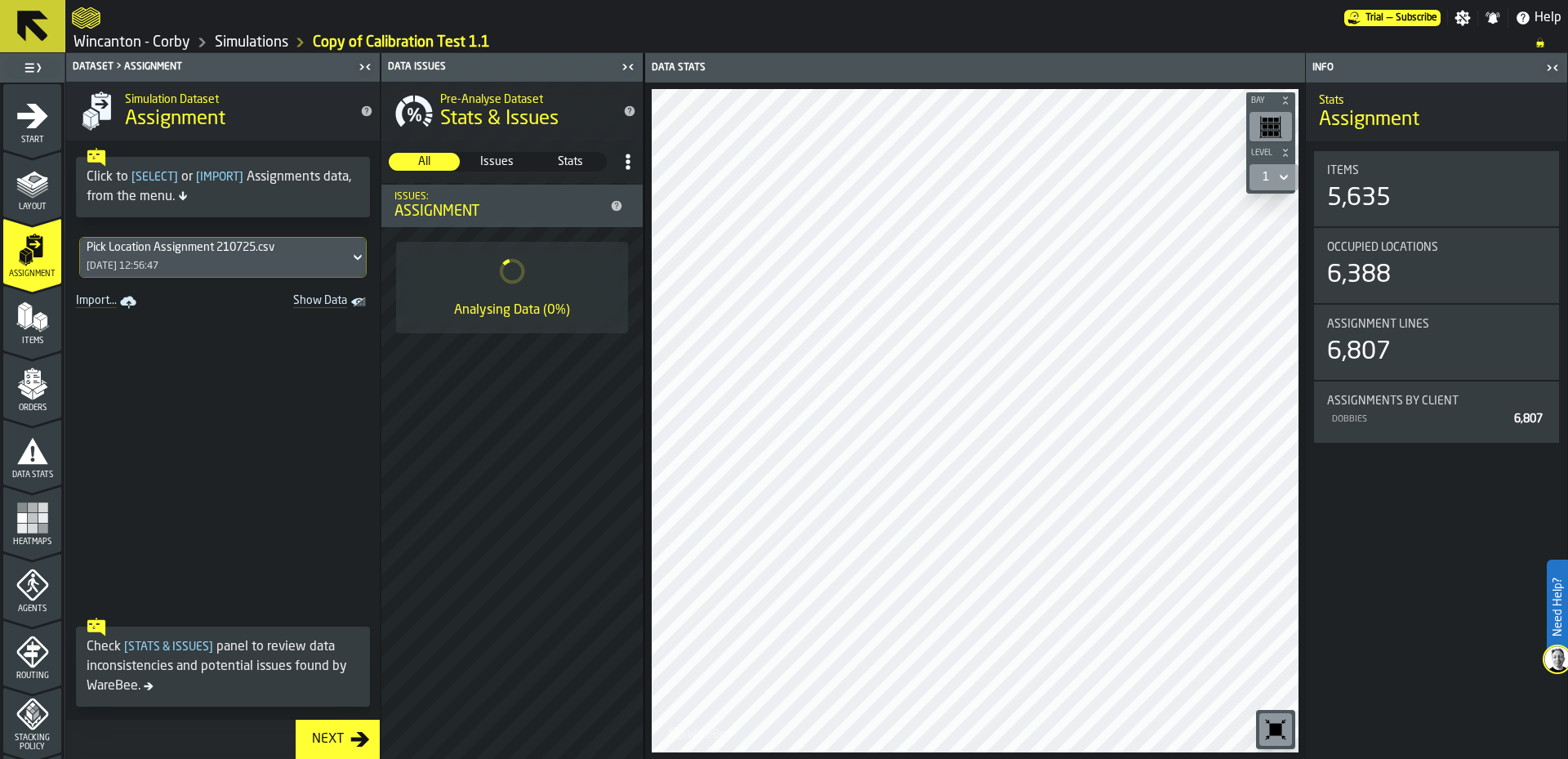
click at [354, 257] on icon at bounding box center [358, 257] width 7 height 6
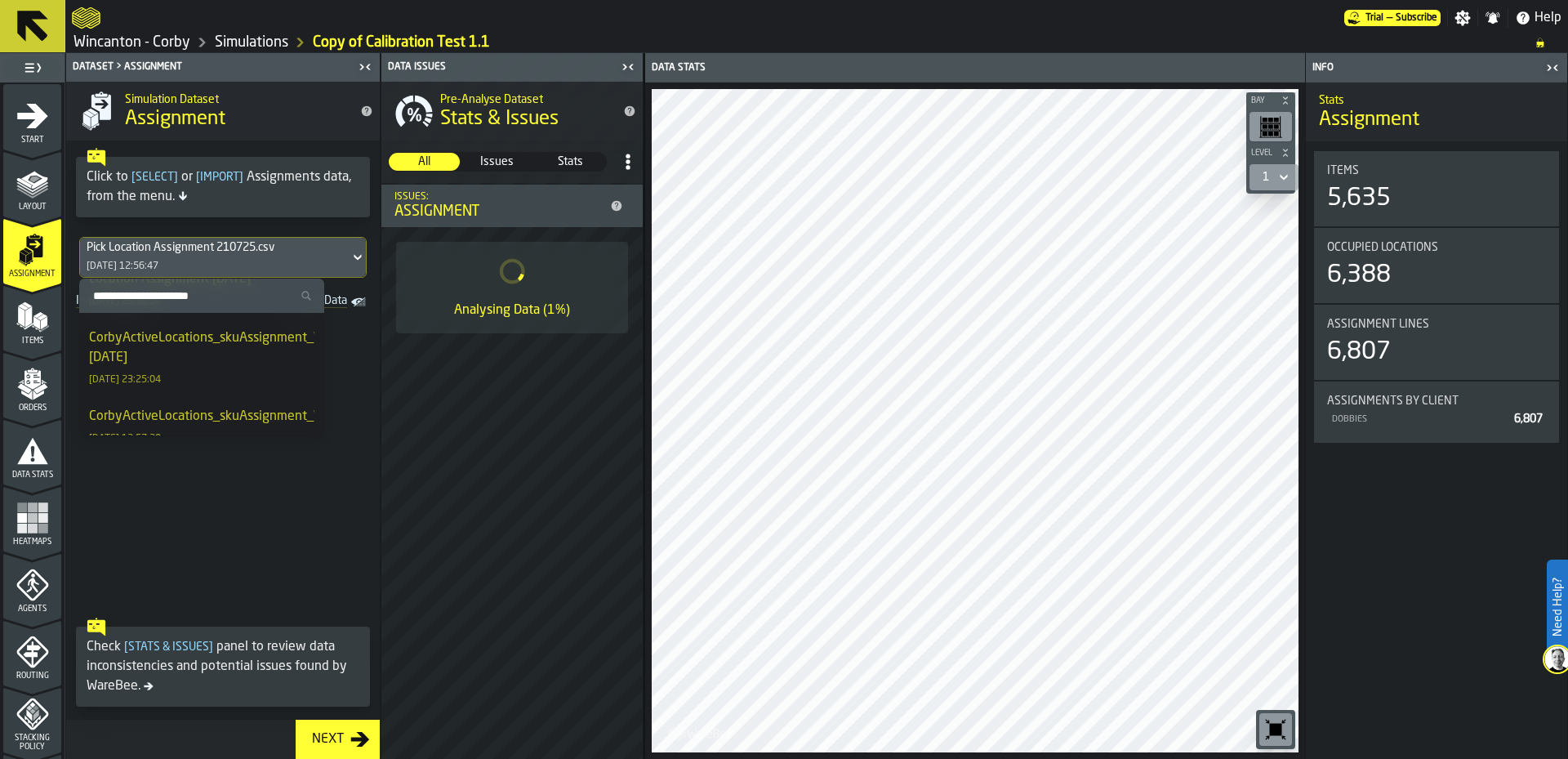
scroll to position [367, 0]
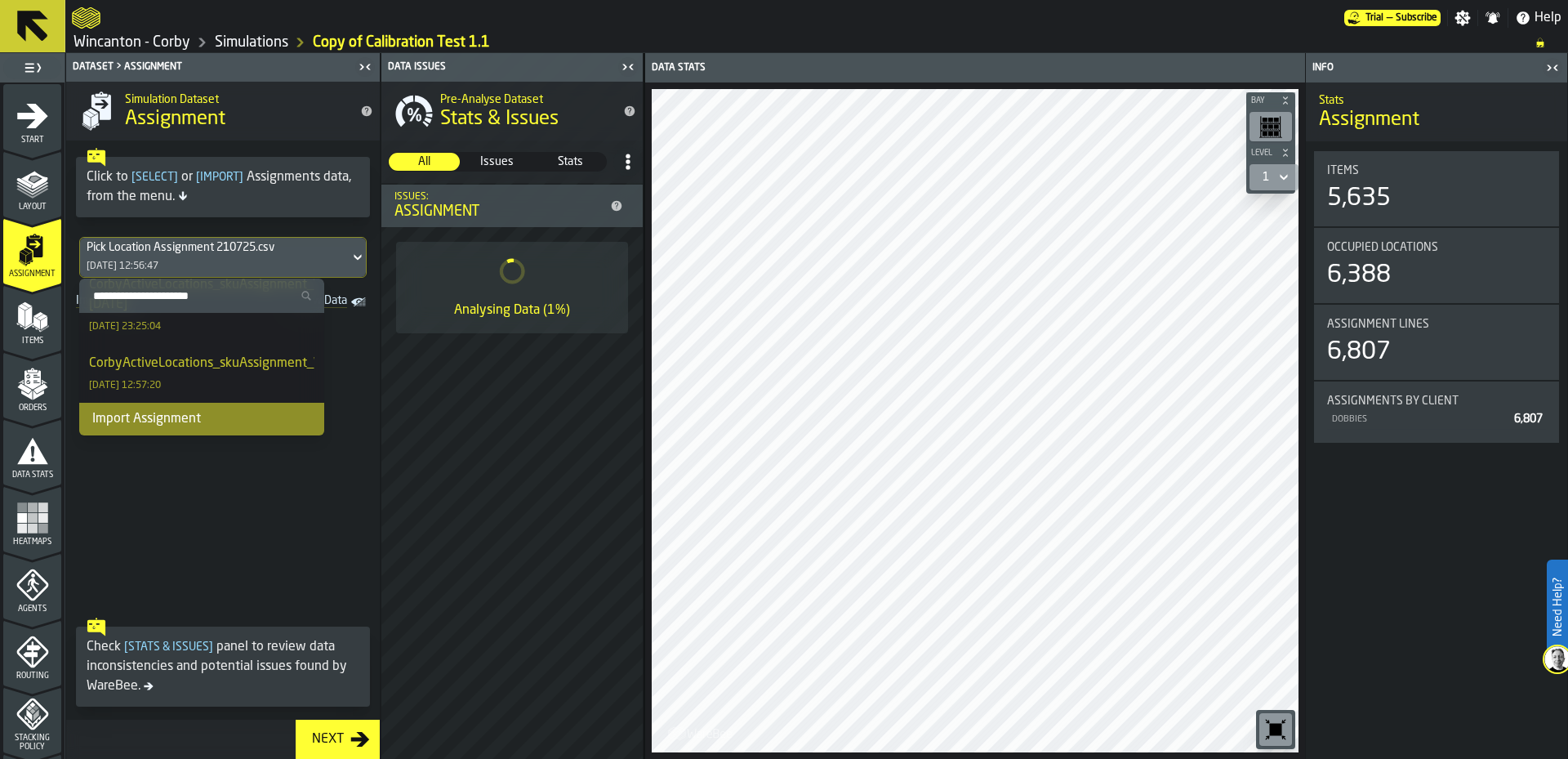
click at [302, 539] on span at bounding box center [223, 462] width 314 height 296
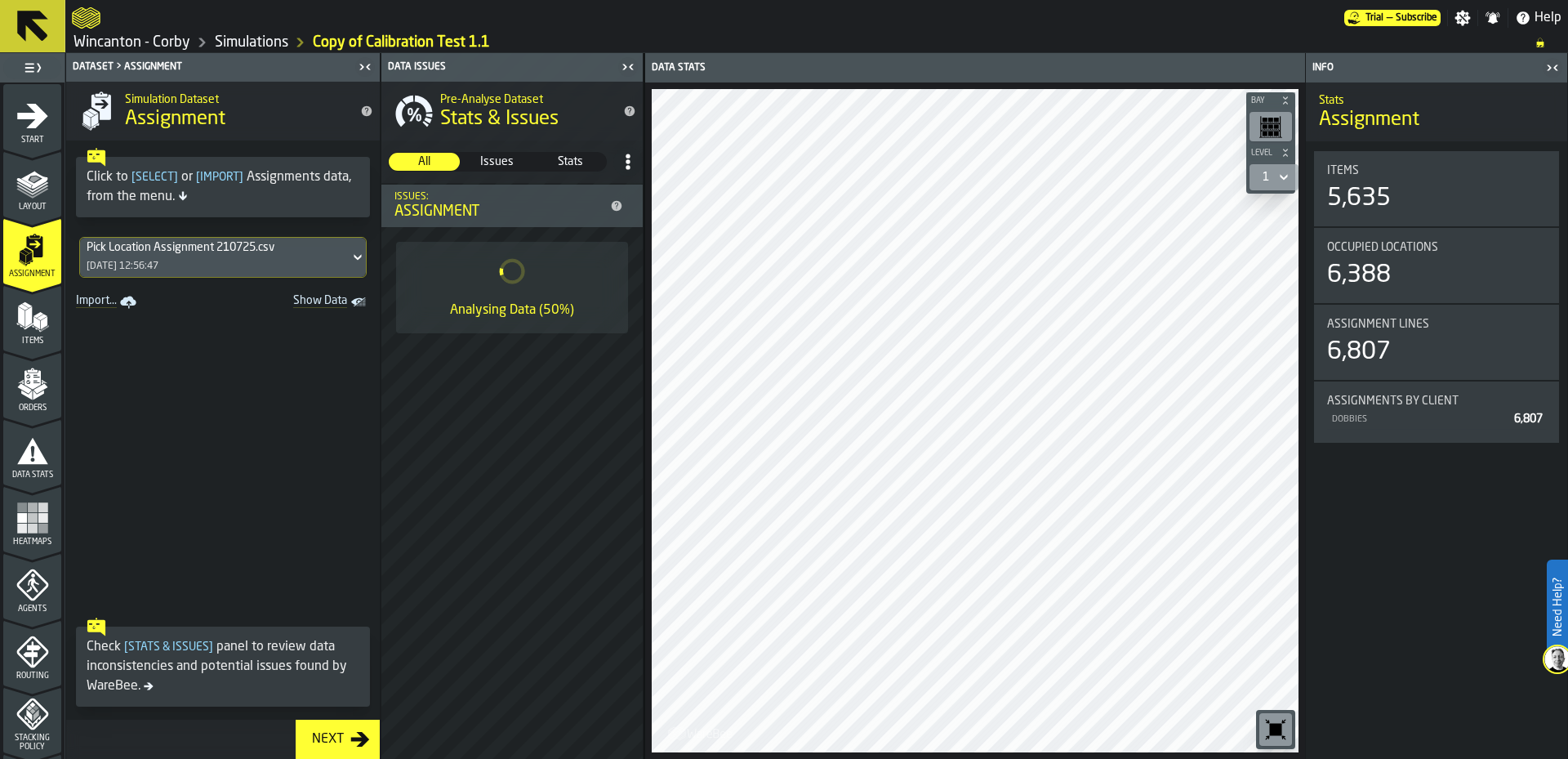
click at [26, 382] on icon "menu Orders" at bounding box center [28, 382] width 4 height 3
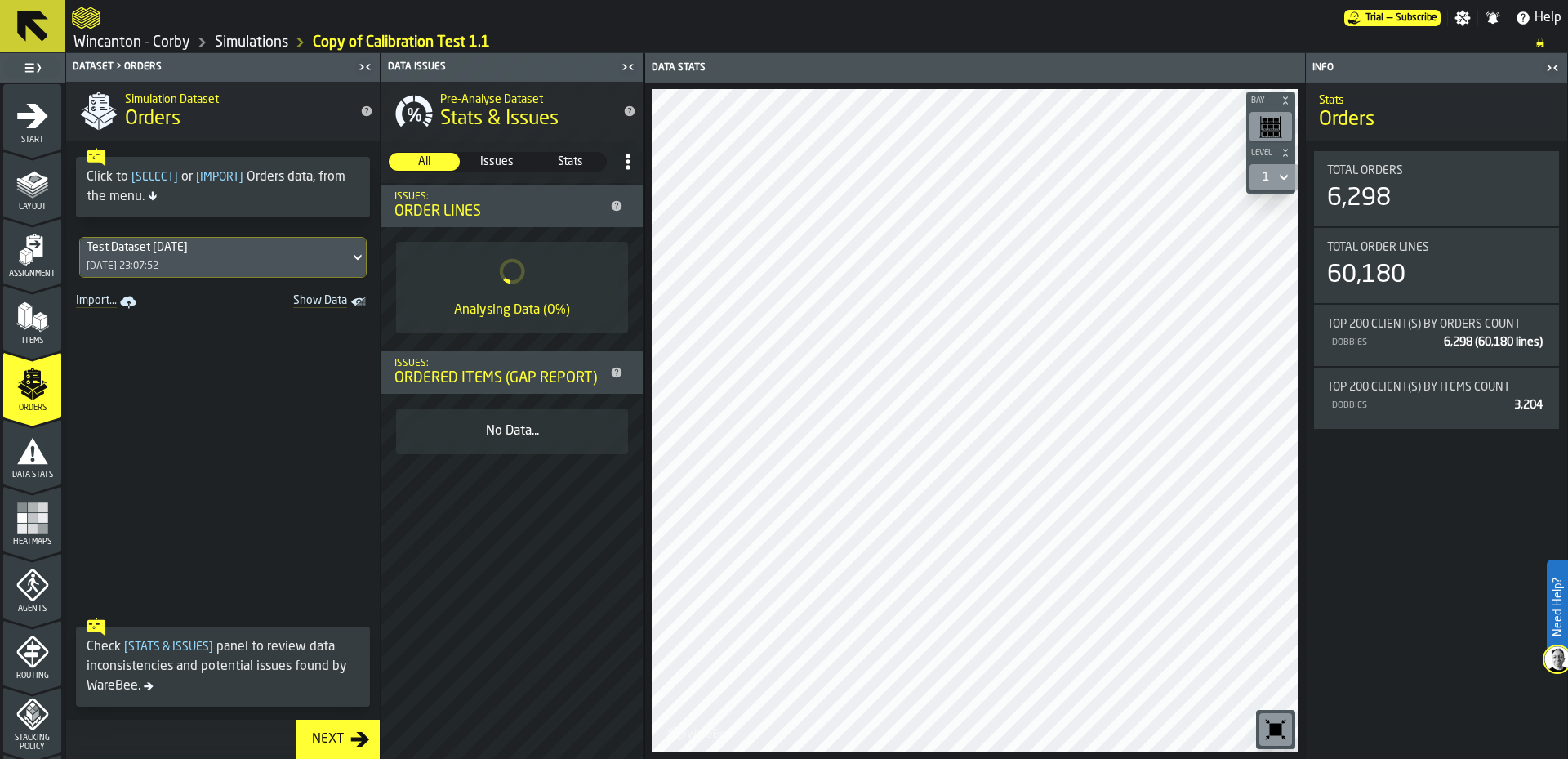
click at [0, 0] on div "Show Data" at bounding box center [0, 0] width 0 height 0
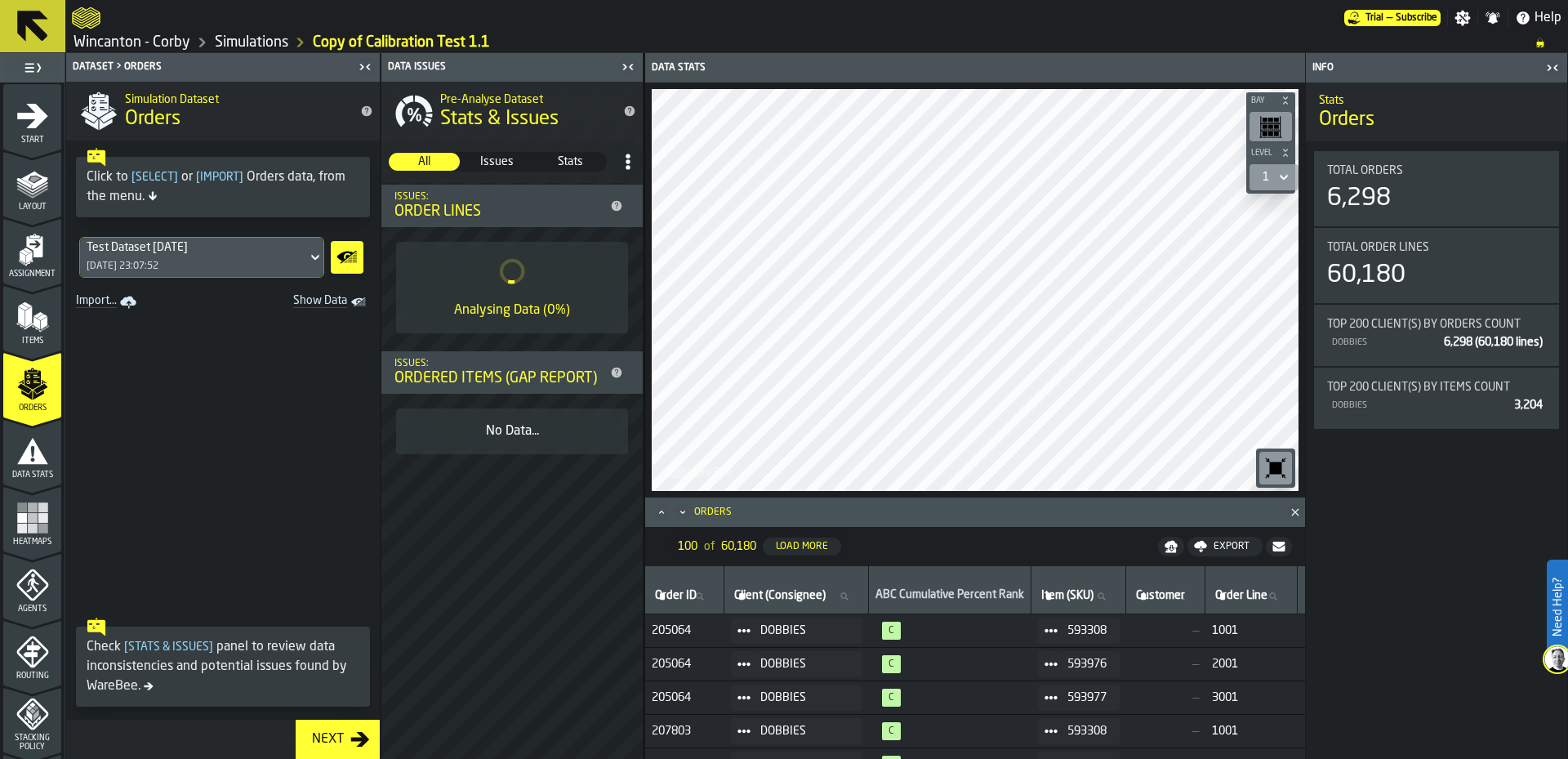
click at [312, 258] on icon at bounding box center [316, 257] width 17 height 20
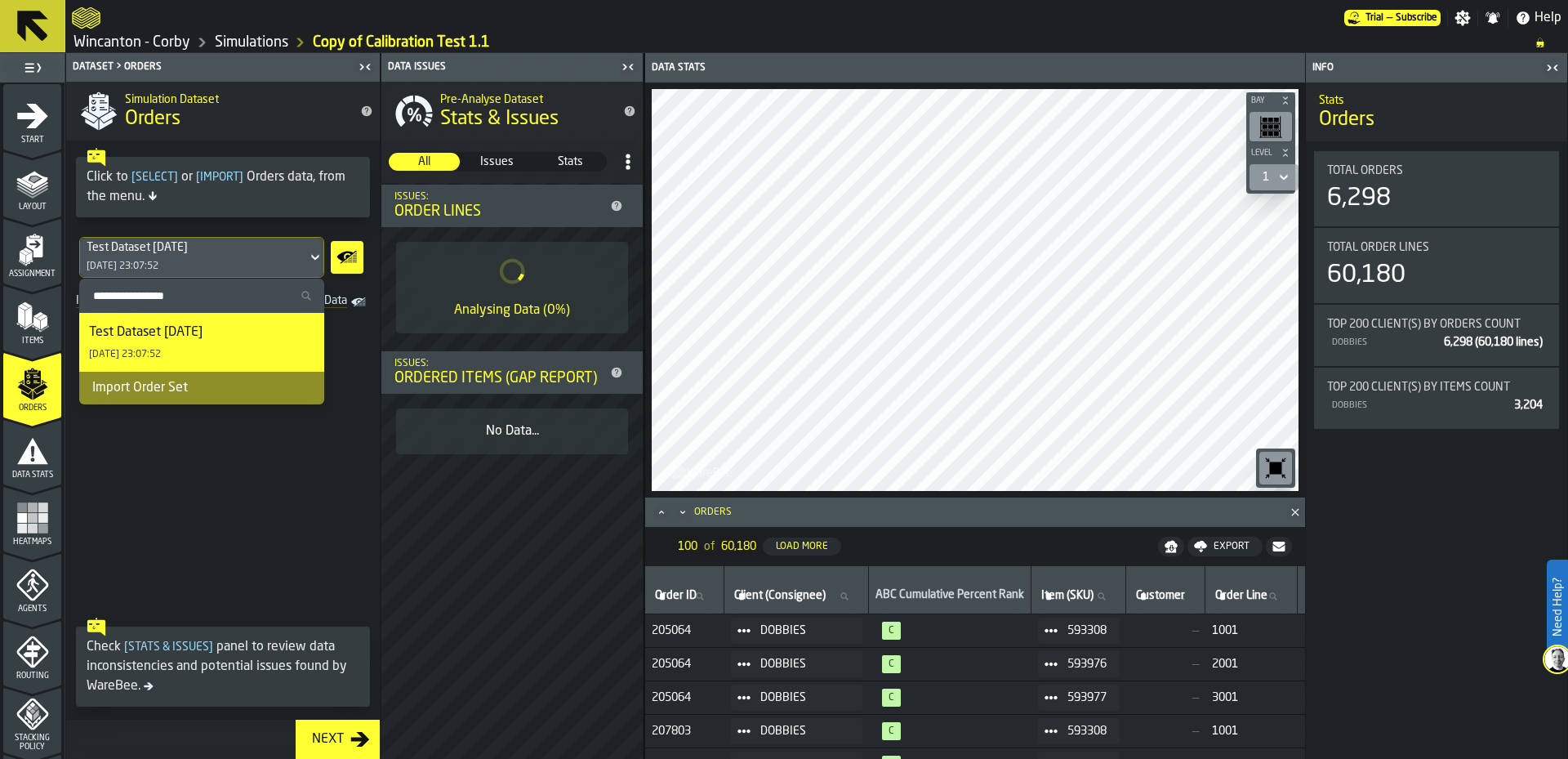
click at [265, 347] on div "Test Dataset [DATE] [DATE] 23:07:52" at bounding box center [202, 343] width 225 height 39
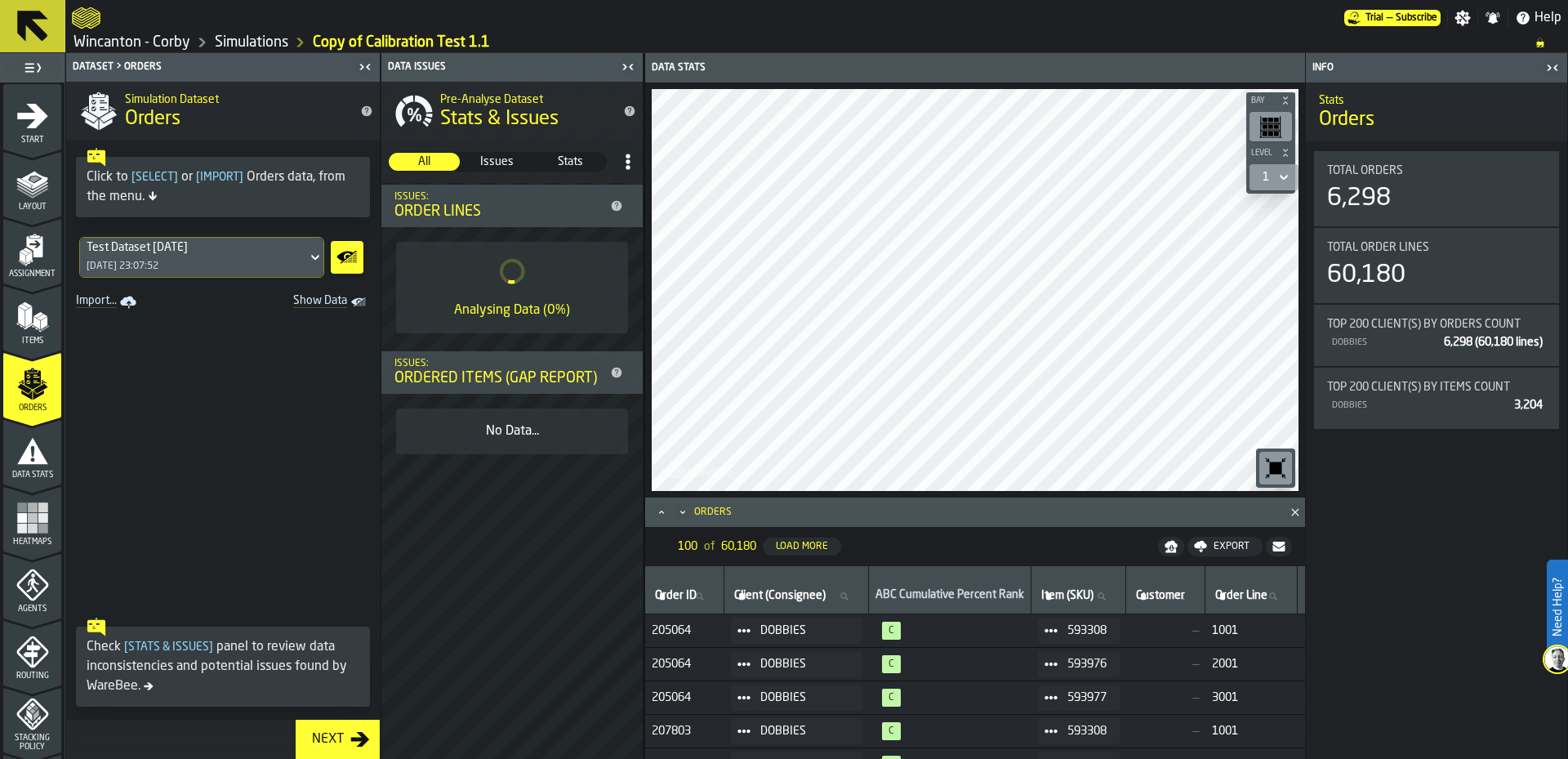
click at [264, 43] on link "Simulations" at bounding box center [251, 42] width 74 height 18
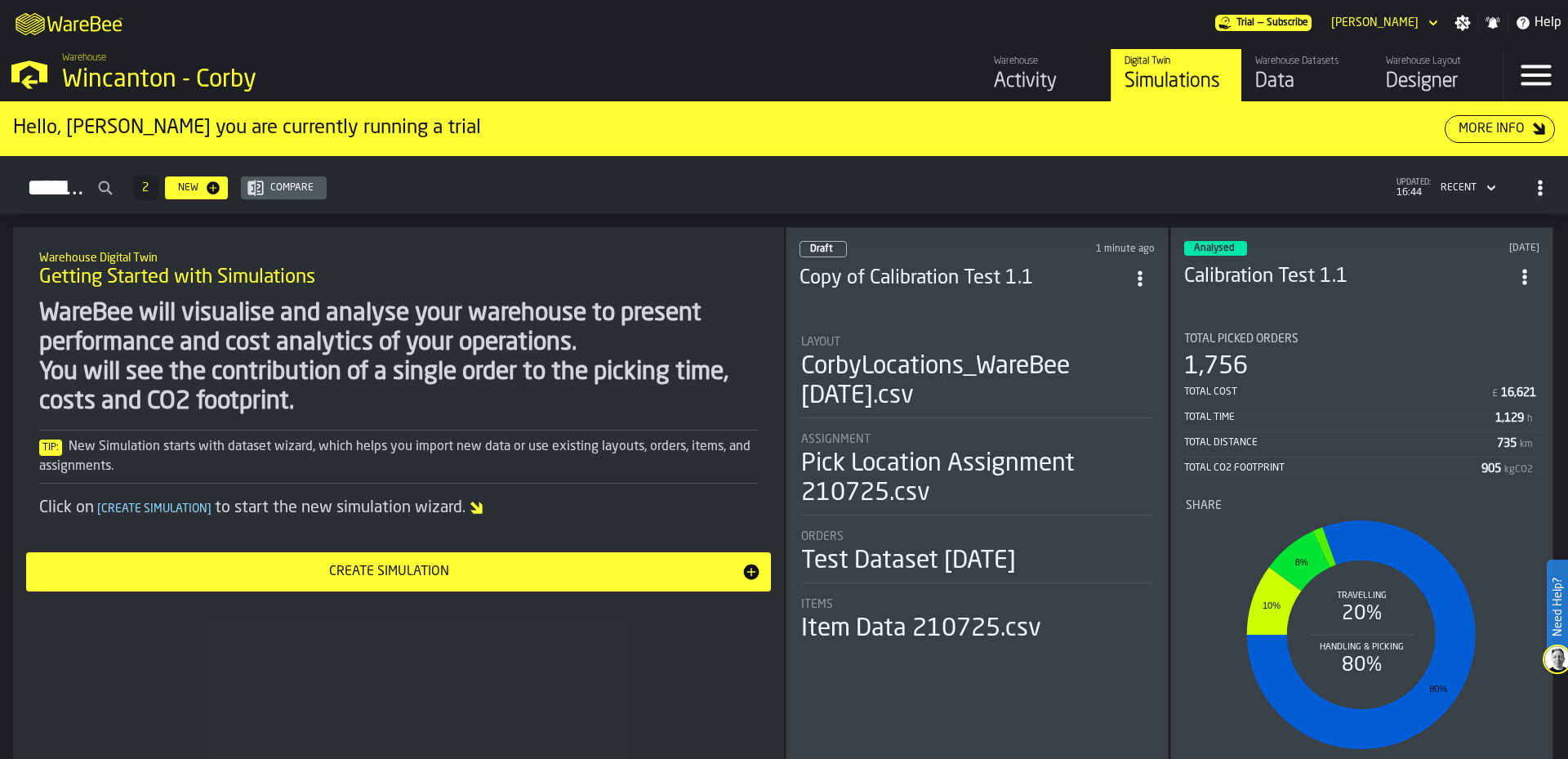
click at [1417, 319] on section "Total Picked Orders 1,756 Total Cost £ 16,621 Total Time 1,129 h Total Distance…" at bounding box center [1362, 547] width 356 height 454
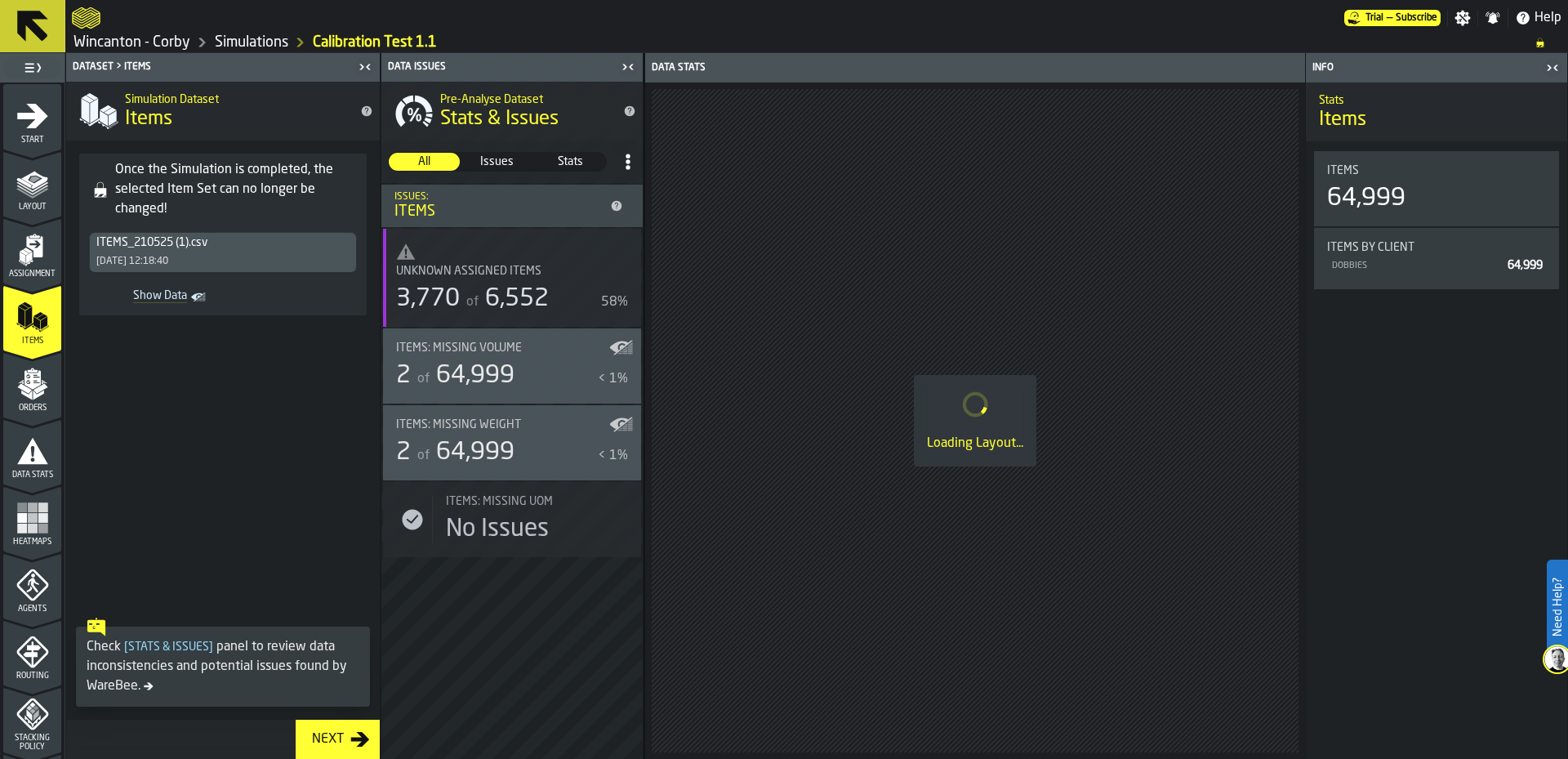
click at [169, 434] on span at bounding box center [223, 469] width 314 height 282
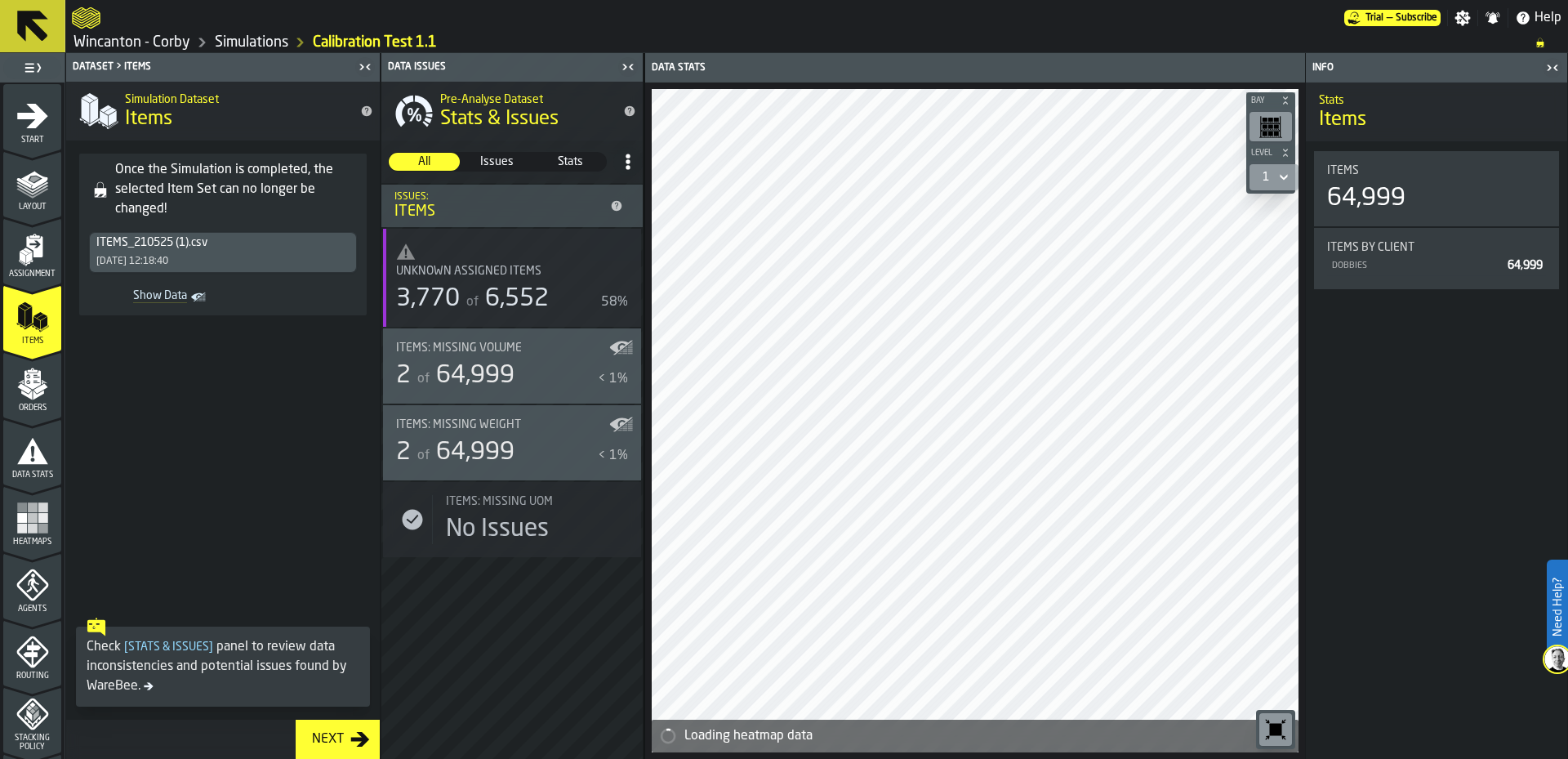
click at [34, 401] on div "Orders" at bounding box center [33, 390] width 58 height 45
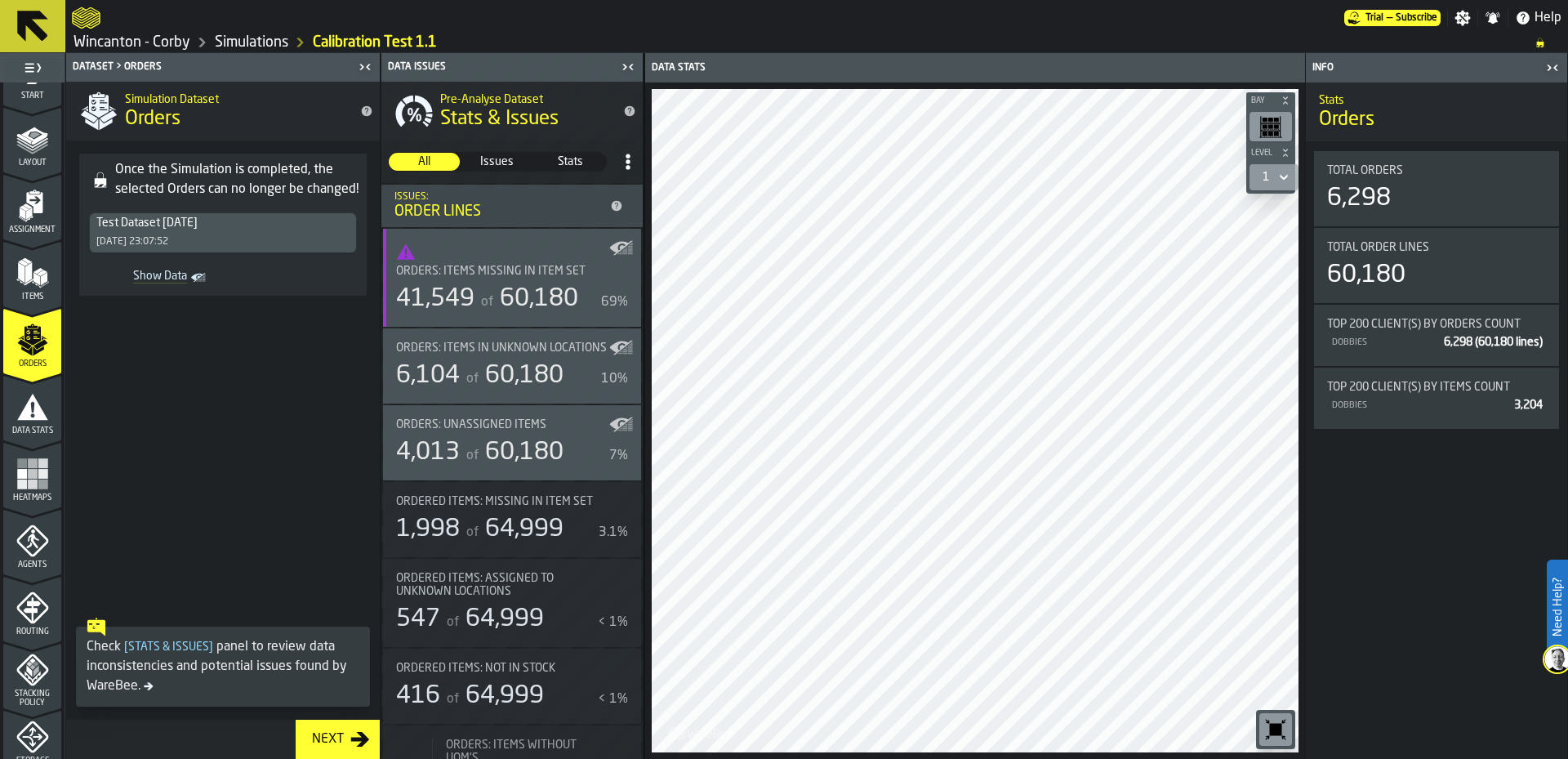
scroll to position [82, 0]
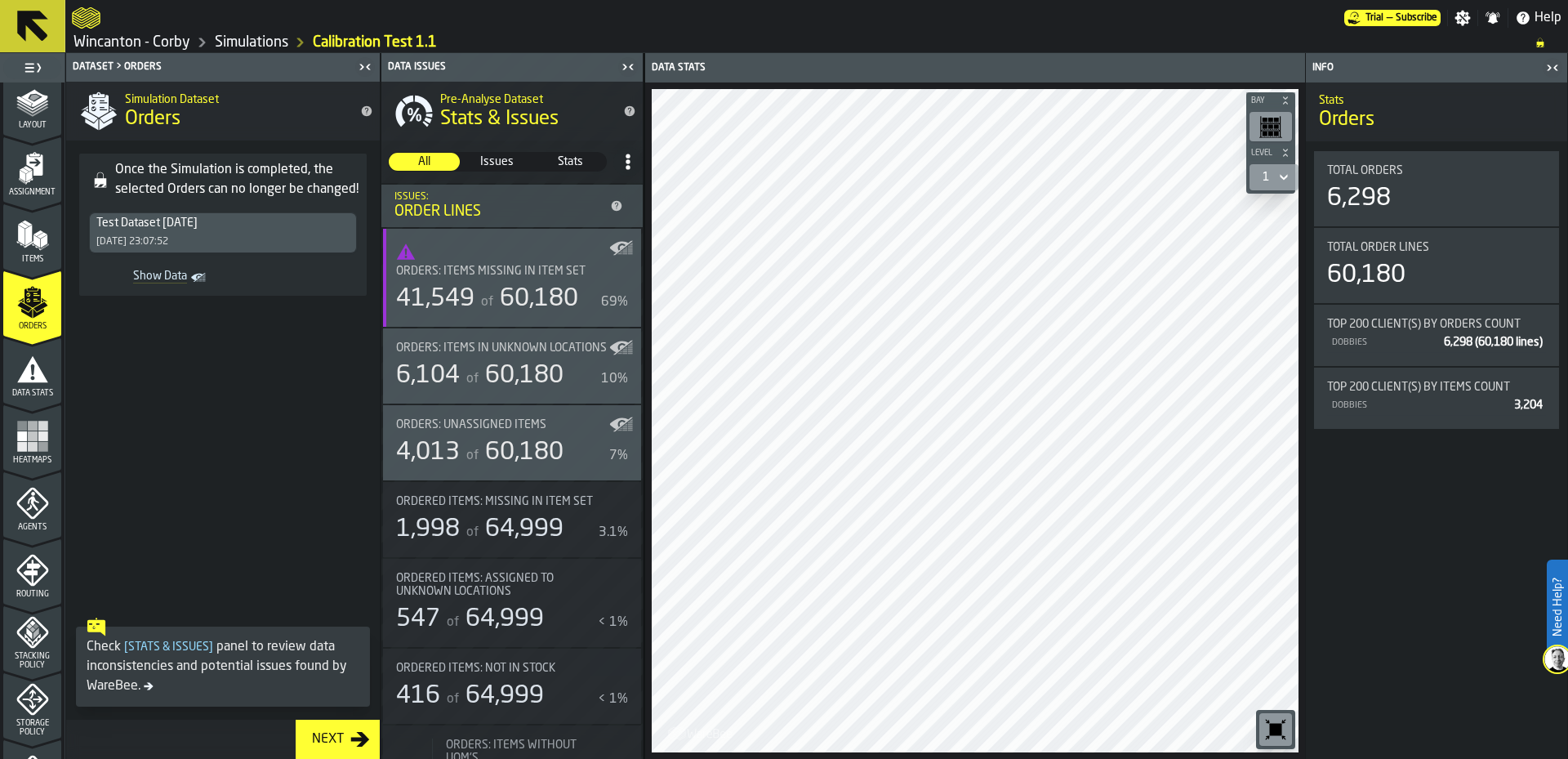
click at [34, 529] on span "Agents" at bounding box center [33, 527] width 58 height 9
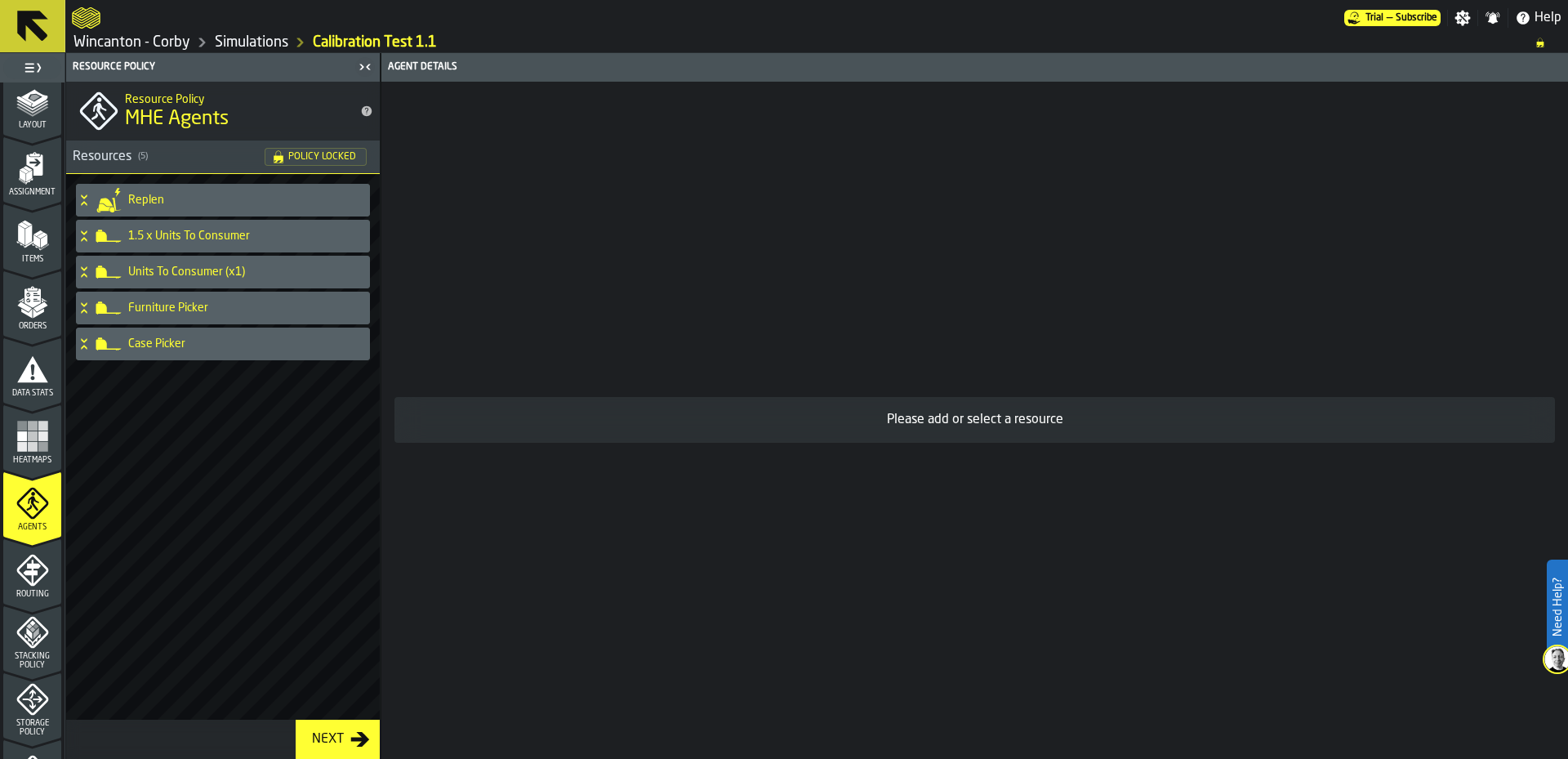
click at [44, 451] on rect "menu Heatmaps" at bounding box center [42, 446] width 10 height 10
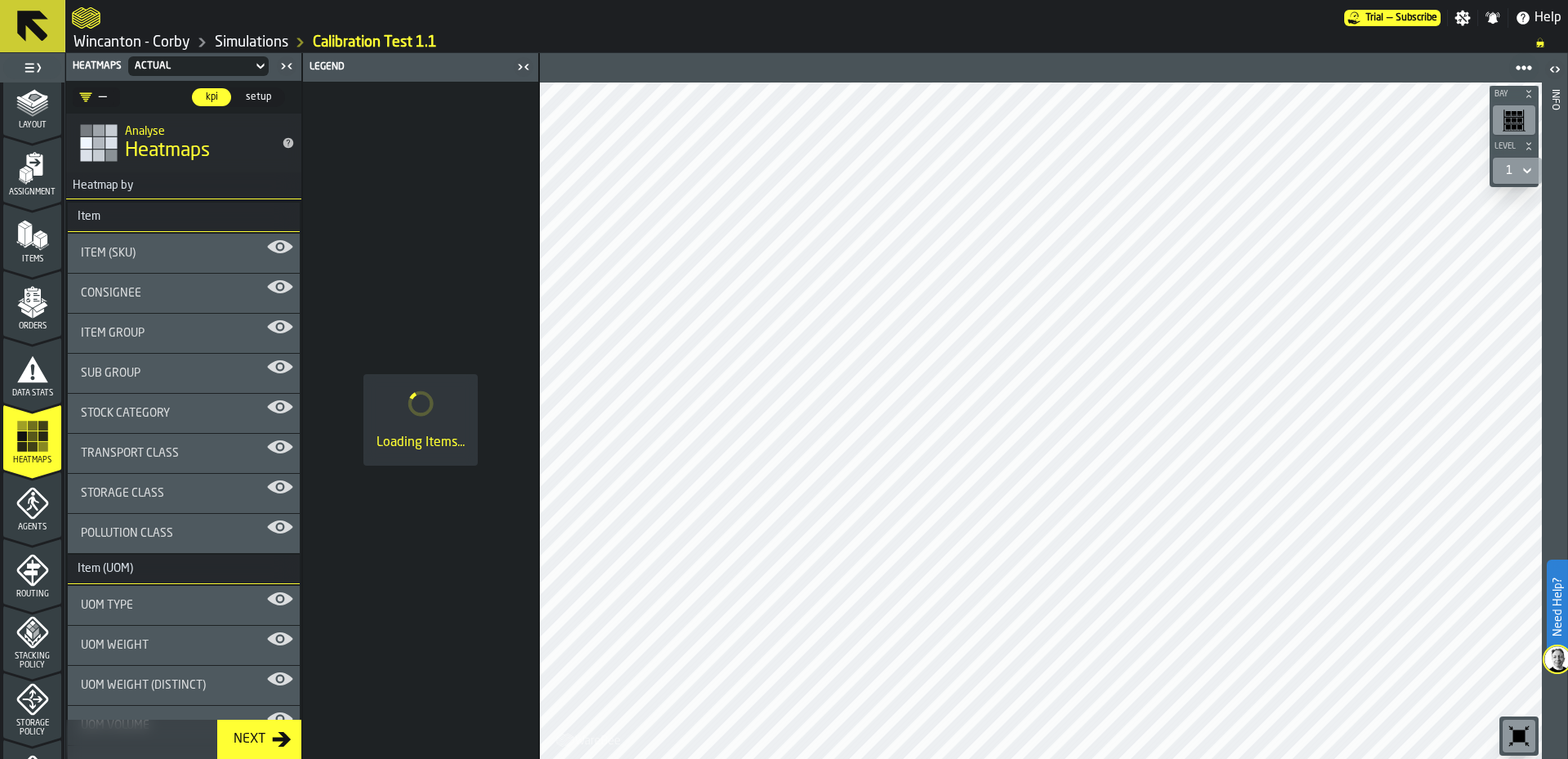
click at [137, 264] on div "Item (SKU)" at bounding box center [183, 253] width 232 height 39
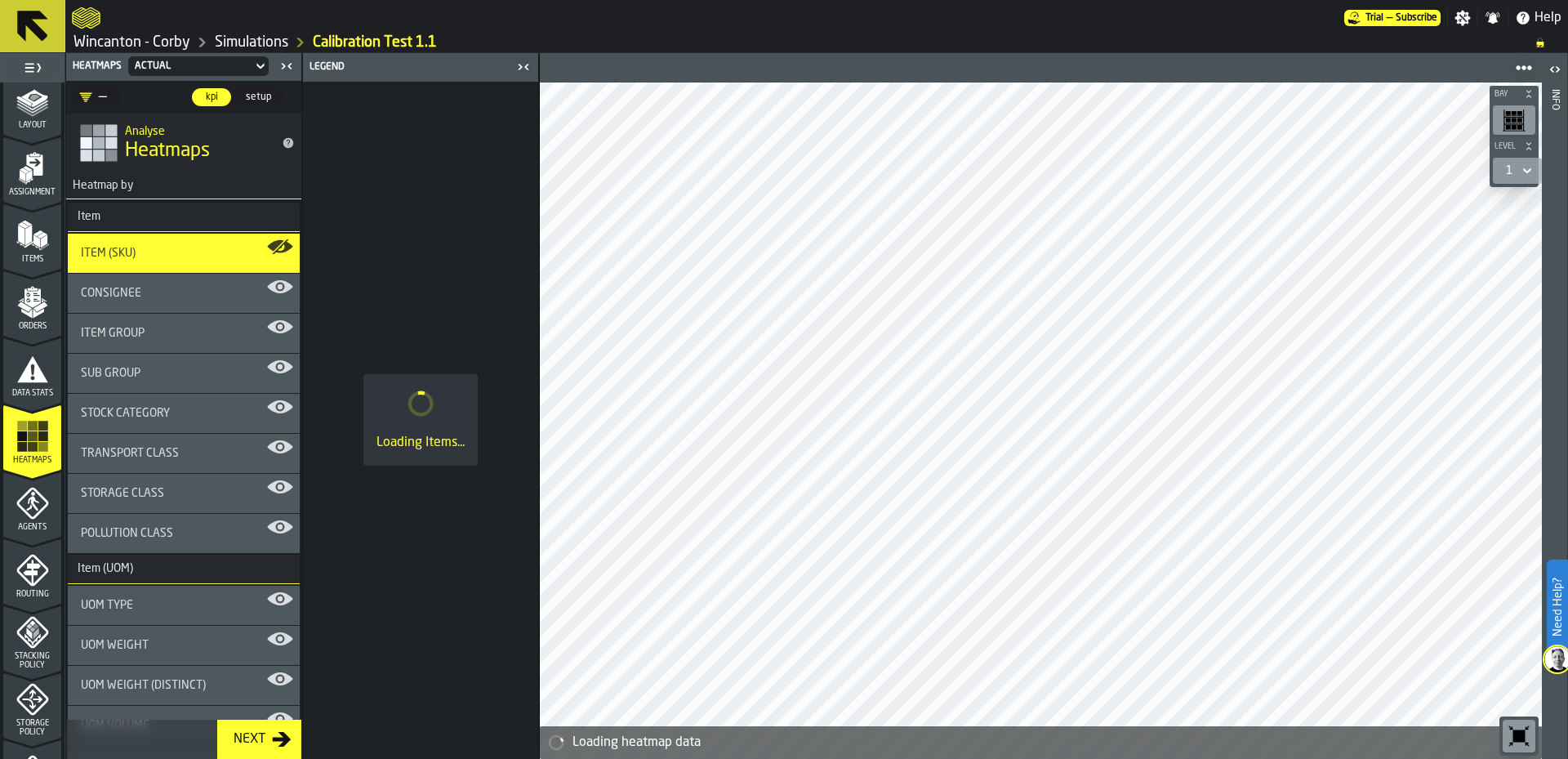
click at [196, 256] on div "Item (SKU)" at bounding box center [183, 253] width 206 height 13
click at [272, 246] on icon "button-toggle-Show on Map" at bounding box center [276, 246] width 17 height 11
click at [281, 289] on div "Consignee" at bounding box center [183, 293] width 206 height 13
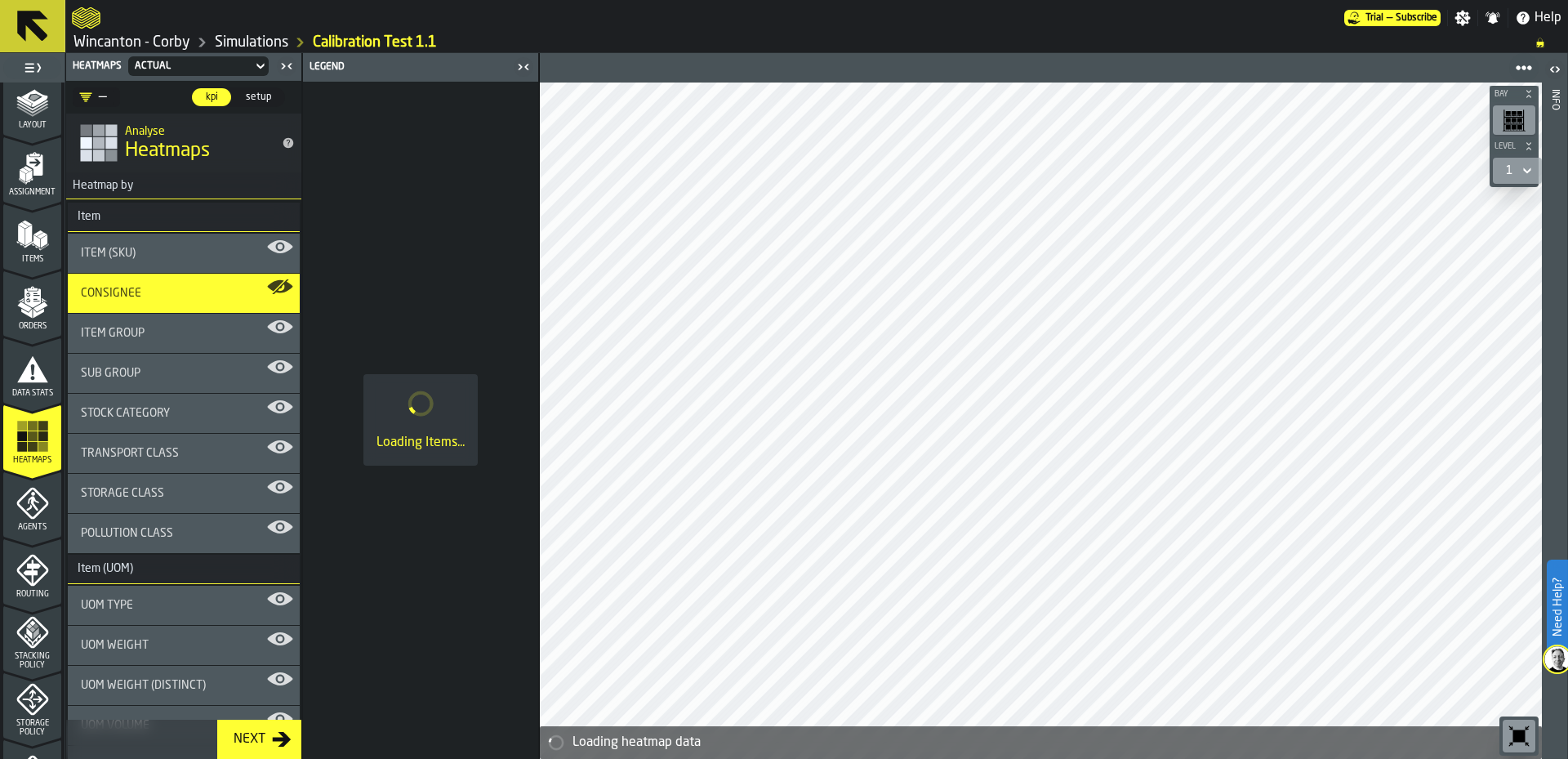
click at [271, 330] on div "Item Group" at bounding box center [183, 333] width 206 height 13
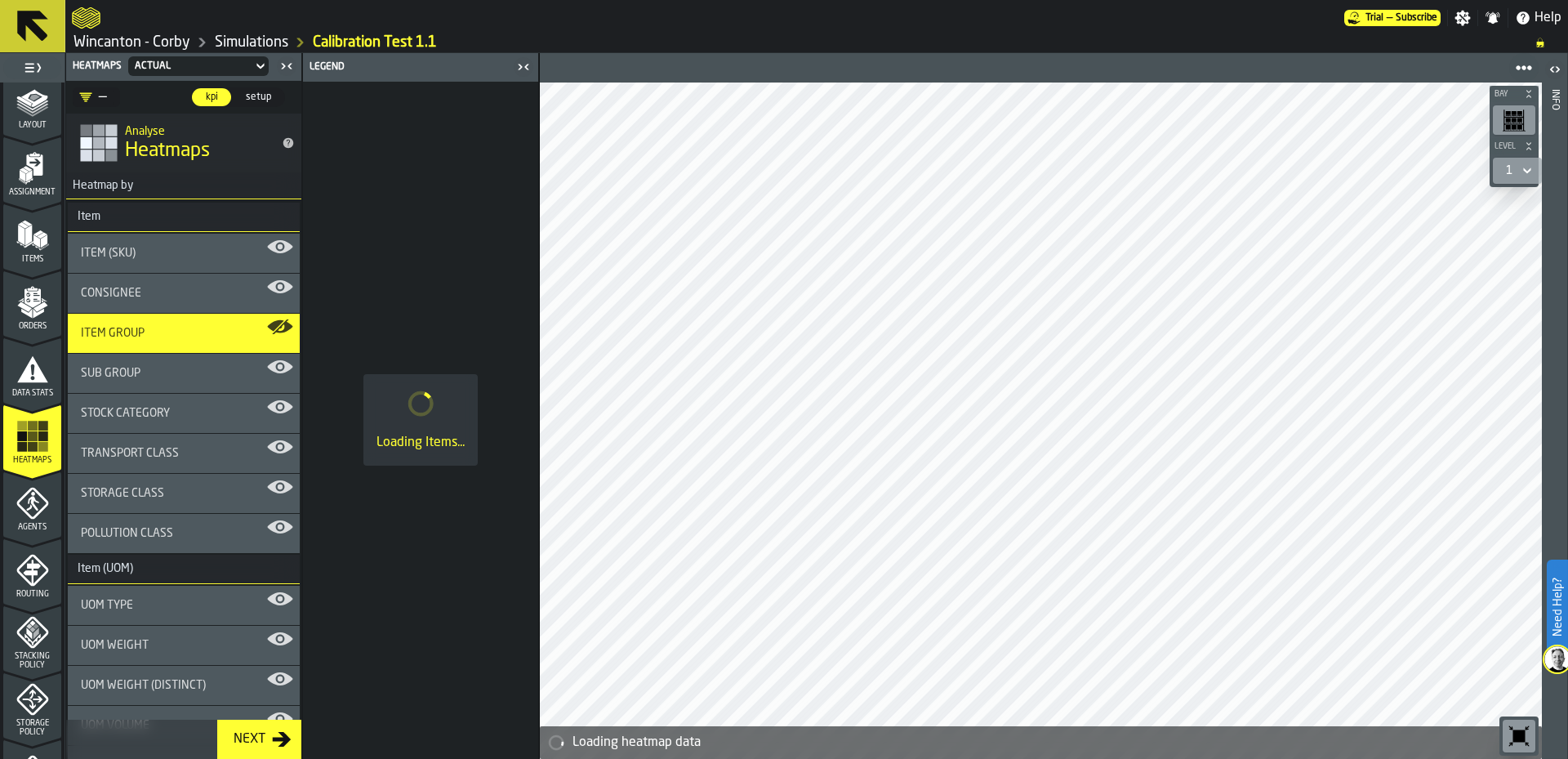
click at [223, 259] on div "Item (SKU)" at bounding box center [183, 253] width 206 height 13
